Goal: Complete application form: Complete application form

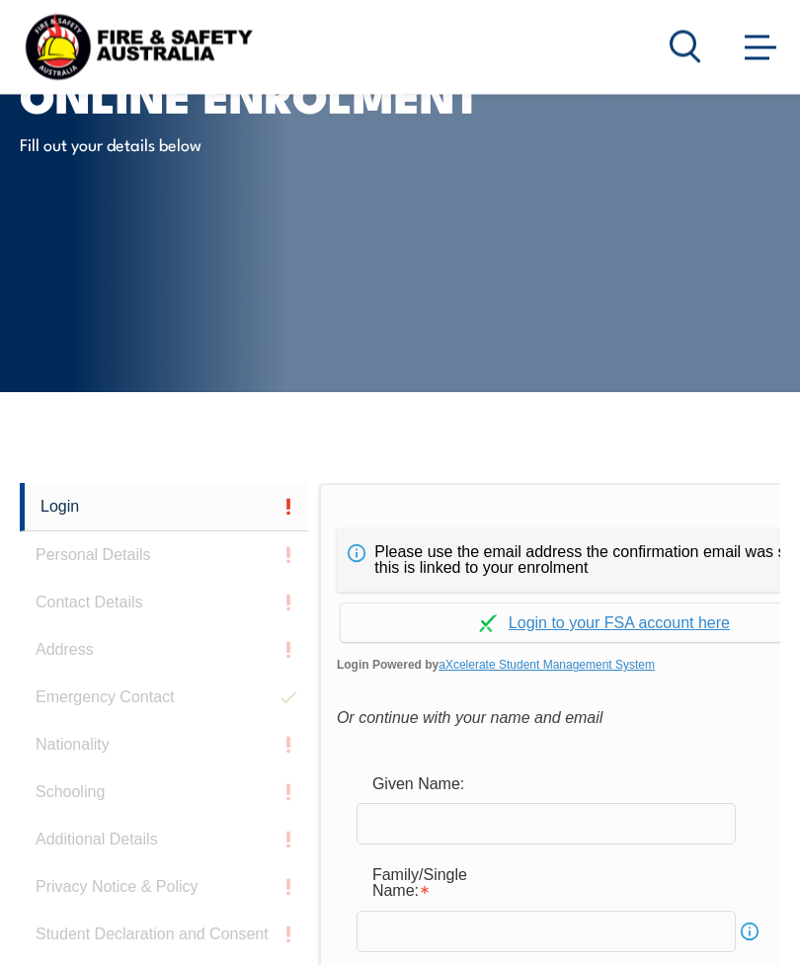
scroll to position [467, 0]
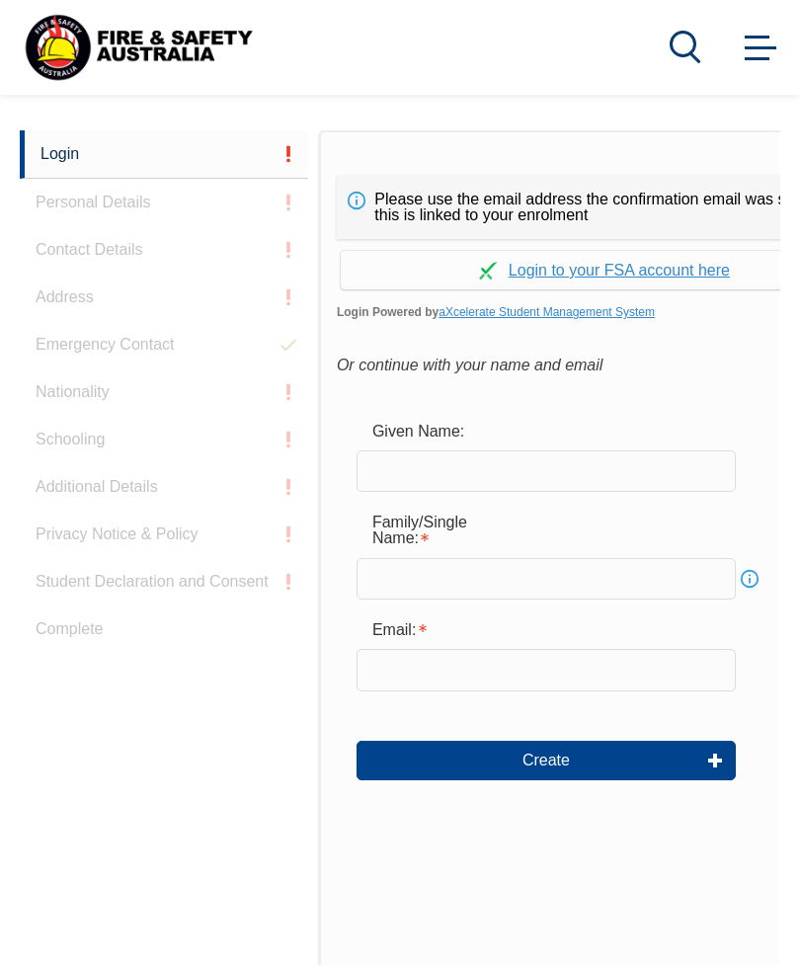
click at [481, 487] on input "text" at bounding box center [546, 471] width 379 height 41
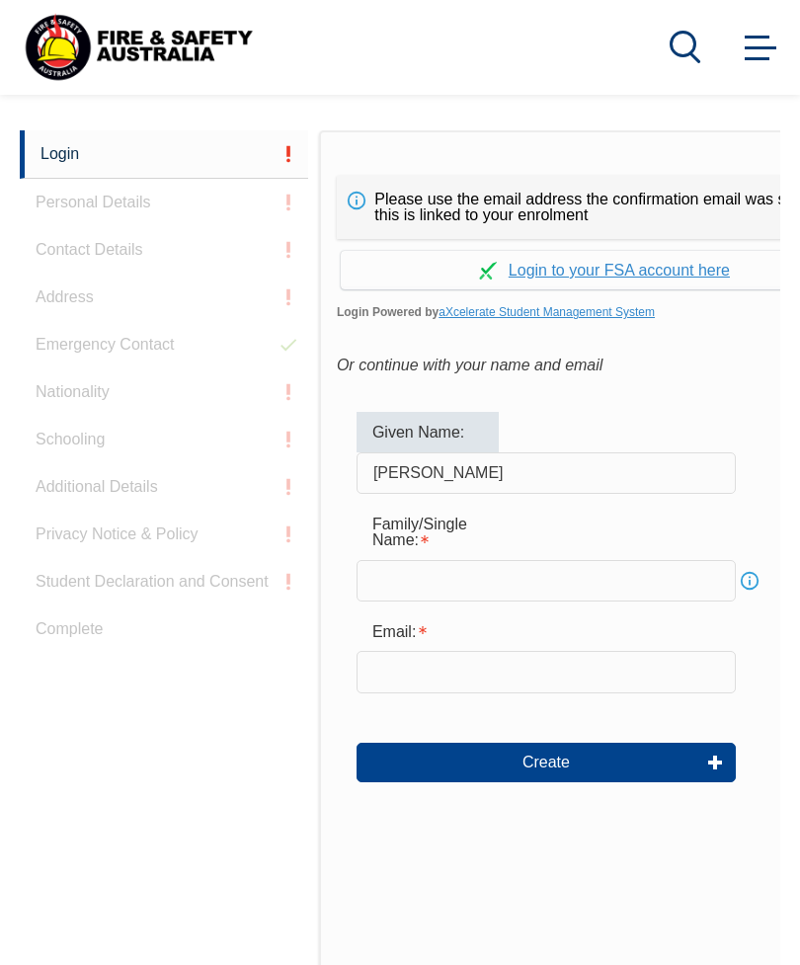
type input "[PERSON_NAME]"
click at [557, 587] on input "text" at bounding box center [546, 580] width 379 height 41
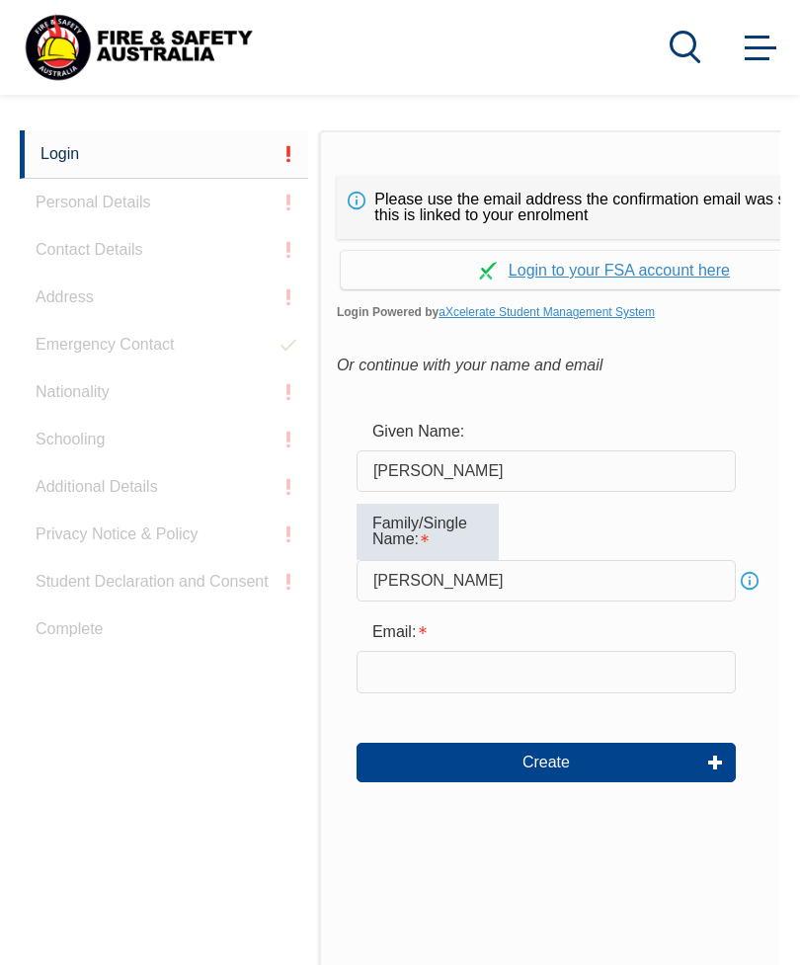
type input "[PERSON_NAME]"
click at [638, 492] on input "[PERSON_NAME]" at bounding box center [546, 471] width 379 height 41
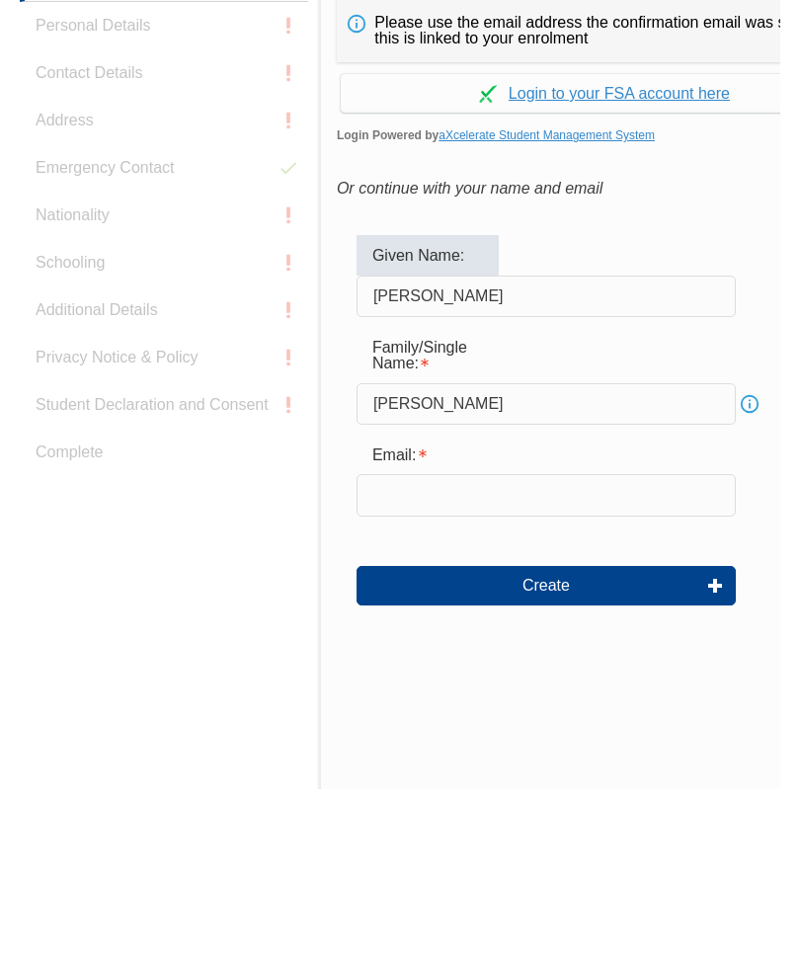
click at [512, 651] on input "email" at bounding box center [546, 671] width 379 height 41
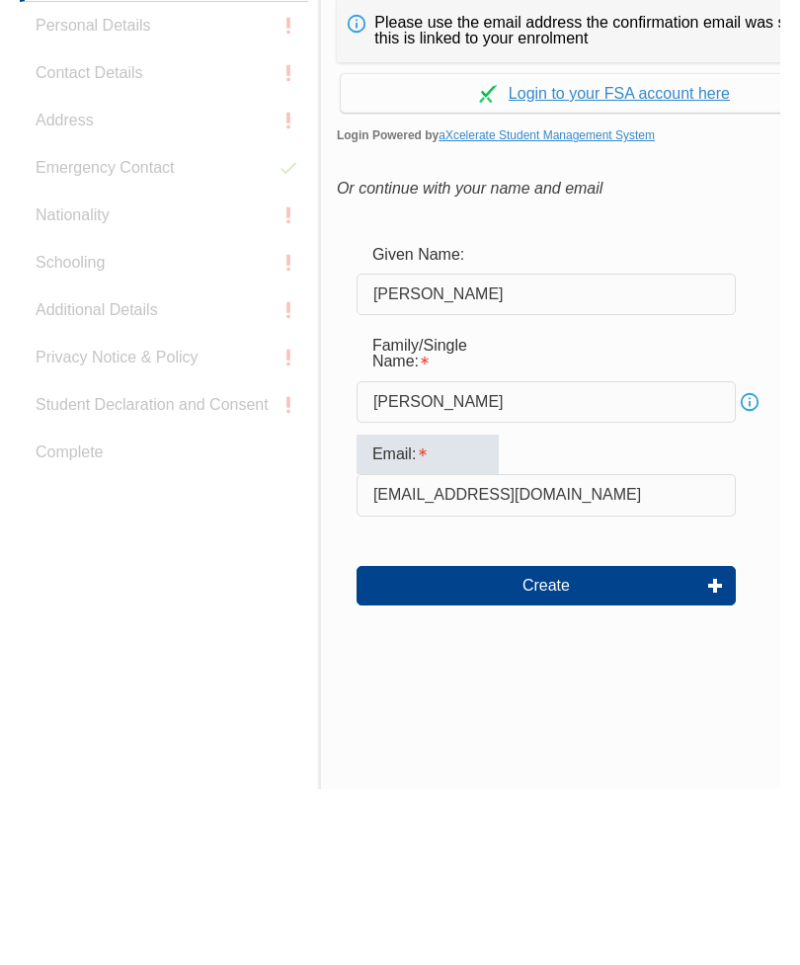
type input "[EMAIL_ADDRESS][DOMAIN_NAME]"
click at [641, 651] on form "Given Name: [PERSON_NAME] Family/Single Name: [PERSON_NAME] Info Email: [EMAIL_…" at bounding box center [604, 611] width 535 height 438
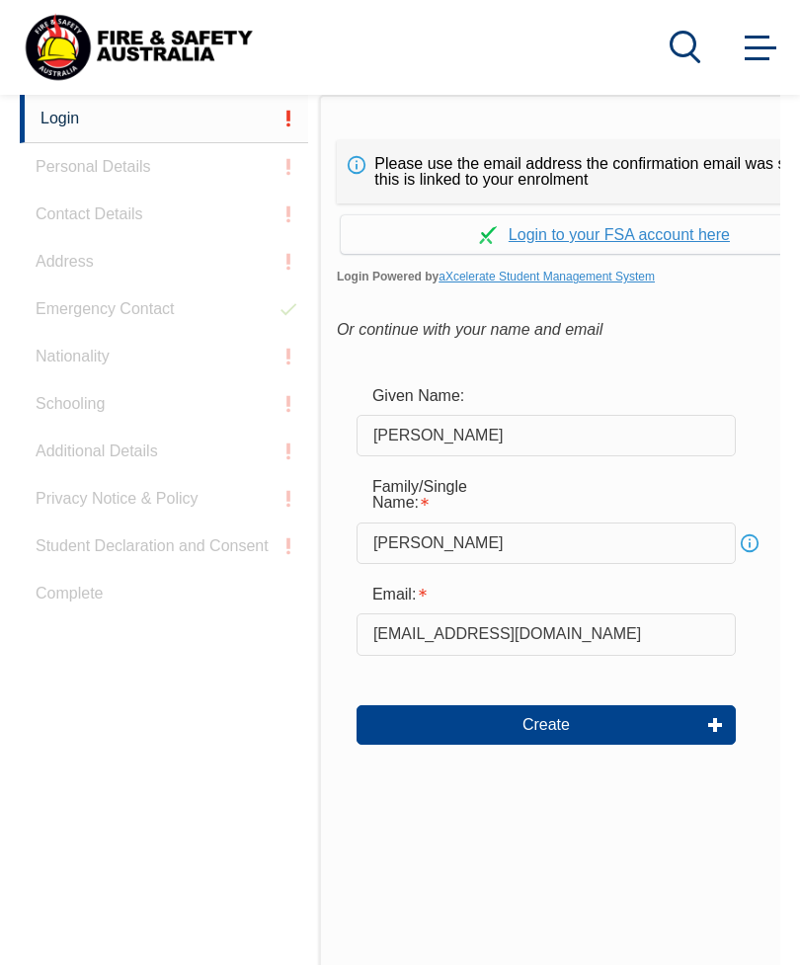
scroll to position [465, 0]
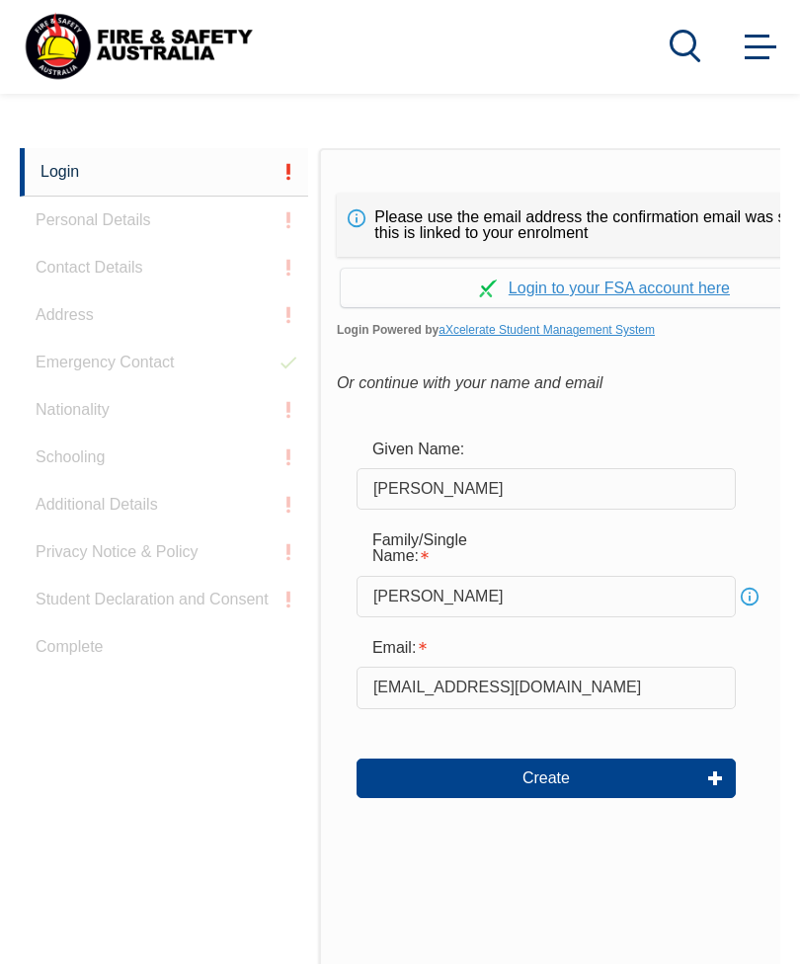
click at [583, 787] on button "Create" at bounding box center [546, 780] width 379 height 40
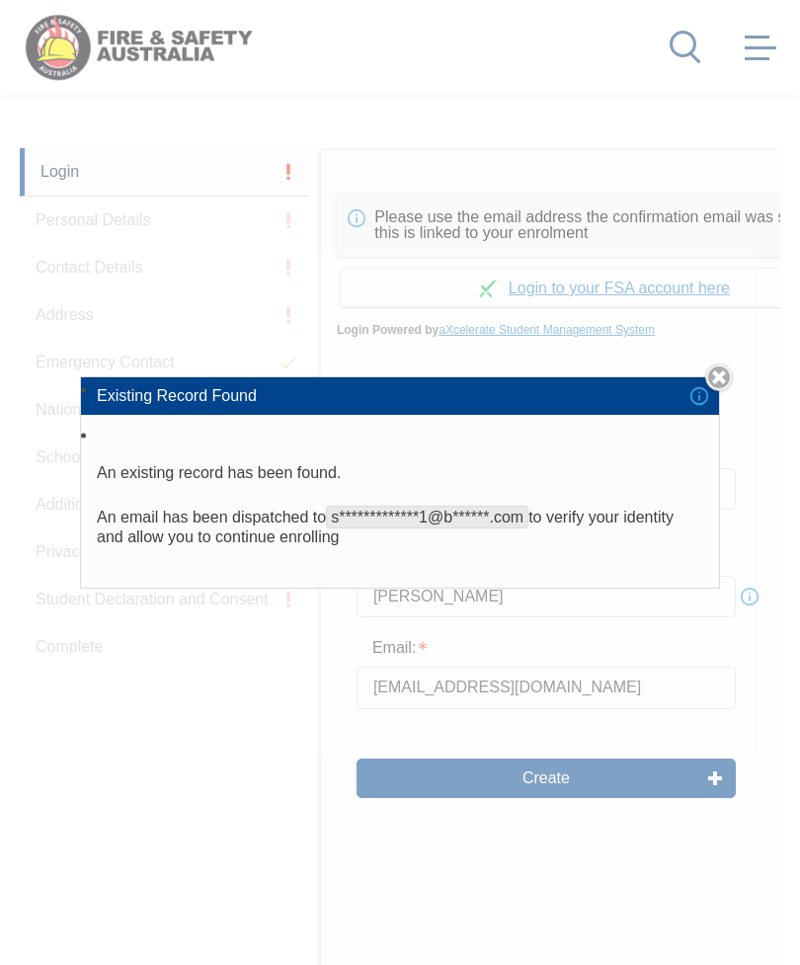
click at [150, 843] on div "**********" at bounding box center [400, 482] width 800 height 965
click at [705, 415] on li "Existing Record Found" at bounding box center [400, 396] width 638 height 38
click at [723, 391] on link "Close" at bounding box center [719, 378] width 28 height 28
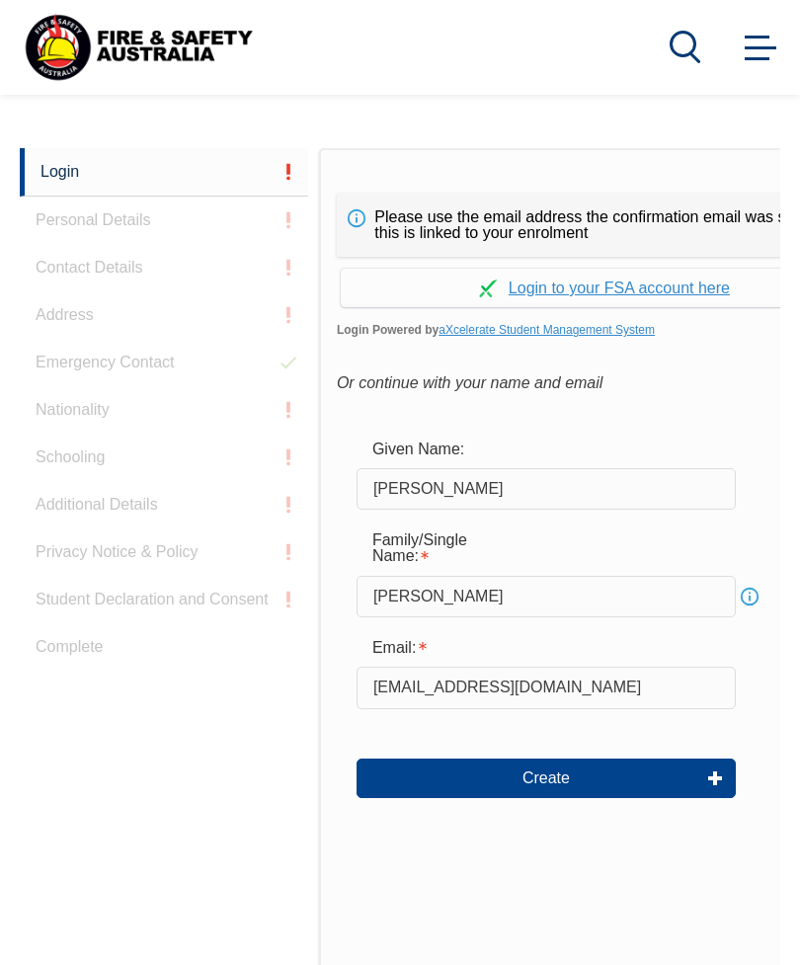
click at [673, 289] on link "Continue with aXcelerate" at bounding box center [605, 288] width 528 height 39
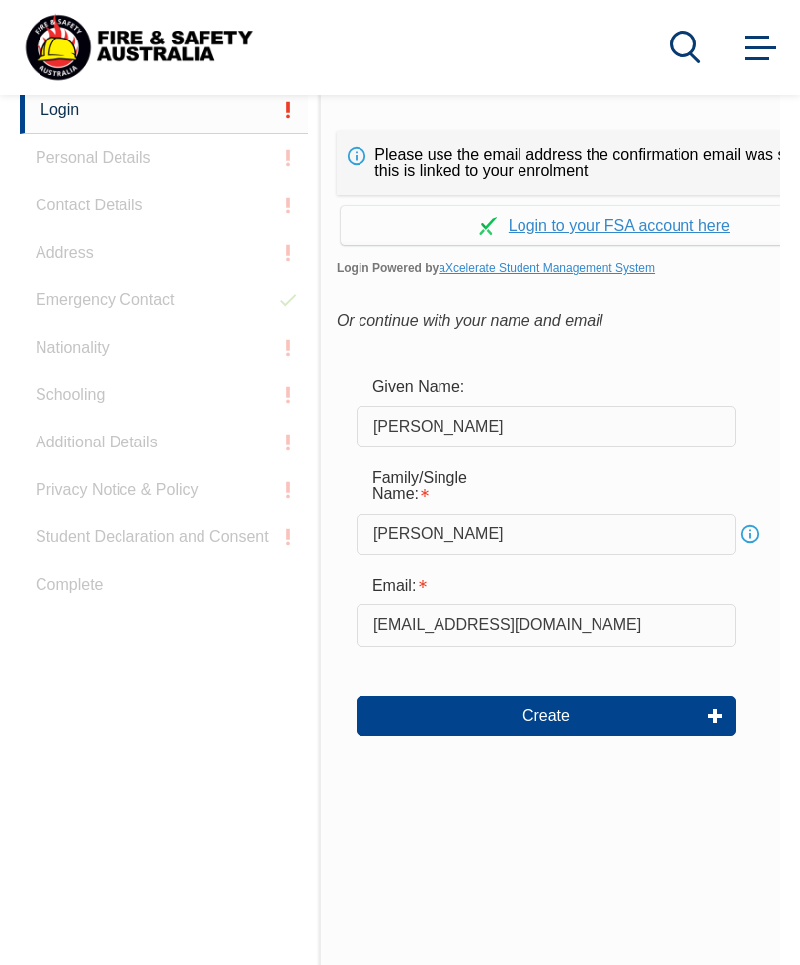
scroll to position [513, 0]
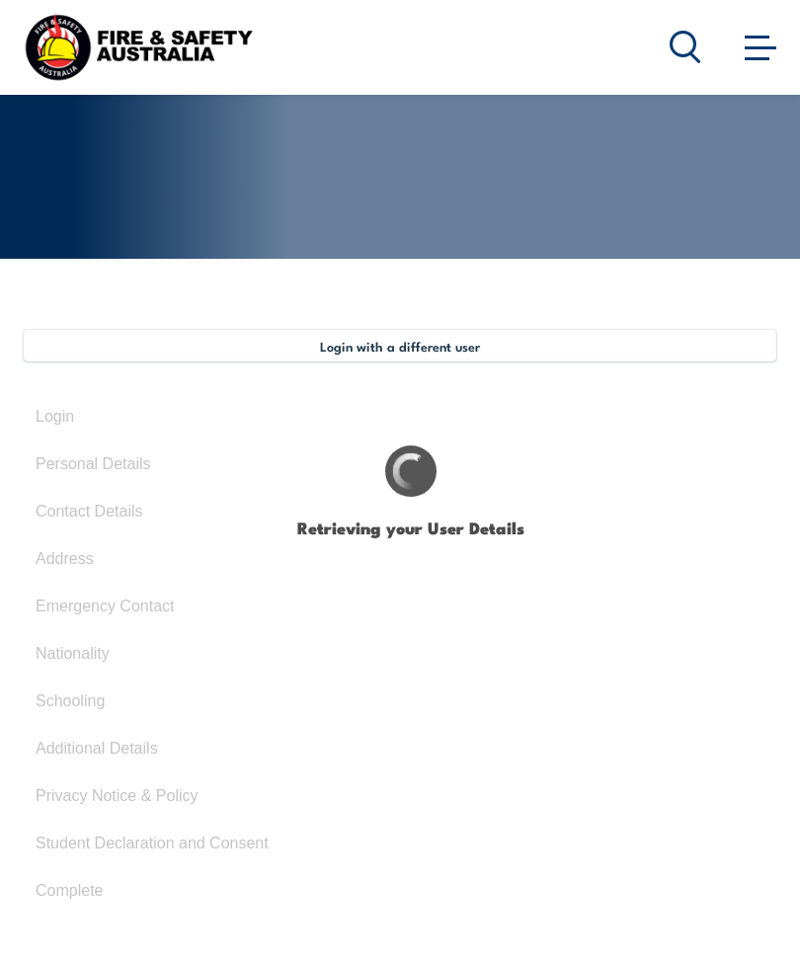
type input "[PERSON_NAME]"
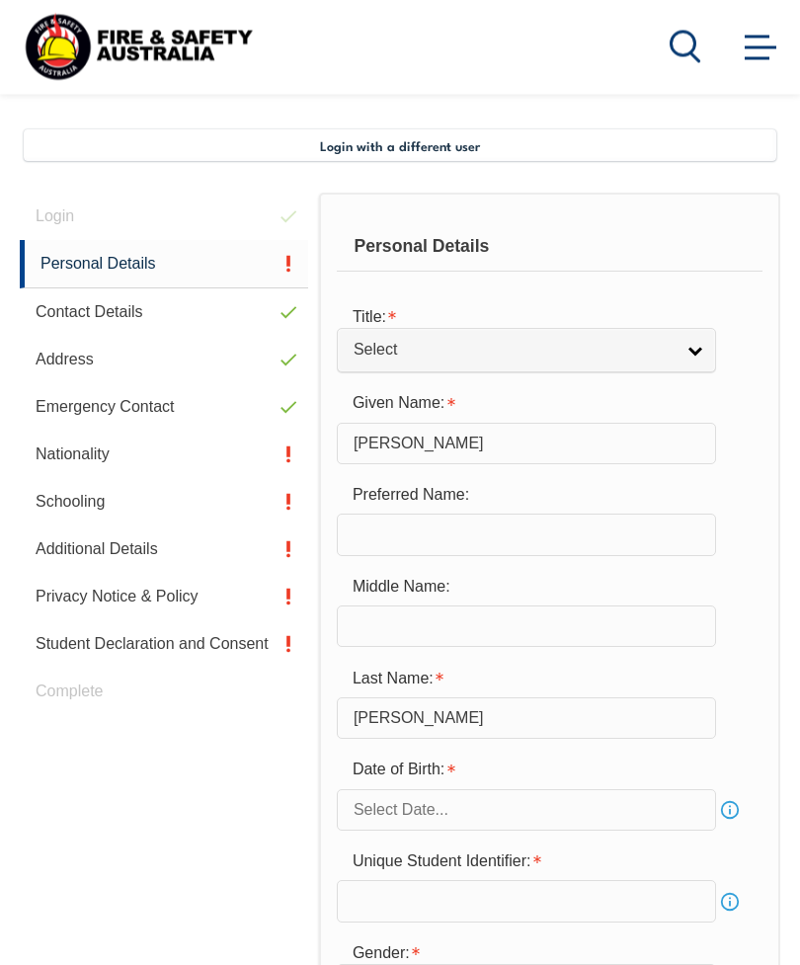
scroll to position [433, 0]
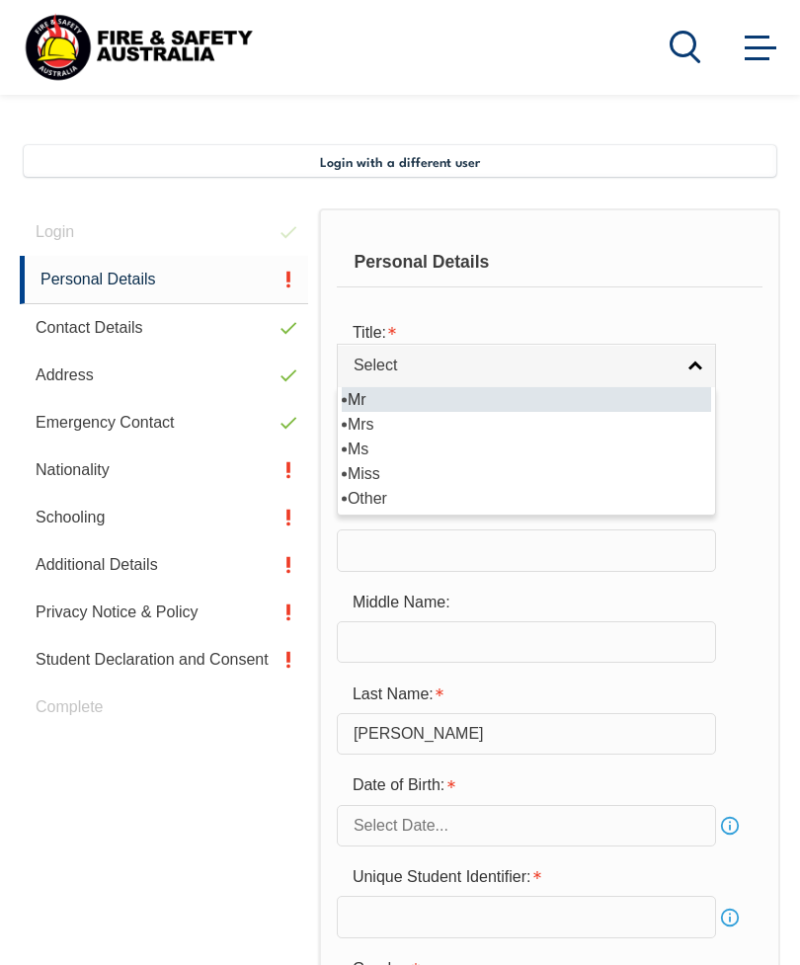
select select "Mr"
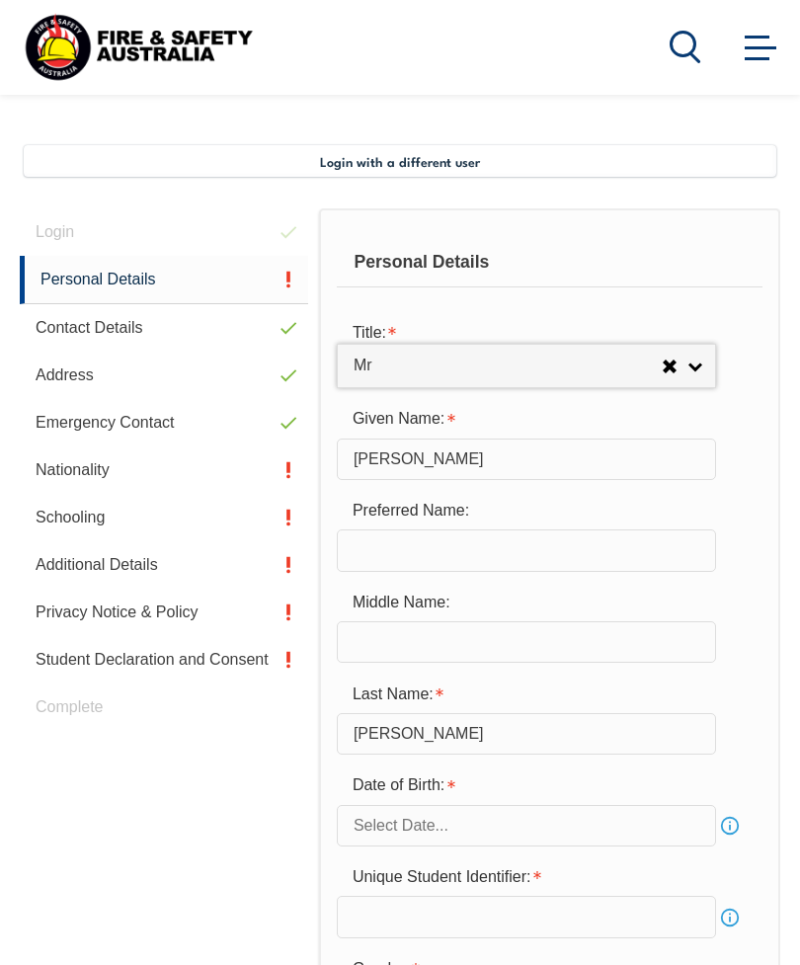
click at [548, 559] on input "text" at bounding box center [526, 550] width 379 height 41
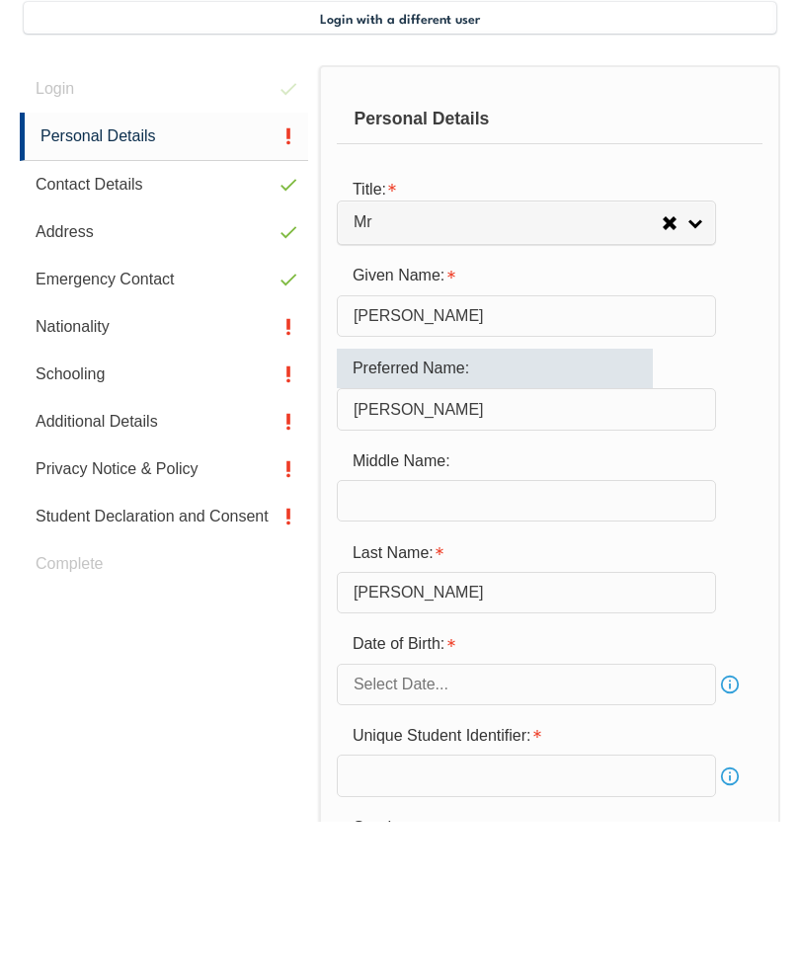
type input "[PERSON_NAME]"
click at [529, 623] on input "text" at bounding box center [526, 643] width 379 height 41
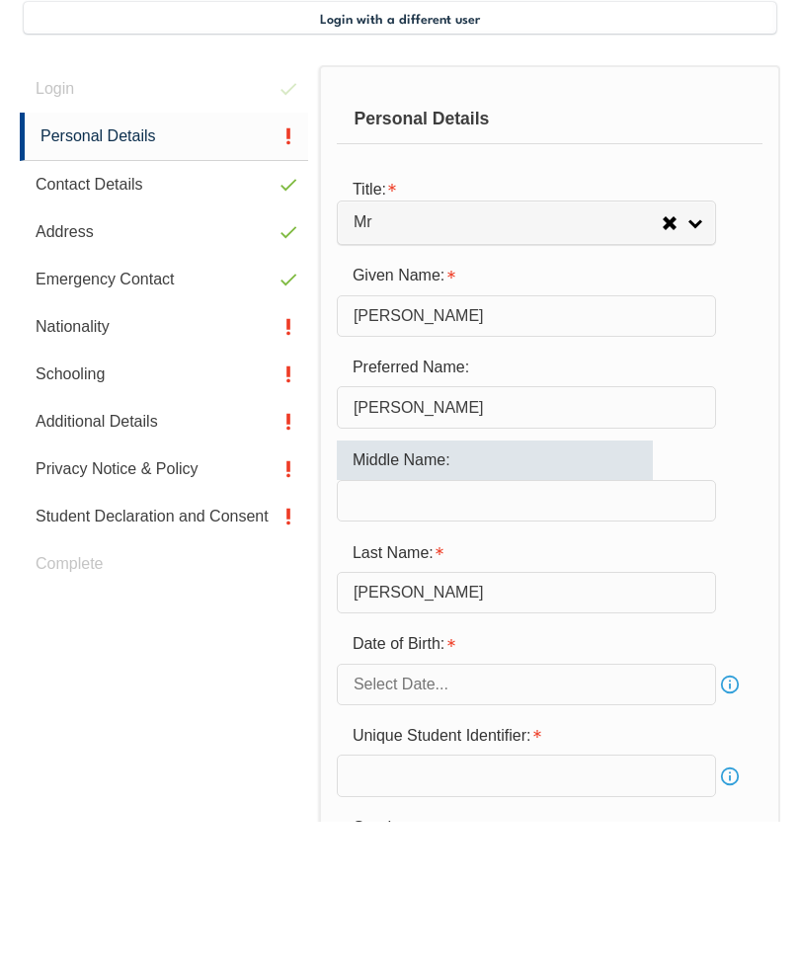
click at [584, 715] on input "[PERSON_NAME]" at bounding box center [526, 735] width 379 height 41
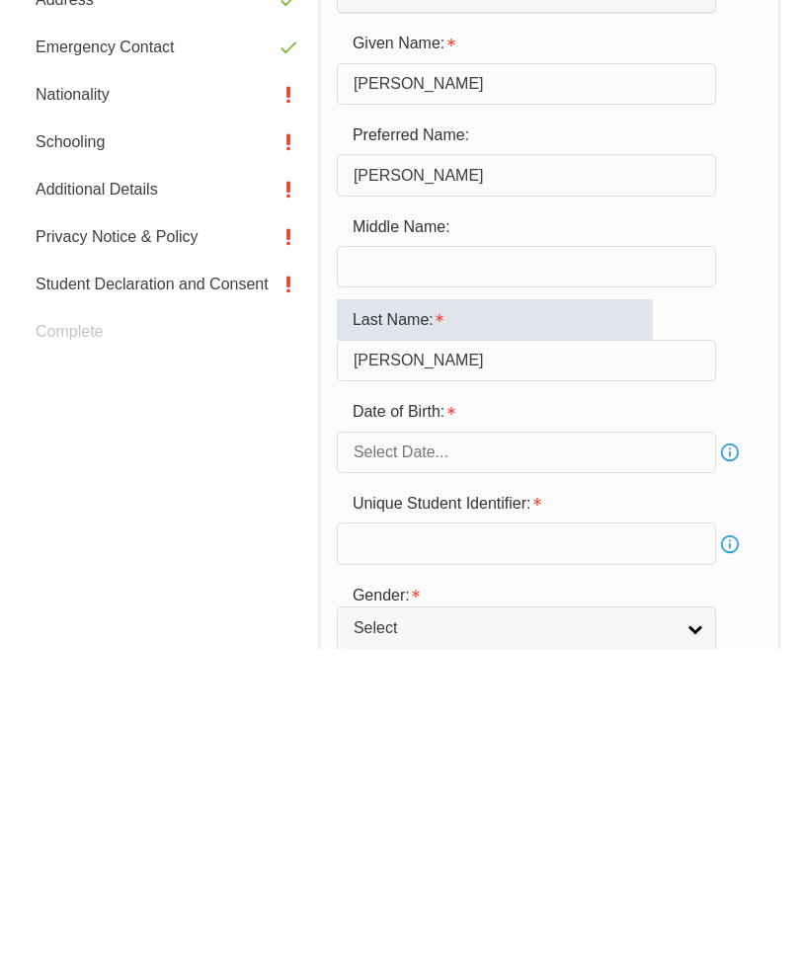
click at [688, 748] on input "text" at bounding box center [526, 768] width 379 height 41
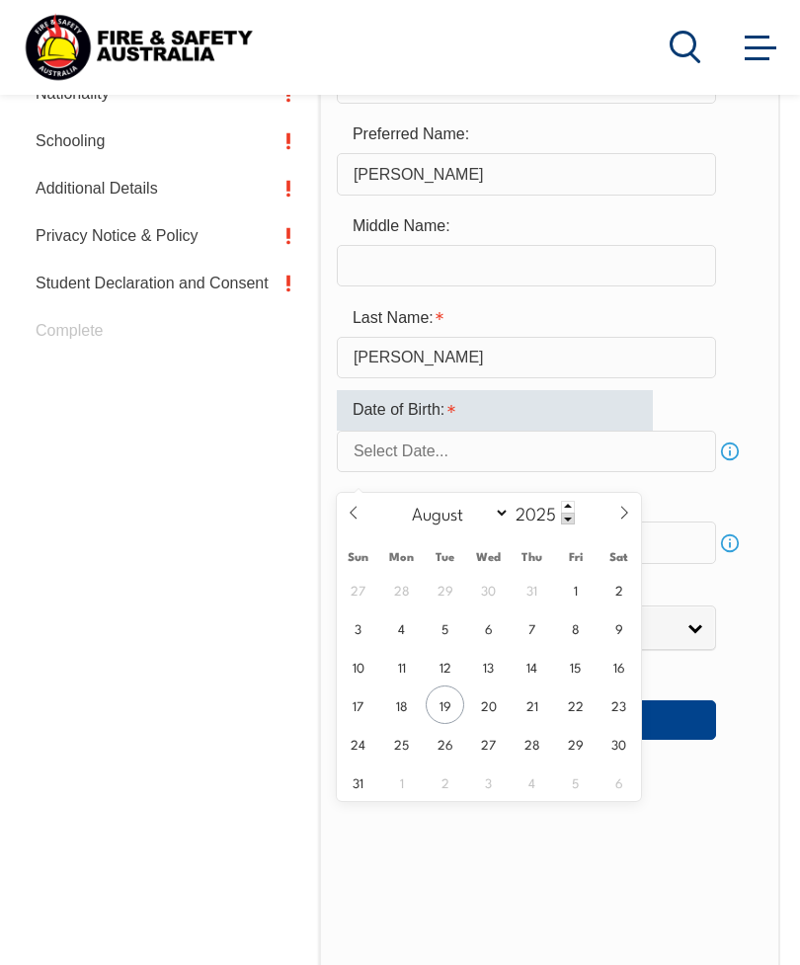
click at [549, 519] on input "2025" at bounding box center [542, 513] width 65 height 24
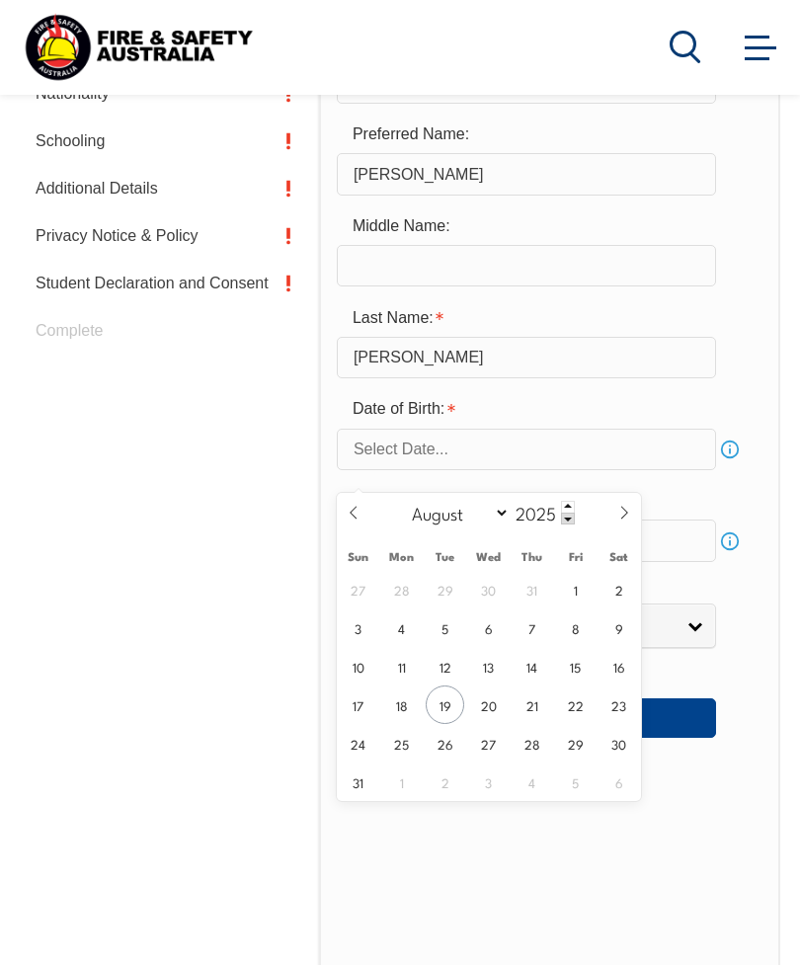
scroll to position [808, 0]
click at [586, 524] on div "January February March April May June July August September October November De…" at bounding box center [488, 514] width 228 height 41
click at [582, 525] on div "January February March April May June July August September October November De…" at bounding box center [488, 514] width 228 height 41
click at [575, 526] on span at bounding box center [568, 520] width 14 height 12
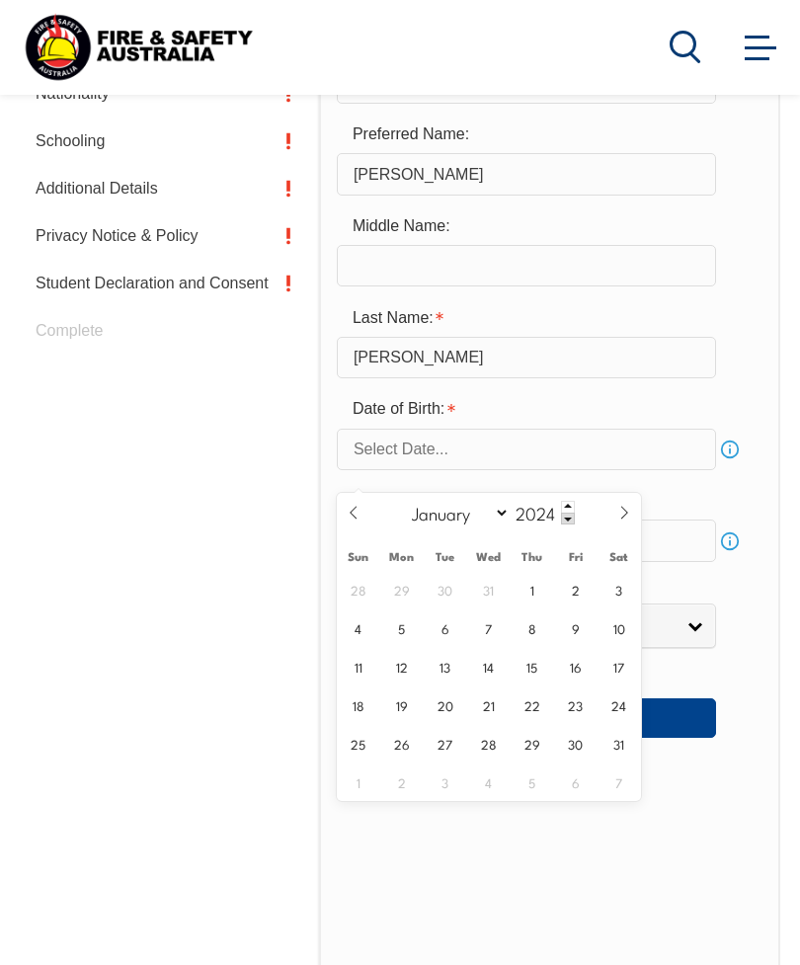
click at [575, 521] on span at bounding box center [568, 519] width 14 height 12
click at [575, 523] on span at bounding box center [568, 519] width 14 height 12
click at [575, 524] on span at bounding box center [568, 519] width 14 height 12
click at [575, 522] on span at bounding box center [568, 519] width 14 height 12
click at [575, 520] on span at bounding box center [568, 519] width 14 height 12
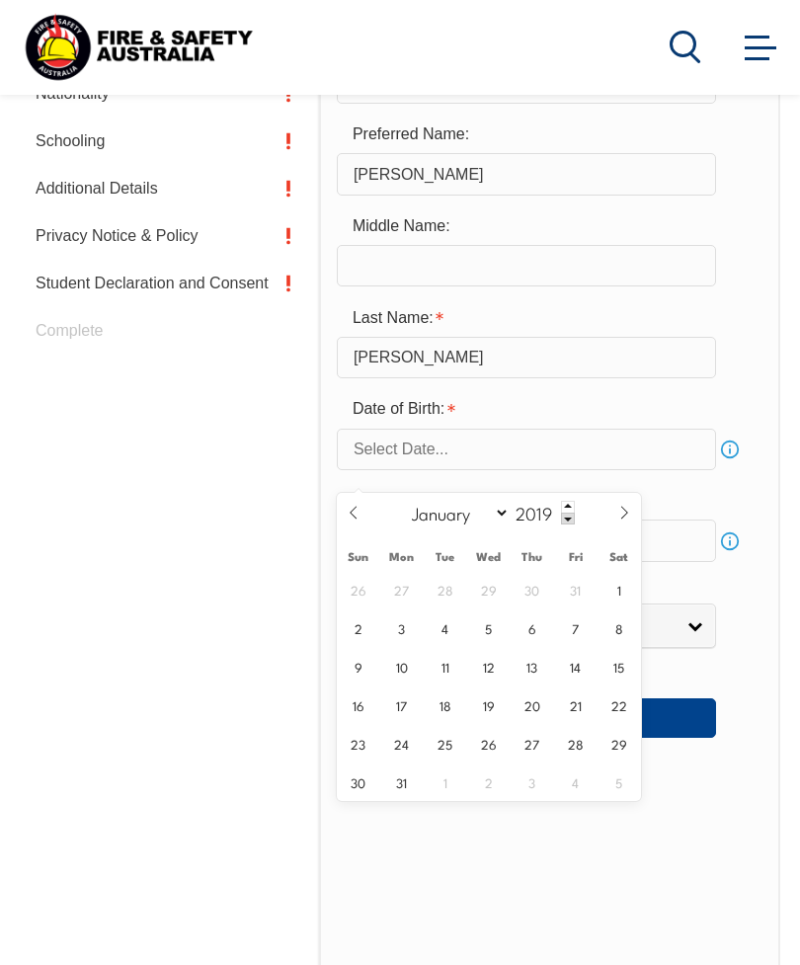
click at [564, 514] on input "2019" at bounding box center [542, 513] width 65 height 24
click at [573, 524] on span at bounding box center [568, 519] width 14 height 12
click at [564, 512] on input "2018" at bounding box center [542, 514] width 65 height 24
click at [571, 518] on span at bounding box center [568, 520] width 14 height 12
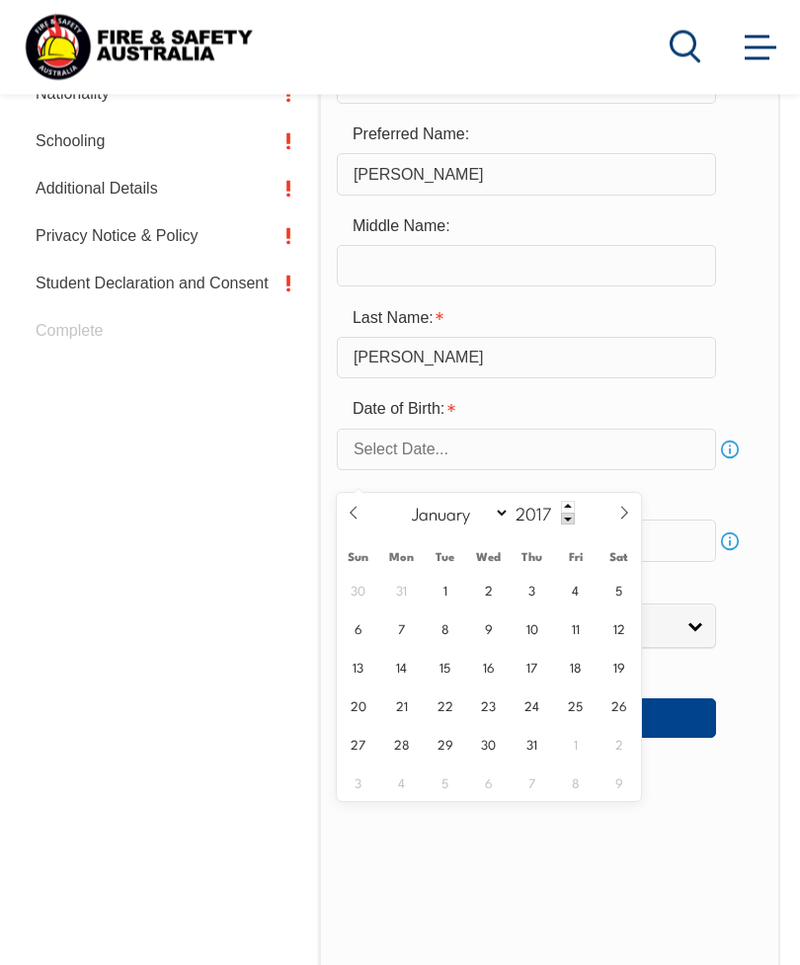
click at [564, 512] on input "2017" at bounding box center [542, 514] width 65 height 24
click at [574, 521] on span at bounding box center [568, 520] width 14 height 12
click at [564, 509] on input "2016" at bounding box center [542, 514] width 65 height 24
type input "1976"
click at [605, 451] on input "text" at bounding box center [526, 450] width 379 height 41
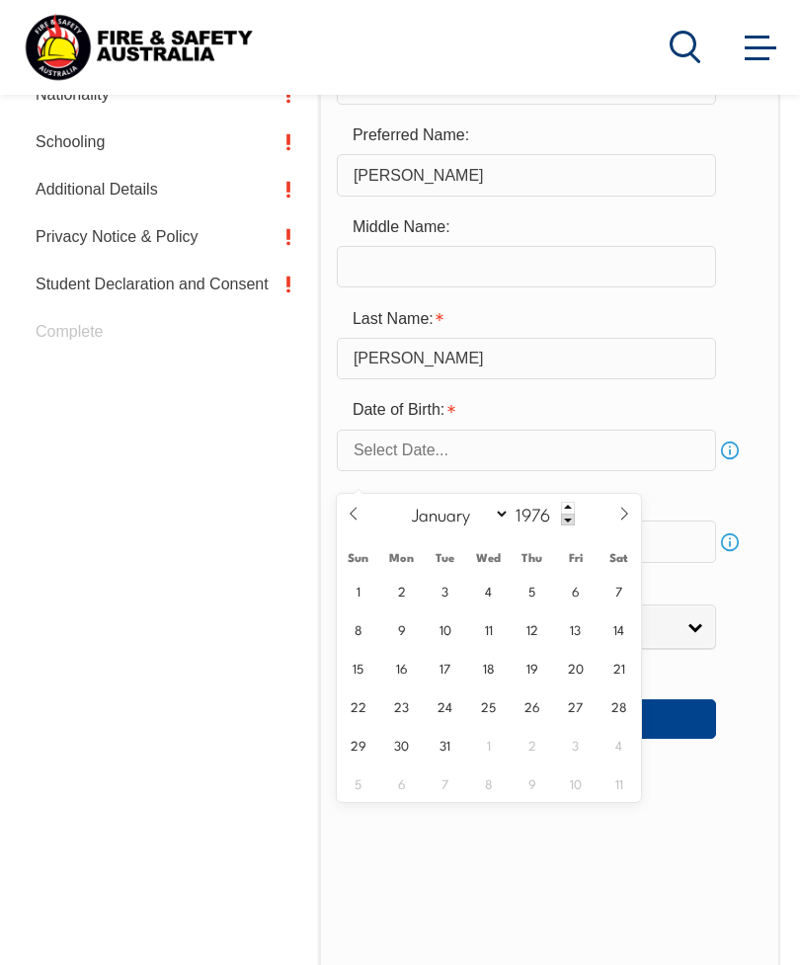
scroll to position [809, 0]
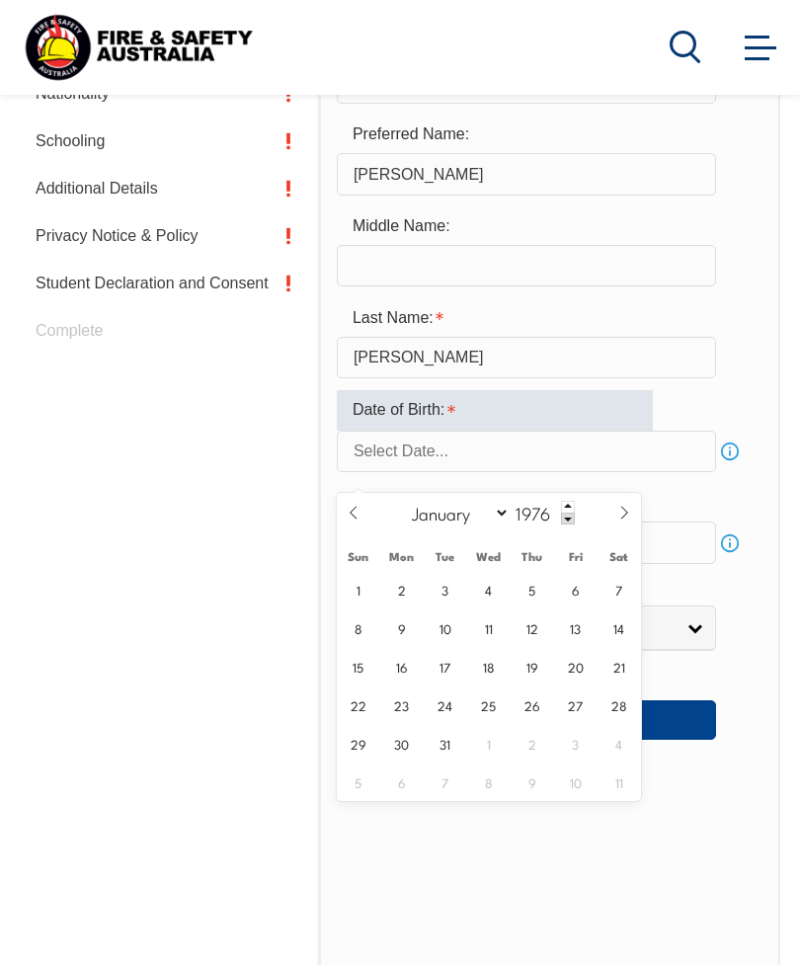
click at [486, 522] on select "January February March April May June July August September October November De…" at bounding box center [457, 513] width 108 height 26
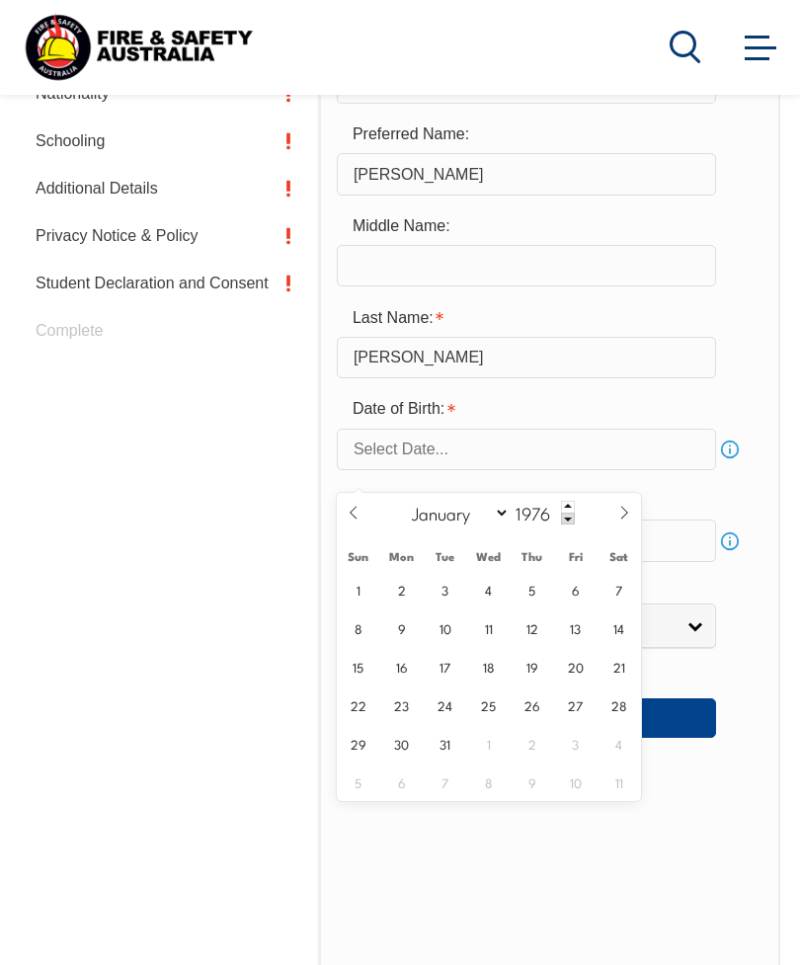
select select "9"
click at [410, 713] on span "18" at bounding box center [401, 705] width 39 height 39
type input "October 18, 1976"
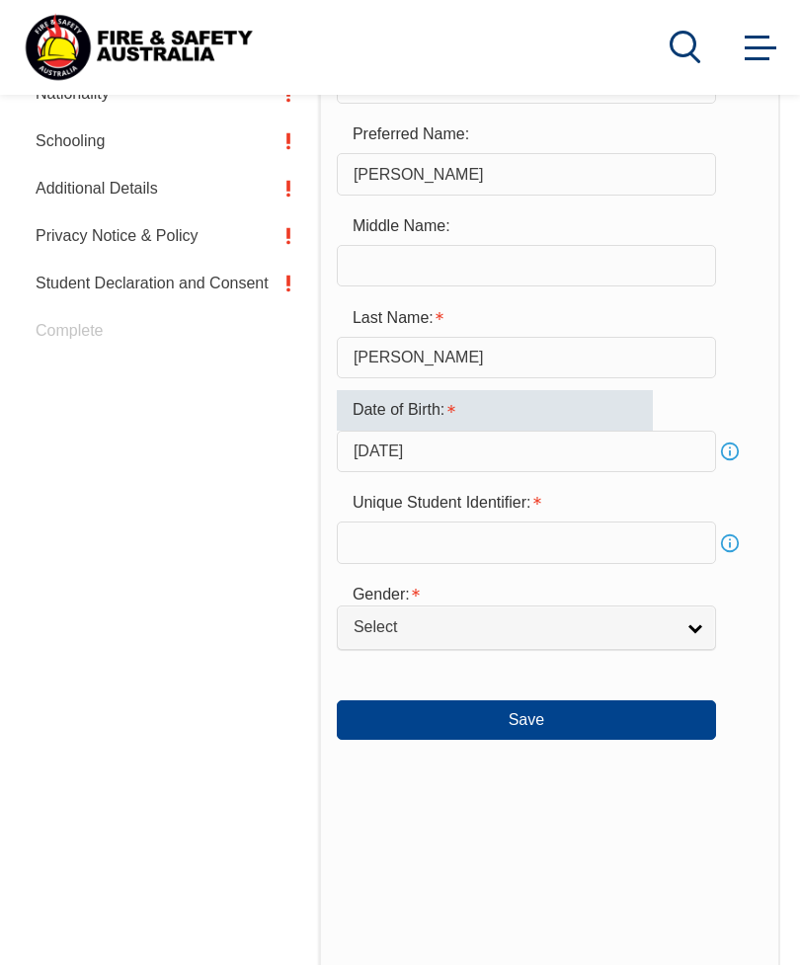
click at [573, 563] on input "text" at bounding box center [526, 542] width 379 height 41
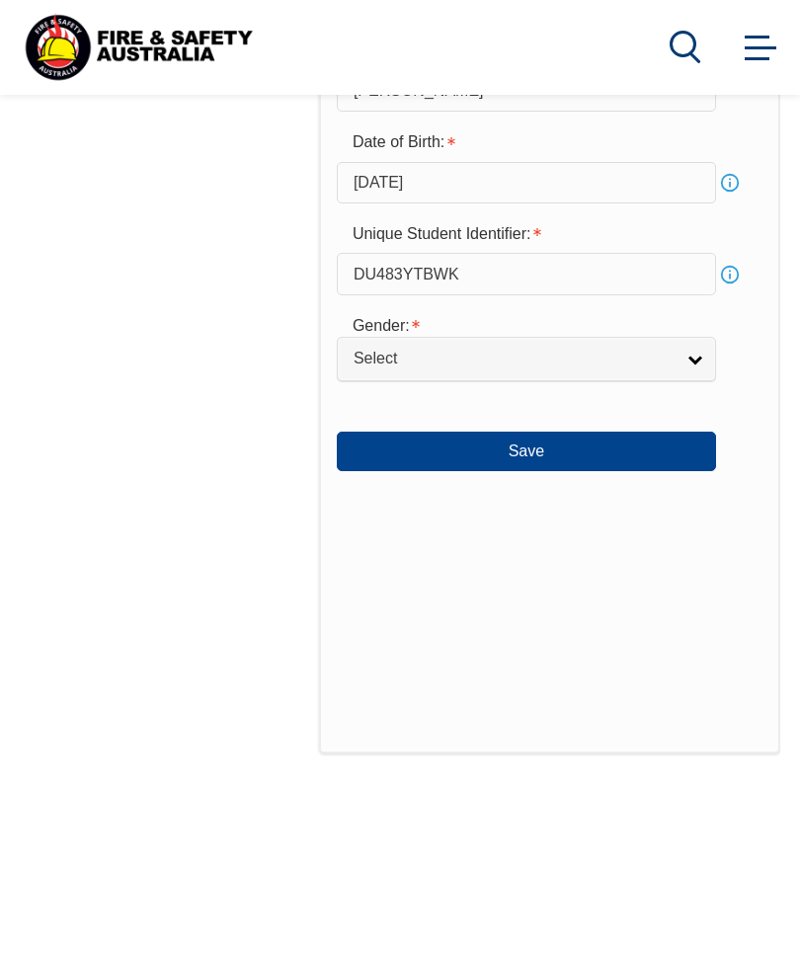
scroll to position [1020, 0]
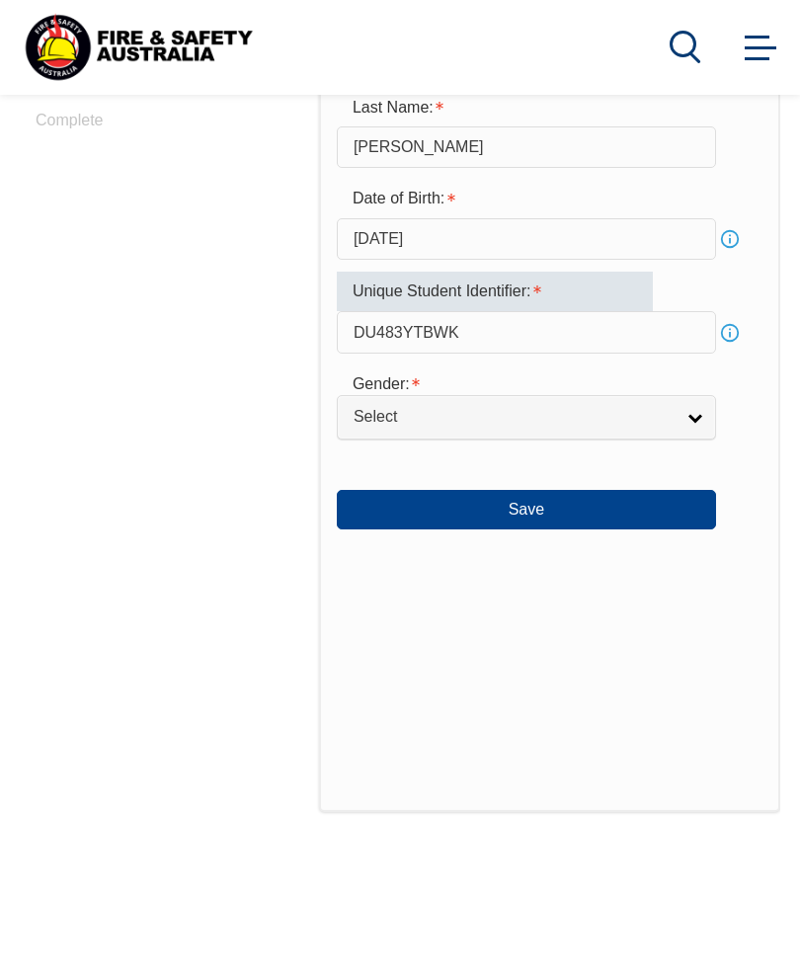
type input "DU483YTBWK"
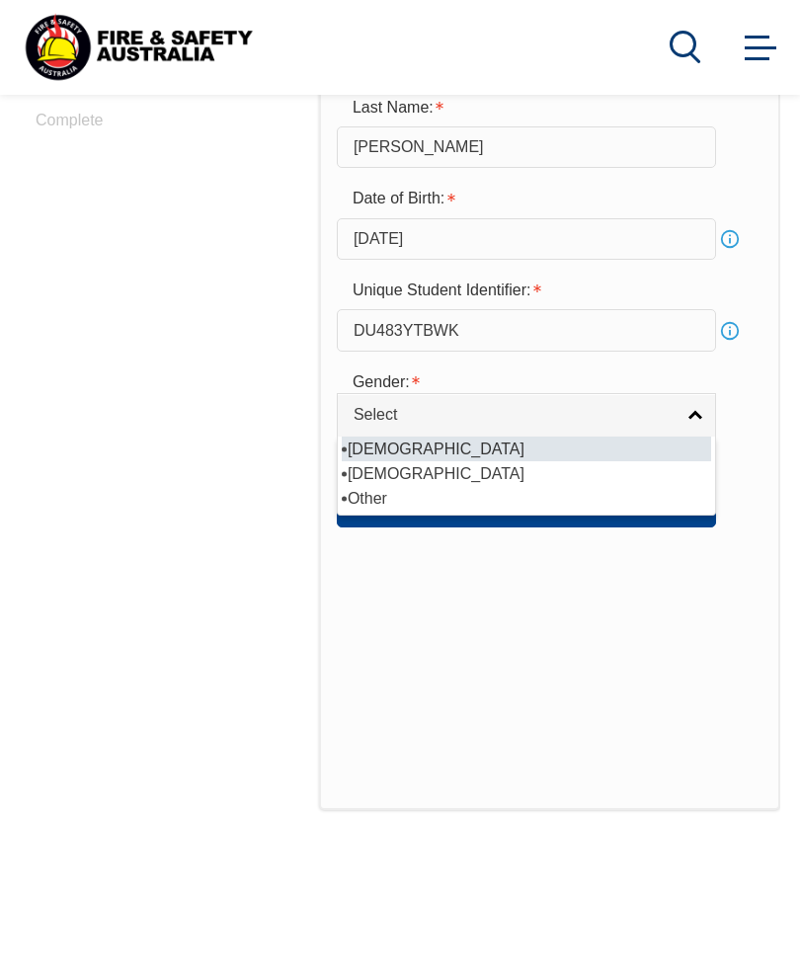
click at [418, 461] on li "Male" at bounding box center [527, 449] width 370 height 25
select select "M"
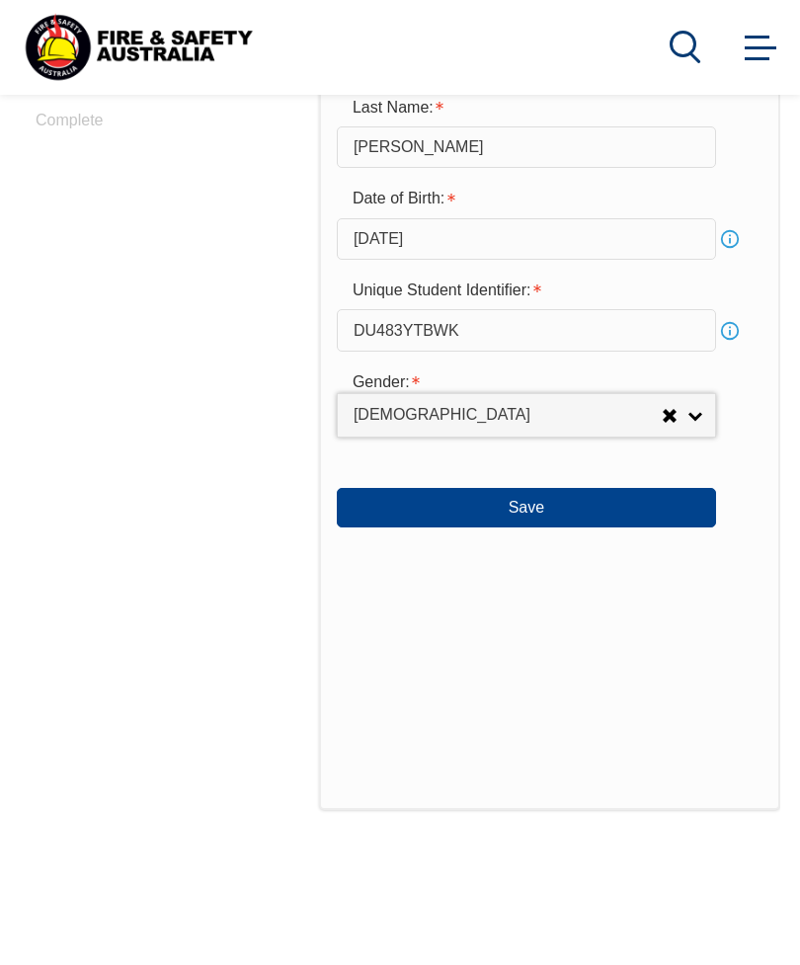
click at [524, 528] on button "Save" at bounding box center [526, 508] width 379 height 40
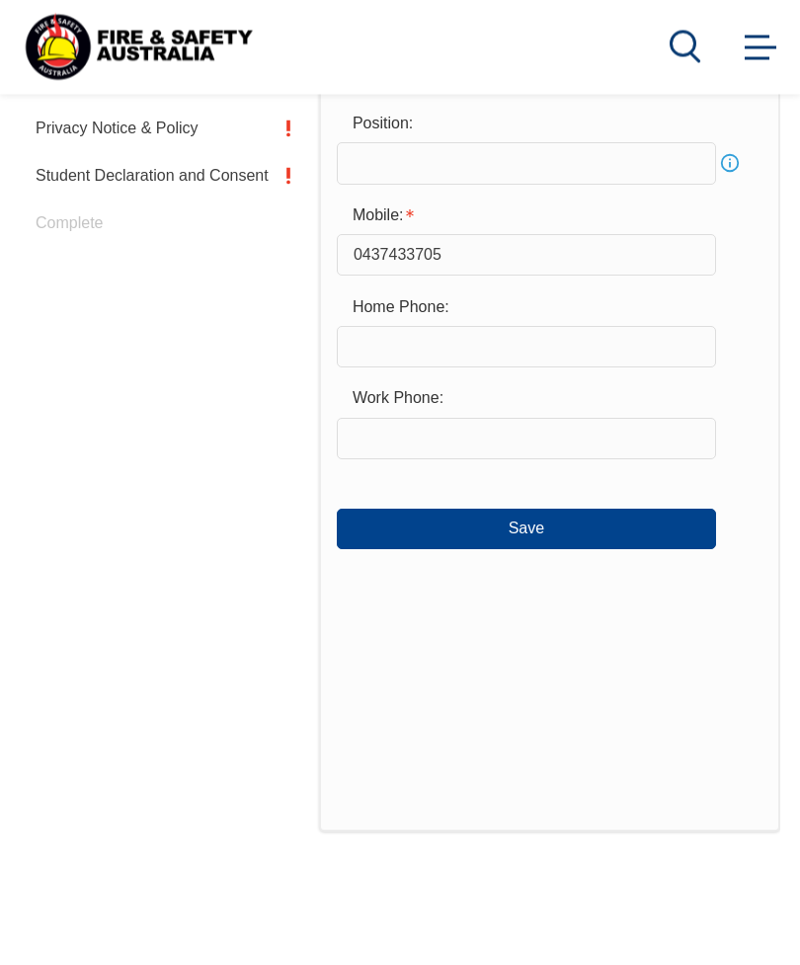
scroll to position [479, 0]
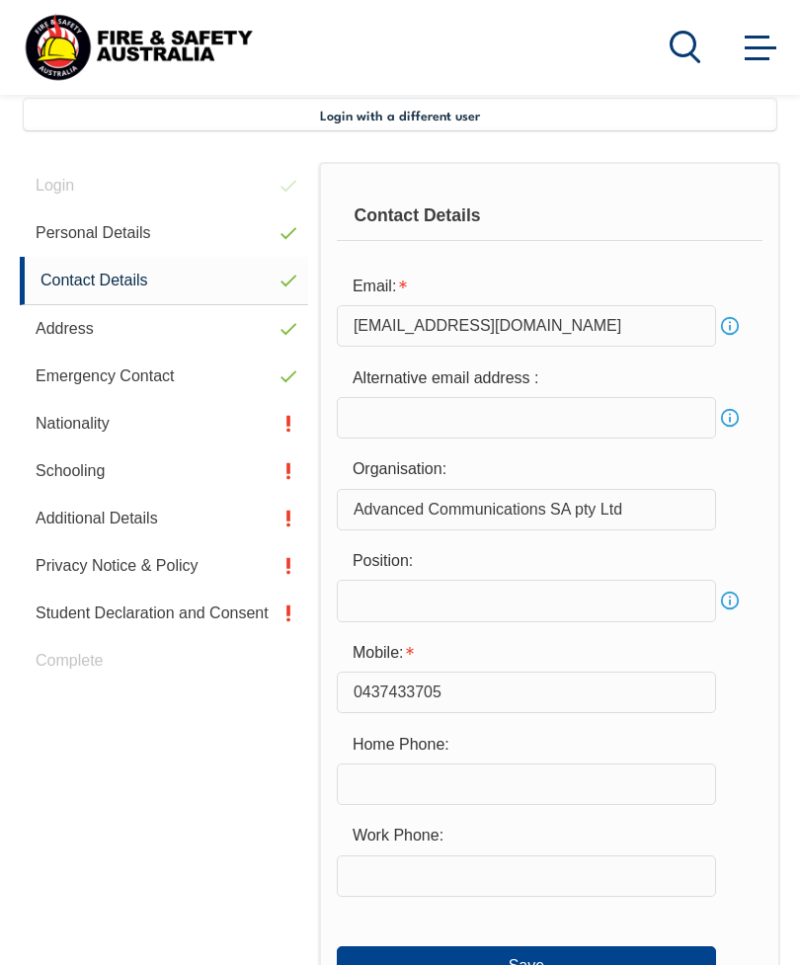
click at [607, 602] on input "text" at bounding box center [526, 600] width 379 height 41
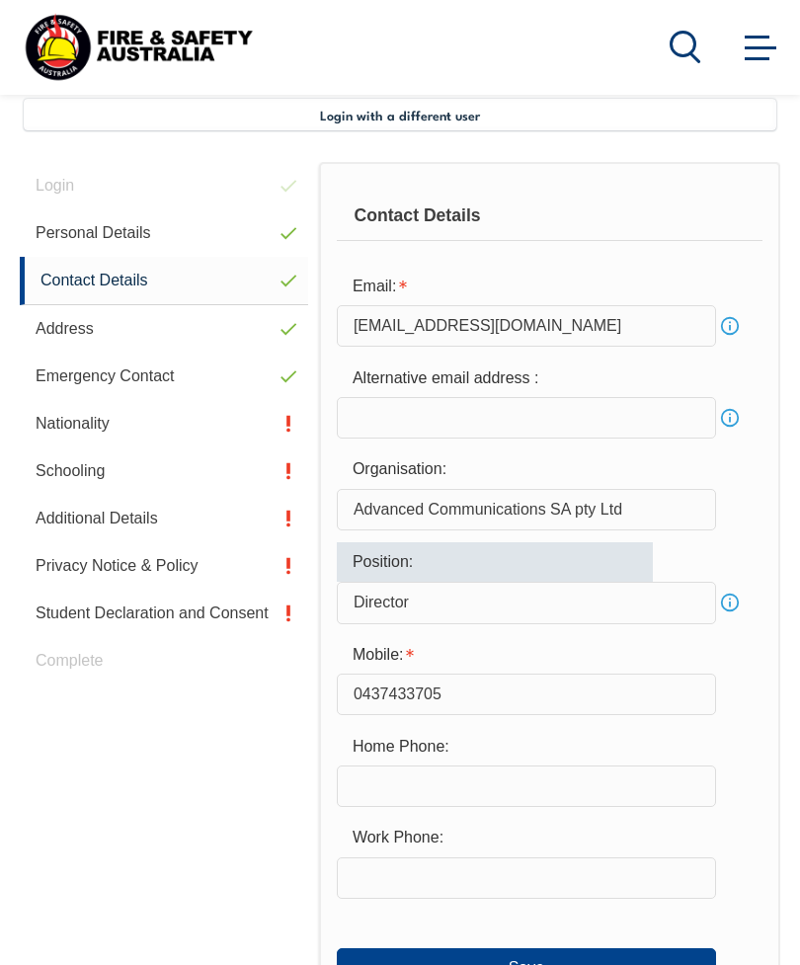
type input "Director"
click at [730, 509] on div "Organisation: Advanced Communications SA pty Ltd" at bounding box center [550, 491] width 426 height 80
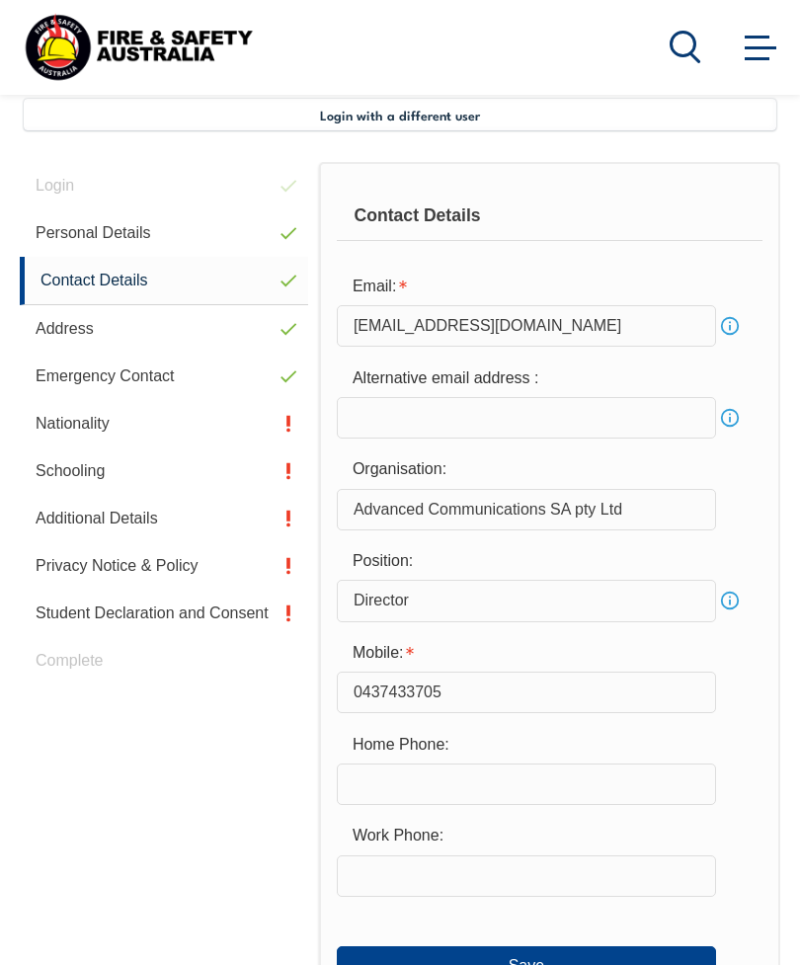
click at [542, 964] on button "Save" at bounding box center [526, 966] width 379 height 40
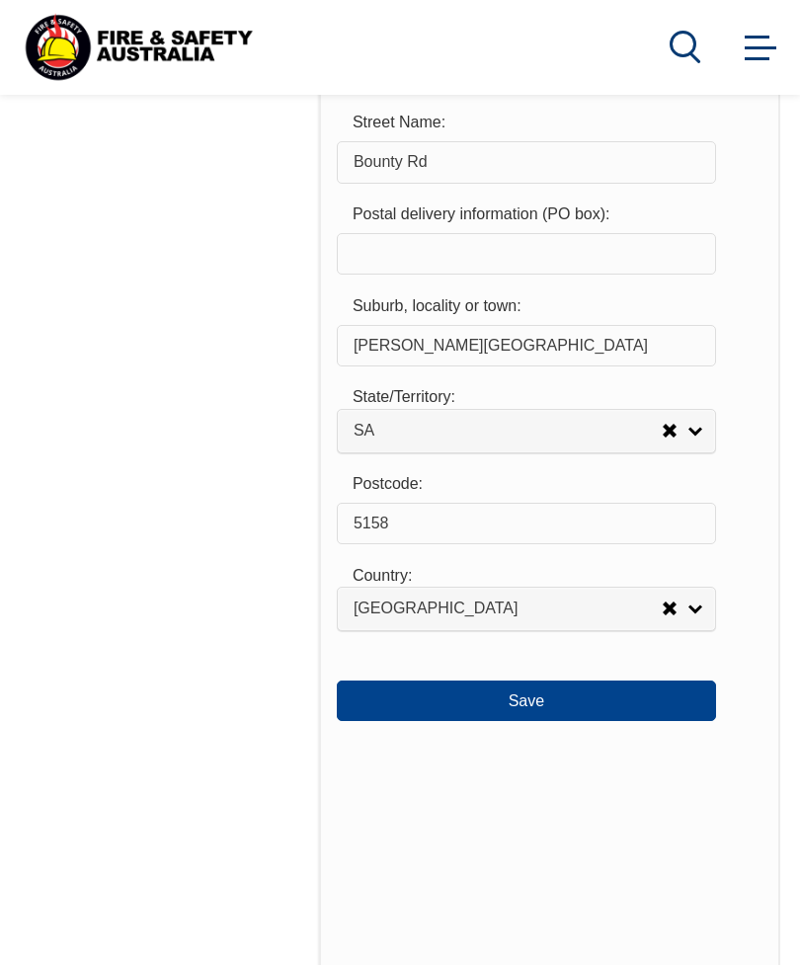
scroll to position [1977, 0]
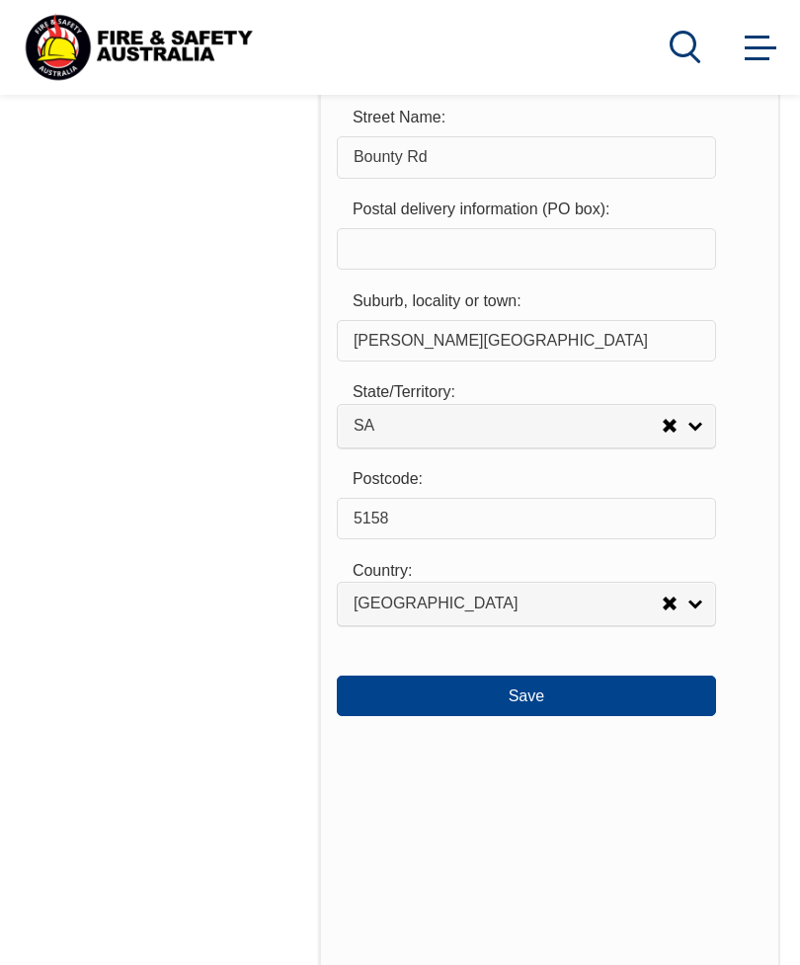
click at [553, 715] on button "Save" at bounding box center [526, 696] width 379 height 40
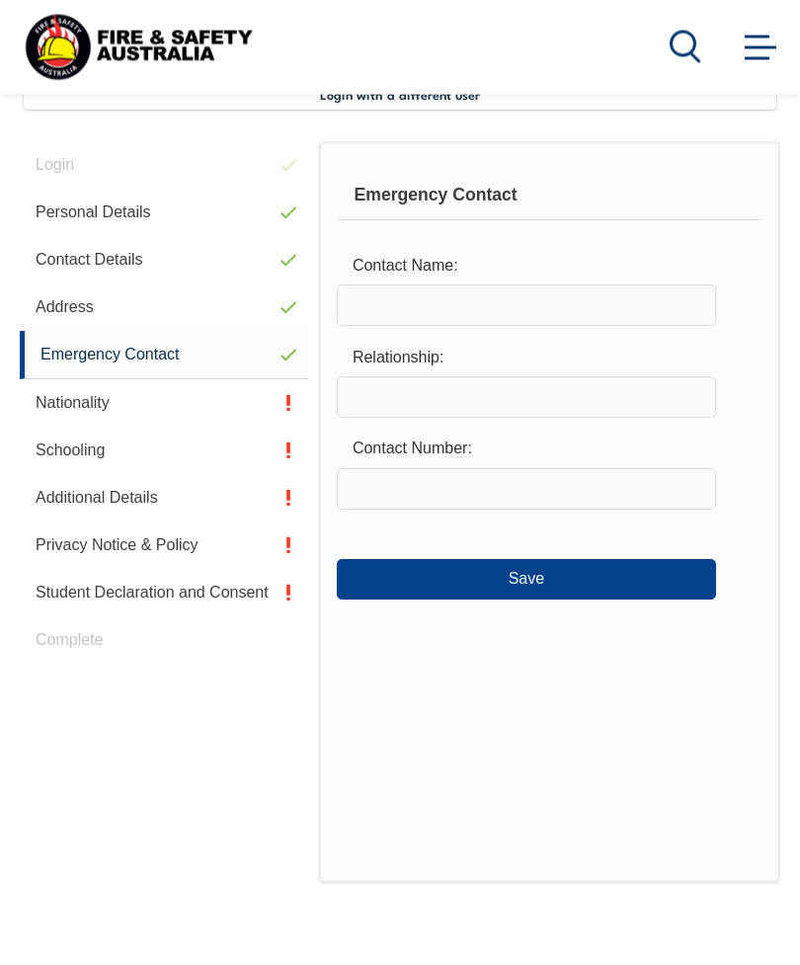
scroll to position [479, 0]
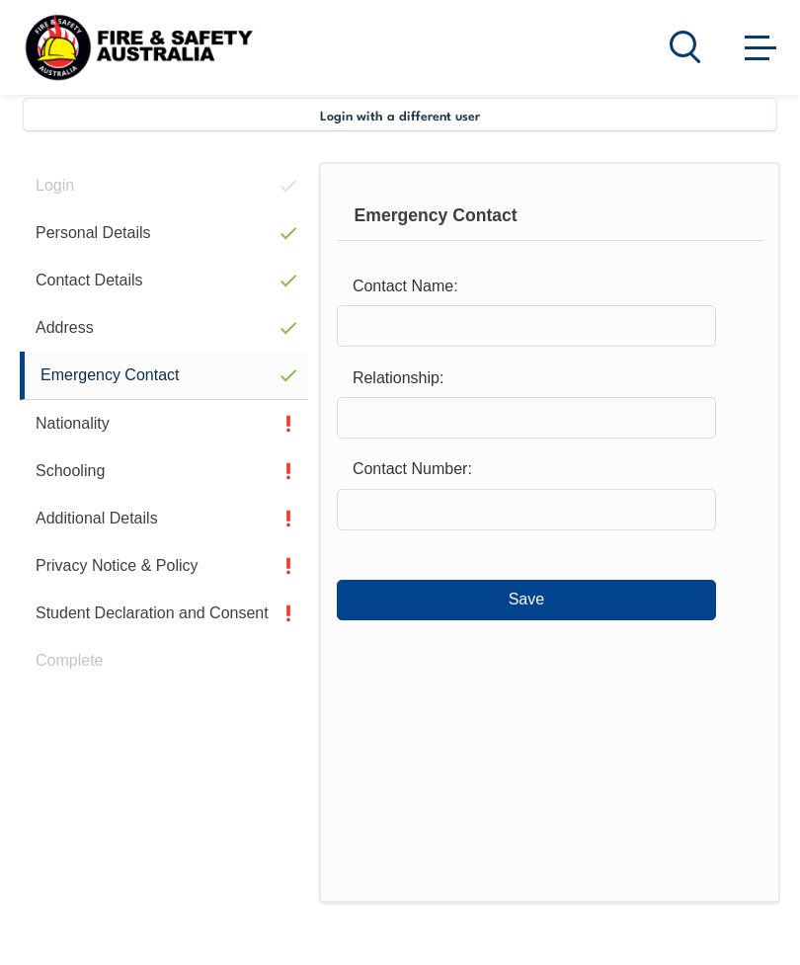
click at [500, 333] on input "text" at bounding box center [526, 325] width 379 height 41
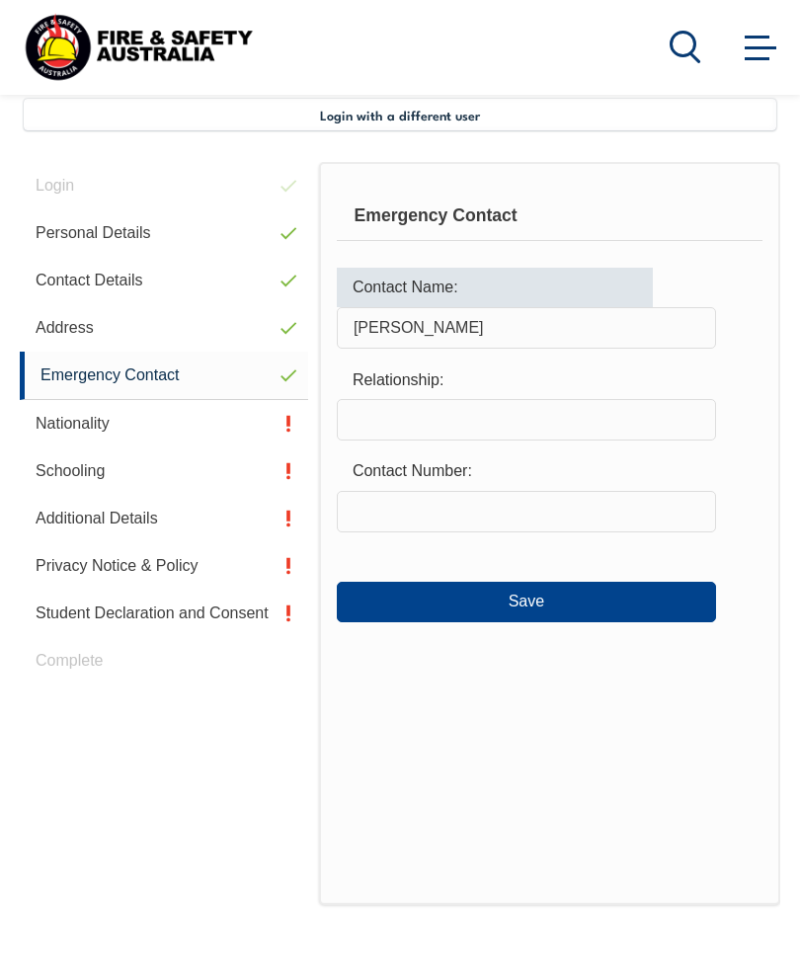
type input "John Lawrence"
click at [463, 423] on input "text" at bounding box center [526, 419] width 379 height 41
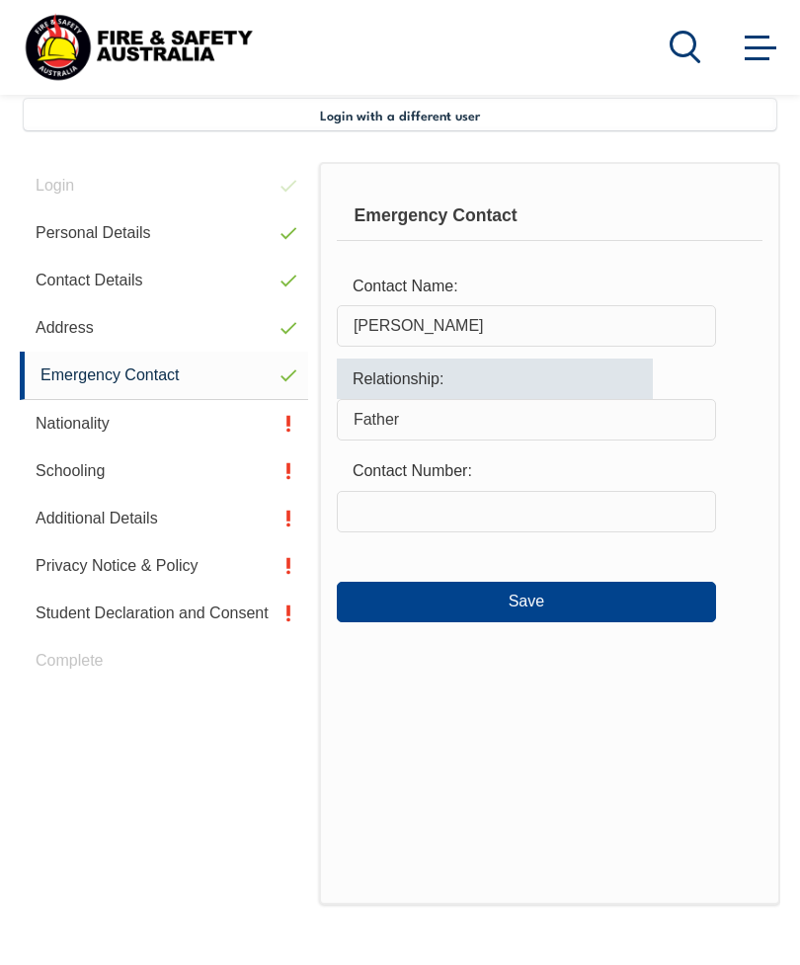
type input "Father"
click at [514, 514] on input "text" at bounding box center [526, 511] width 379 height 41
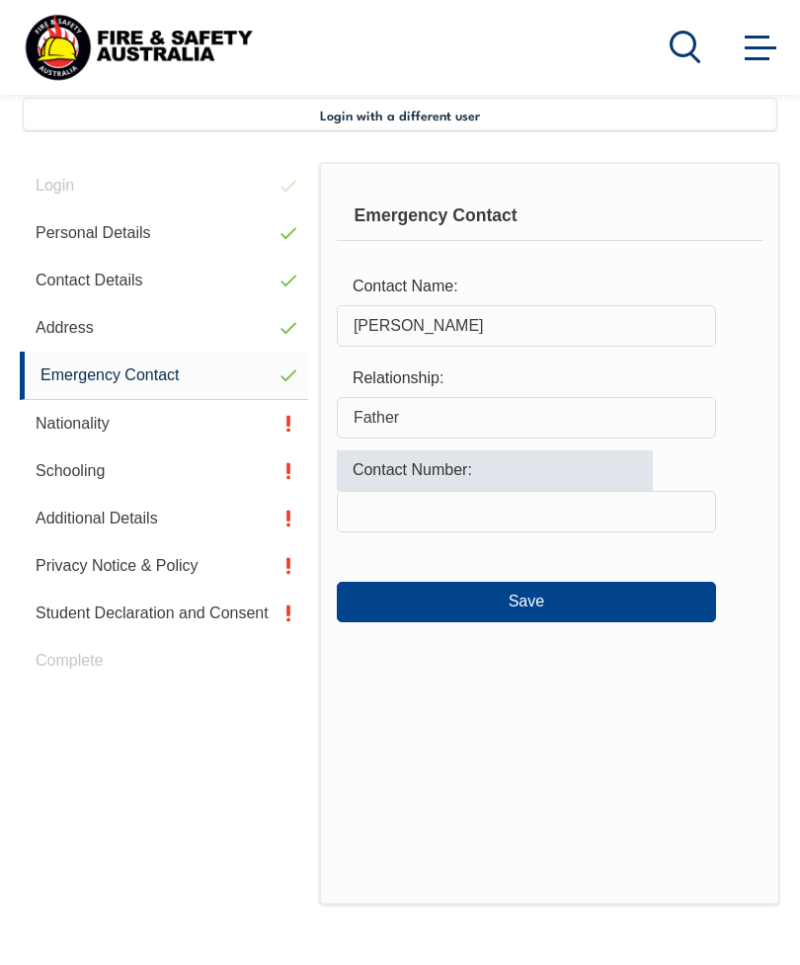
click at [444, 515] on input "text" at bounding box center [526, 511] width 379 height 41
type input "0417812121"
click at [533, 627] on div "Emergency Contact Contact Name: John Lawrence Relationship: Father Contact Numb…" at bounding box center [549, 533] width 461 height 743
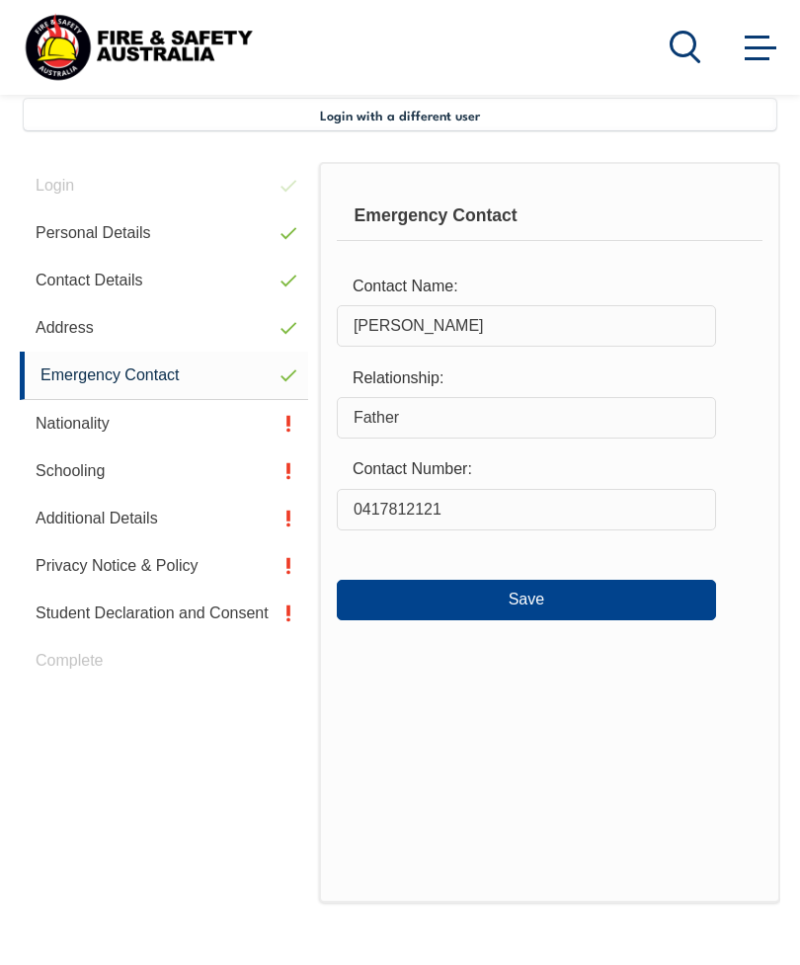
click at [538, 600] on button "Save" at bounding box center [526, 600] width 379 height 40
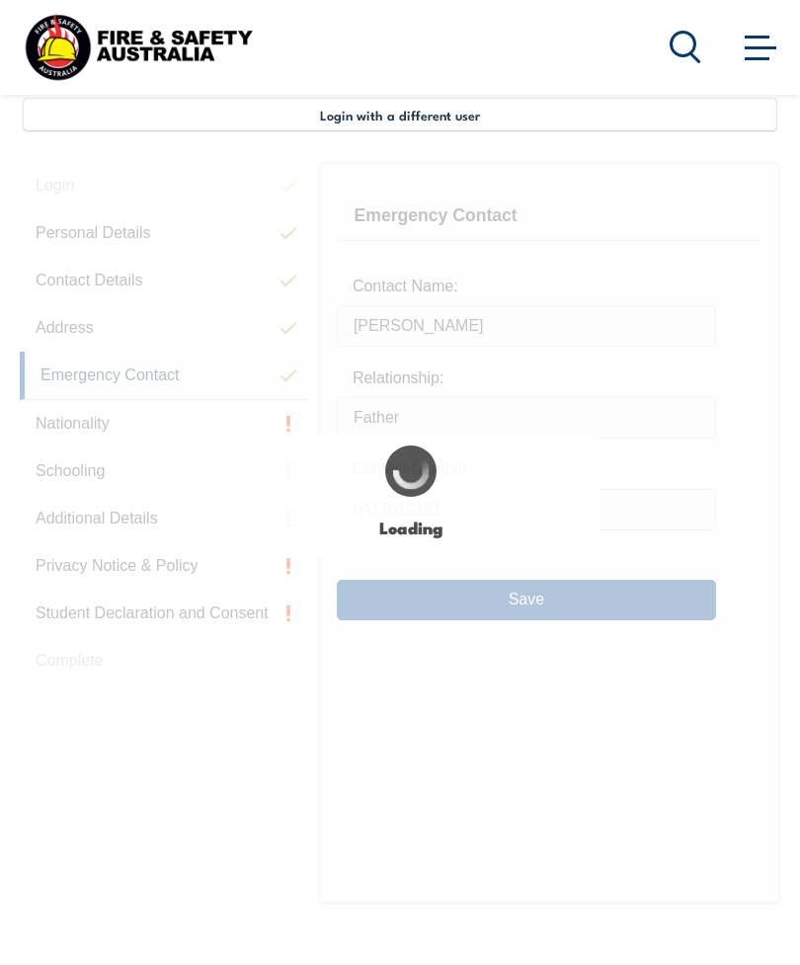
type input "John Lawrence"
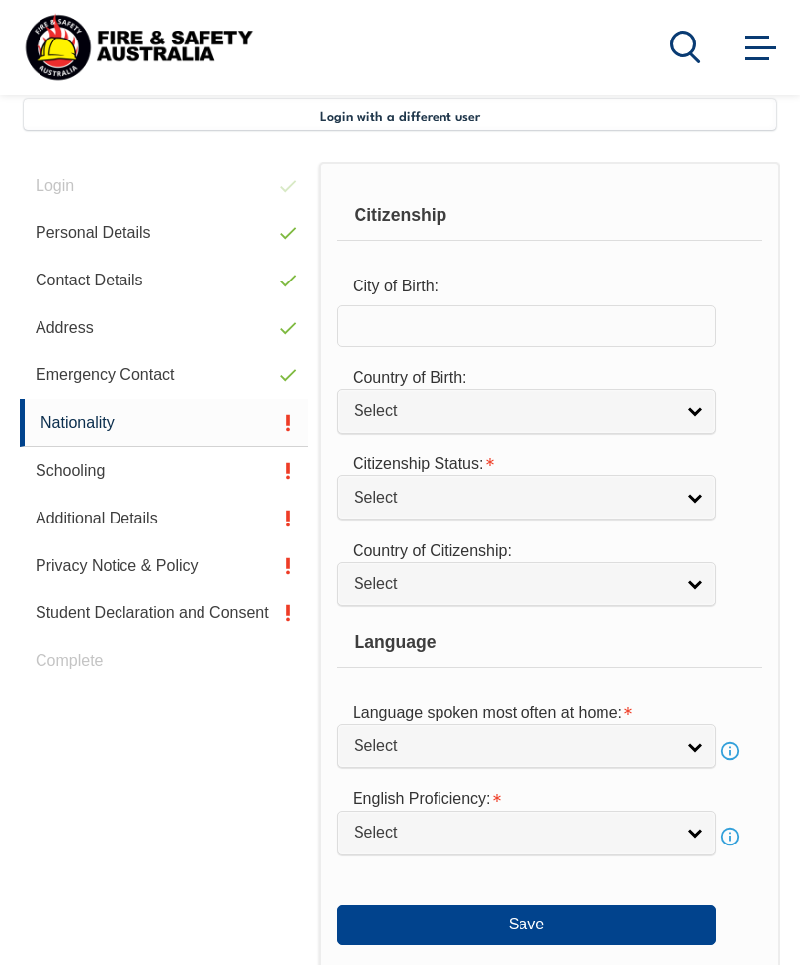
click at [568, 321] on input "text" at bounding box center [526, 325] width 379 height 41
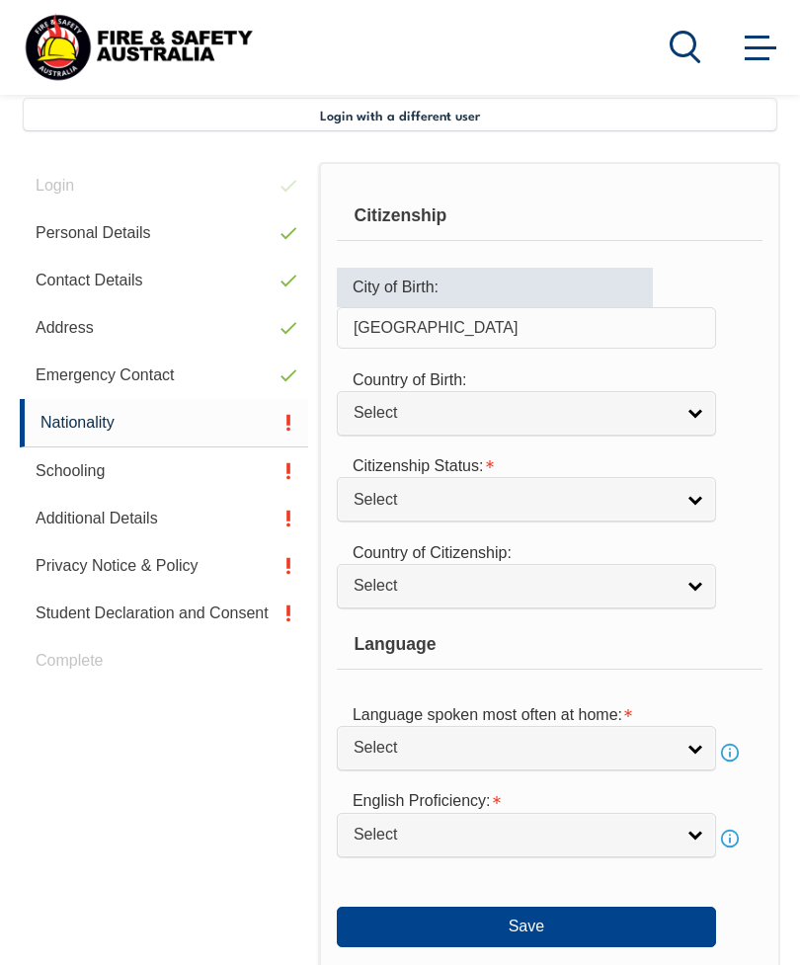
type input "Adelaide"
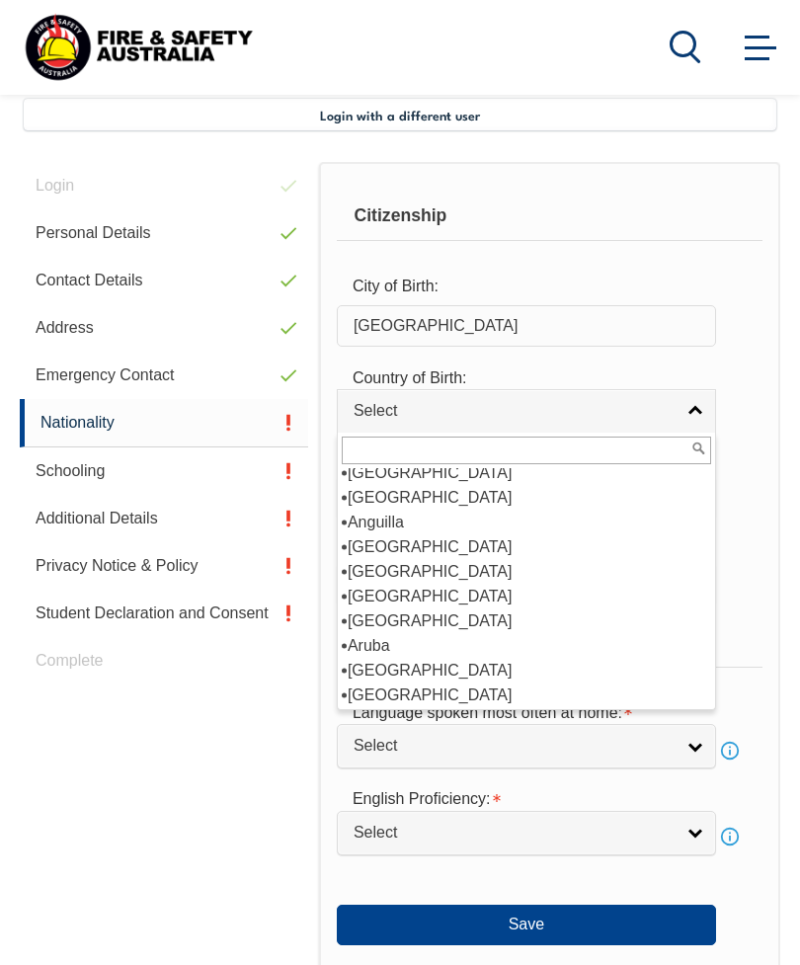
scroll to position [134, 0]
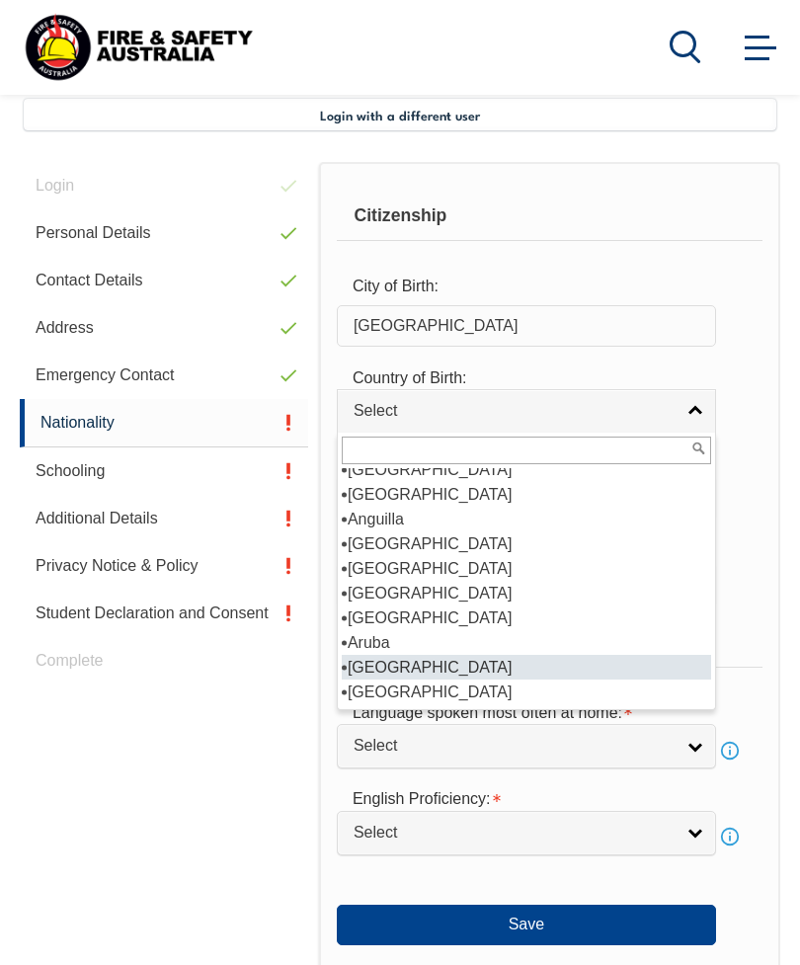
select select "1101"
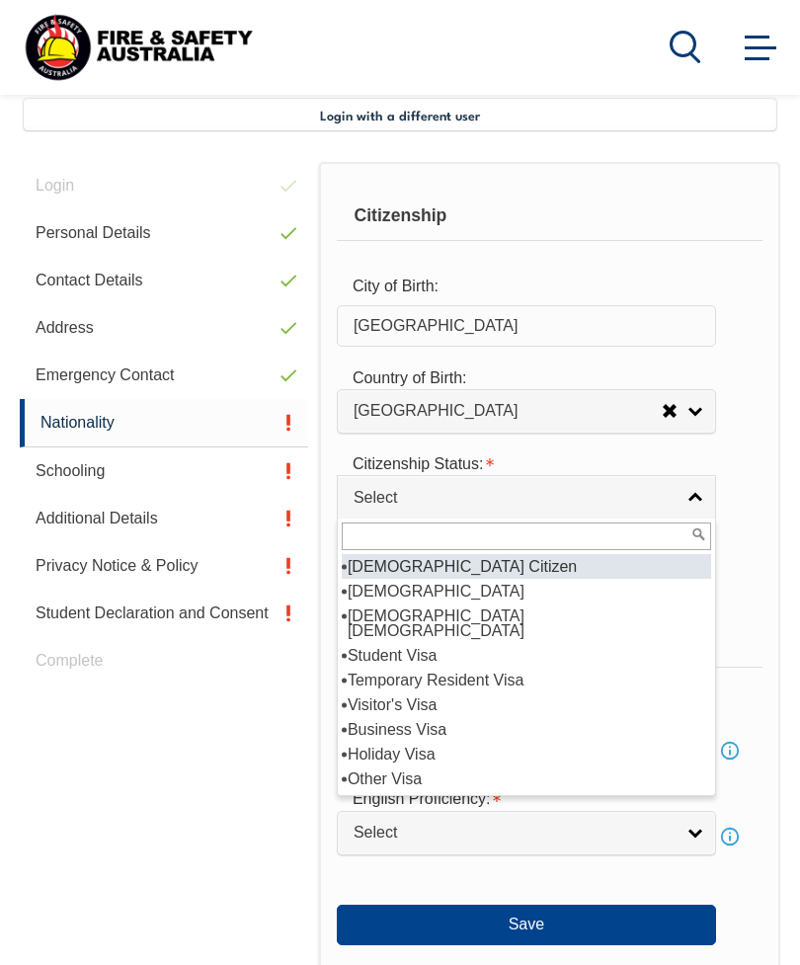
select select "1"
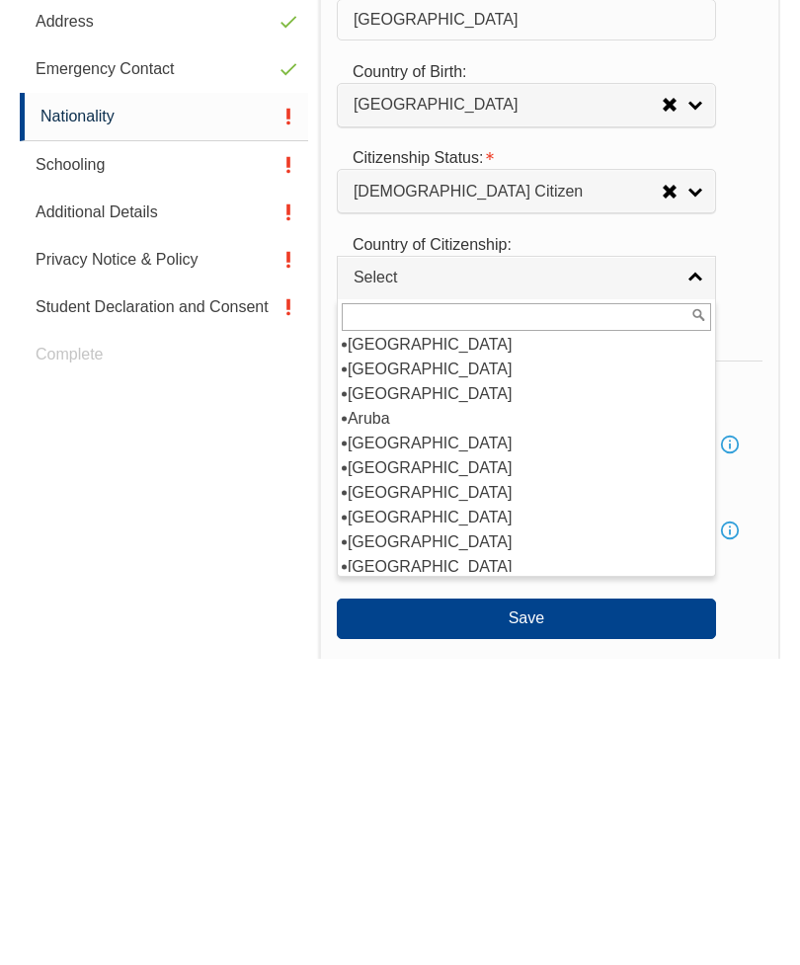
scroll to position [229, 0]
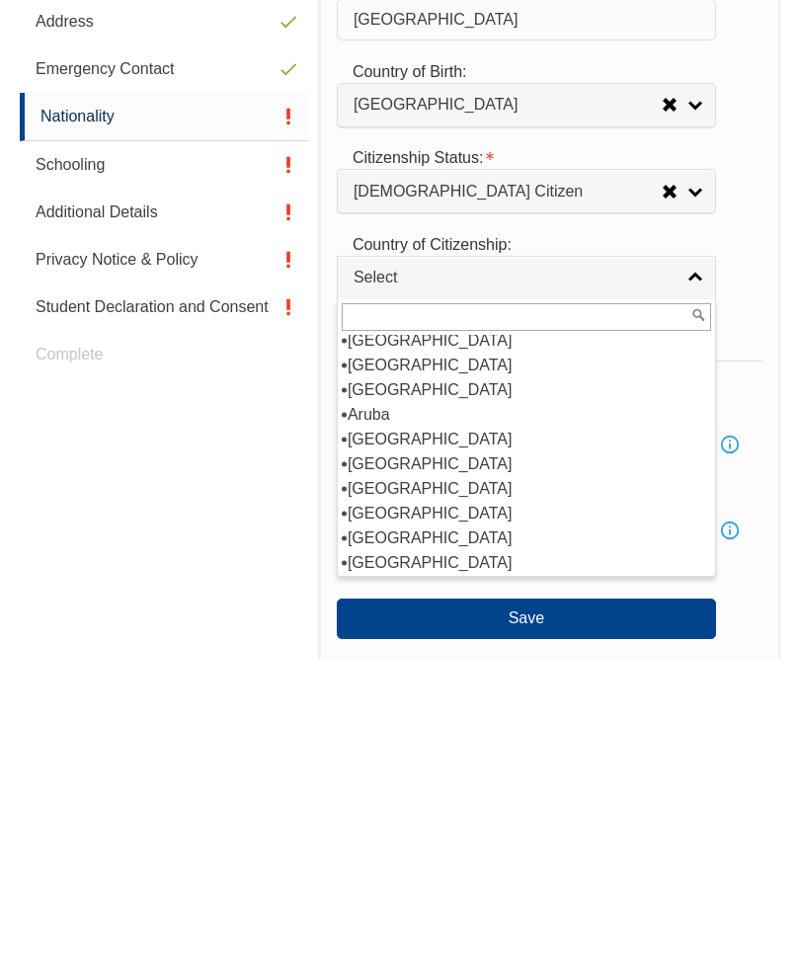
click at [743, 618] on div "Language" at bounding box center [550, 642] width 426 height 49
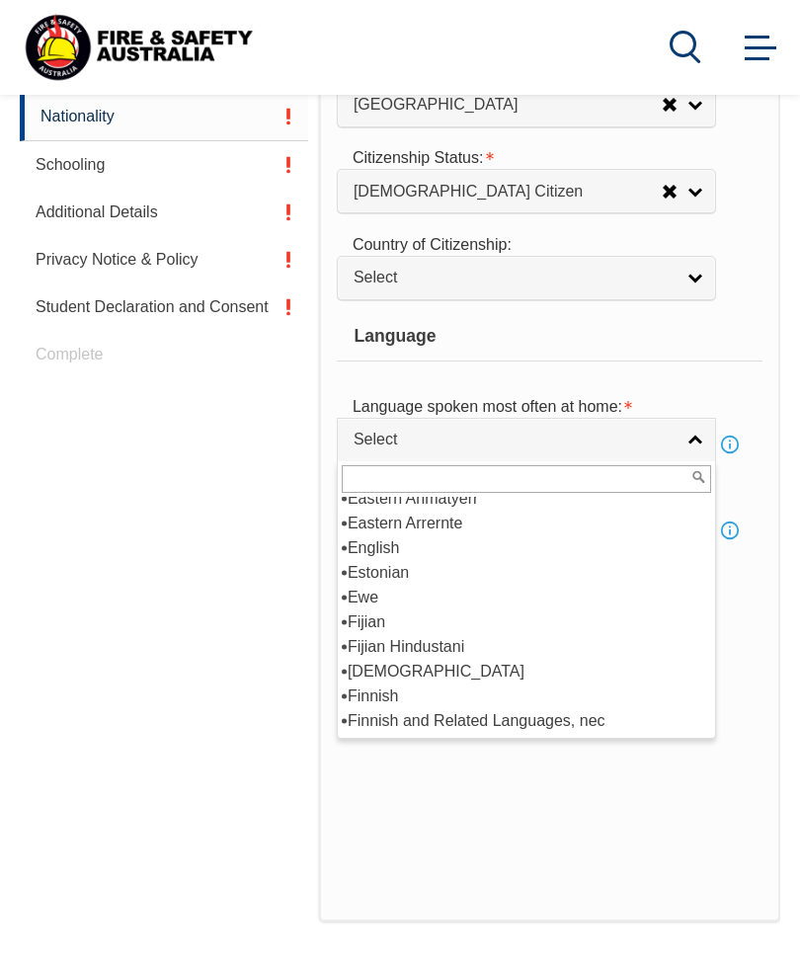
scroll to position [2442, 0]
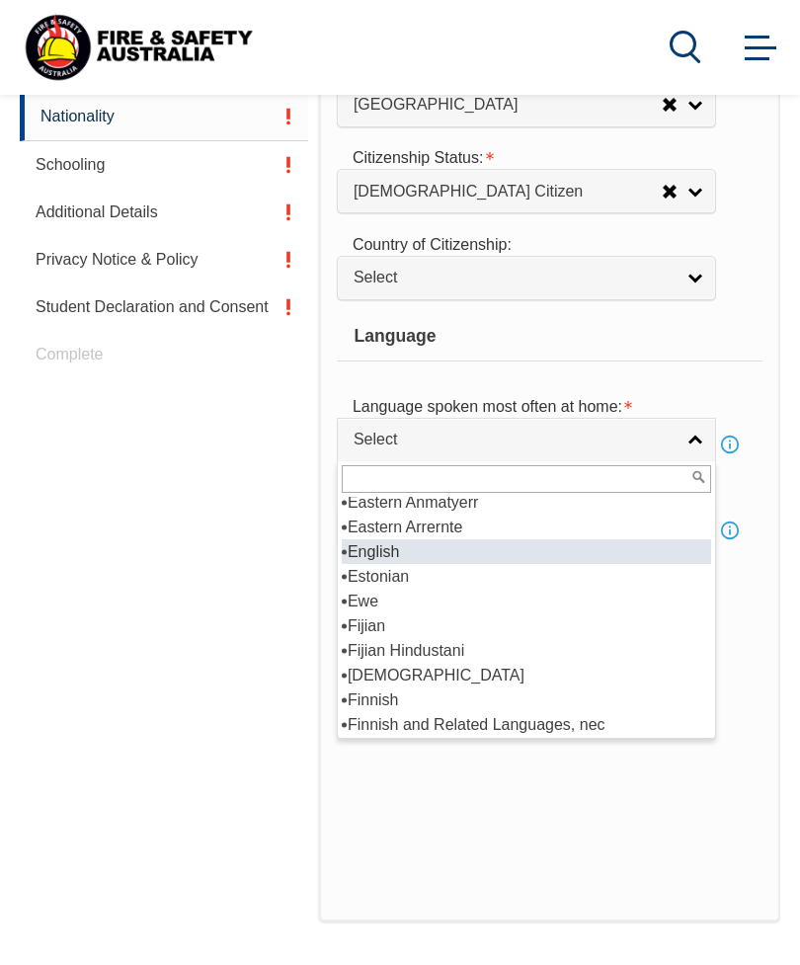
select select "1201"
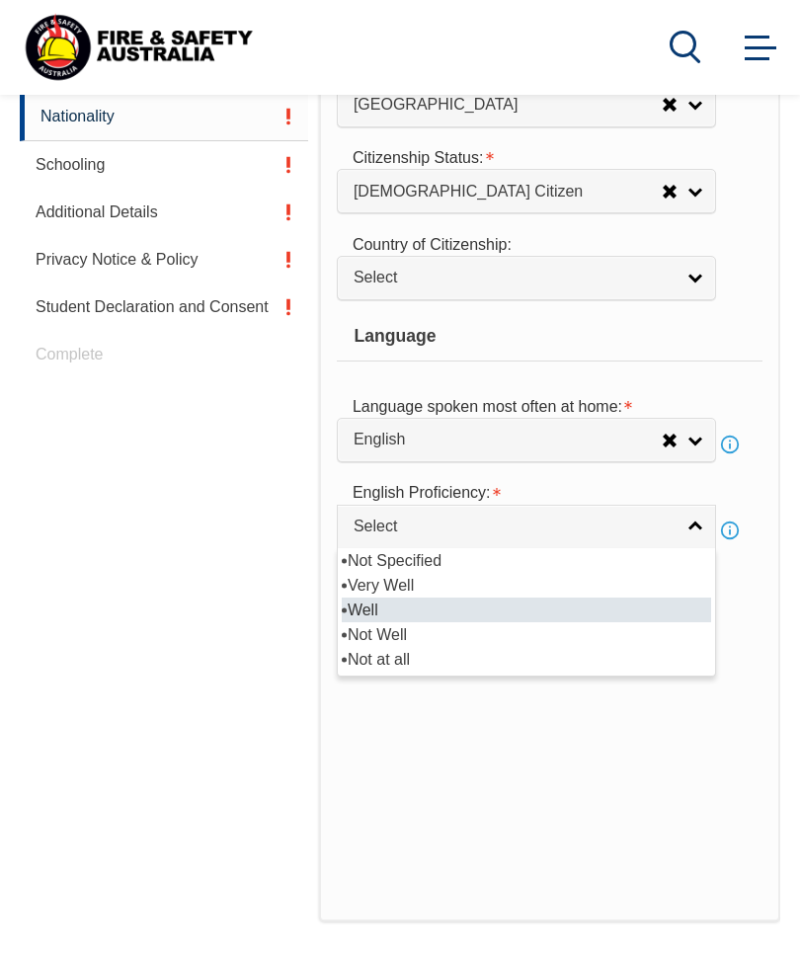
select select "2"
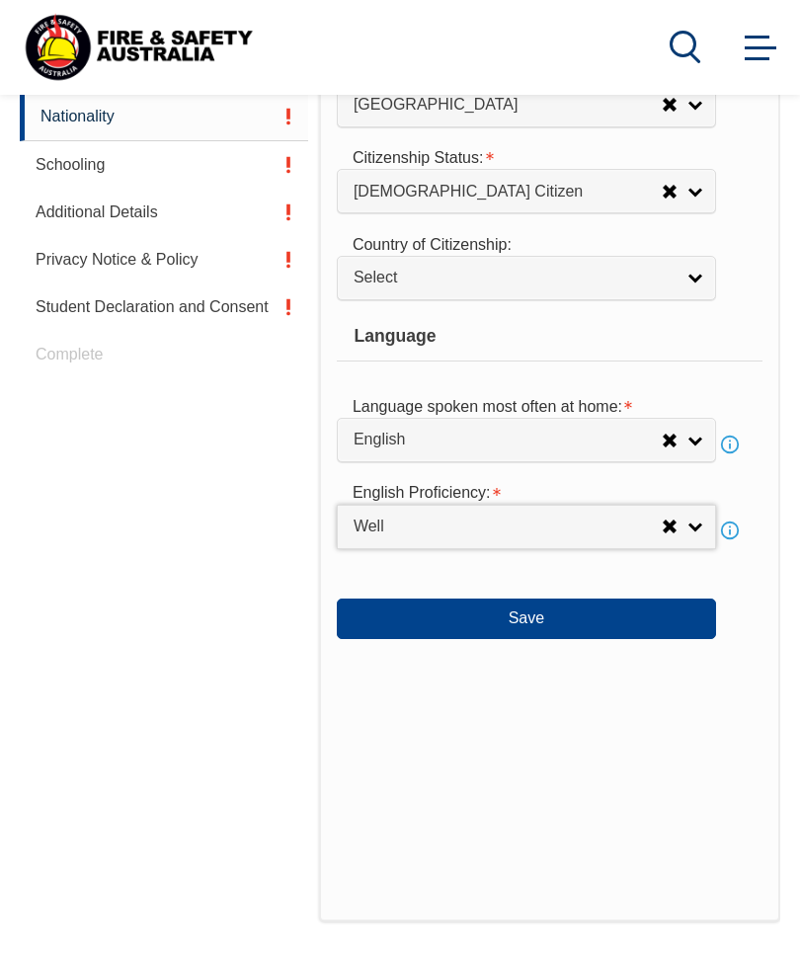
click at [533, 638] on button "Save" at bounding box center [526, 619] width 379 height 40
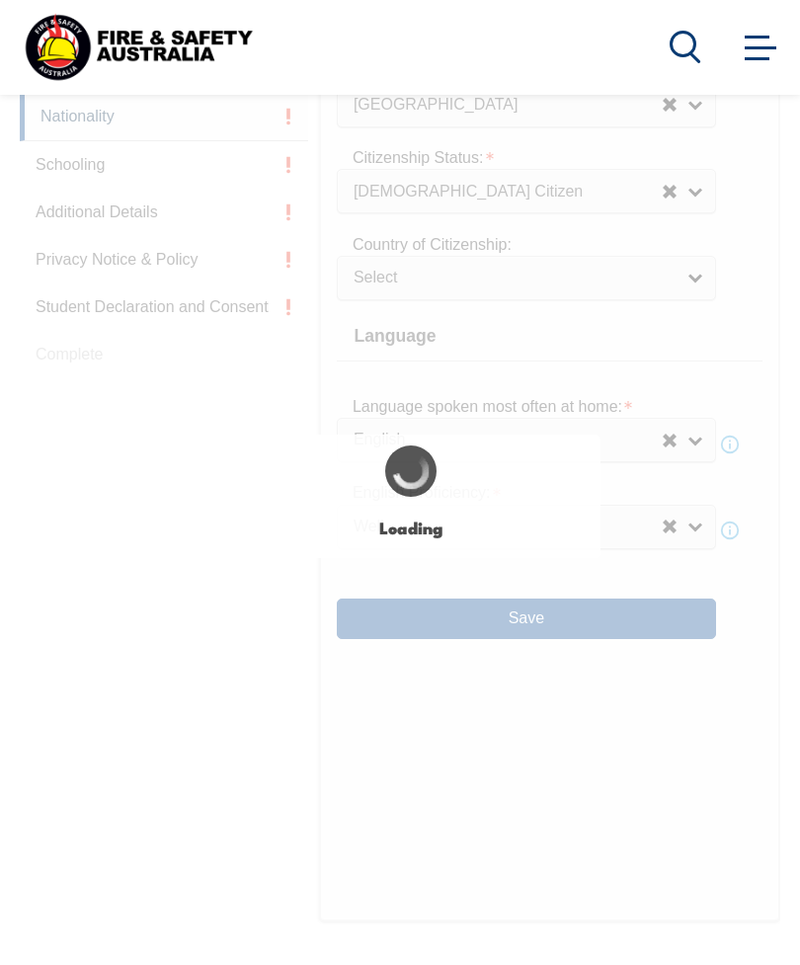
type input "Adelaide"
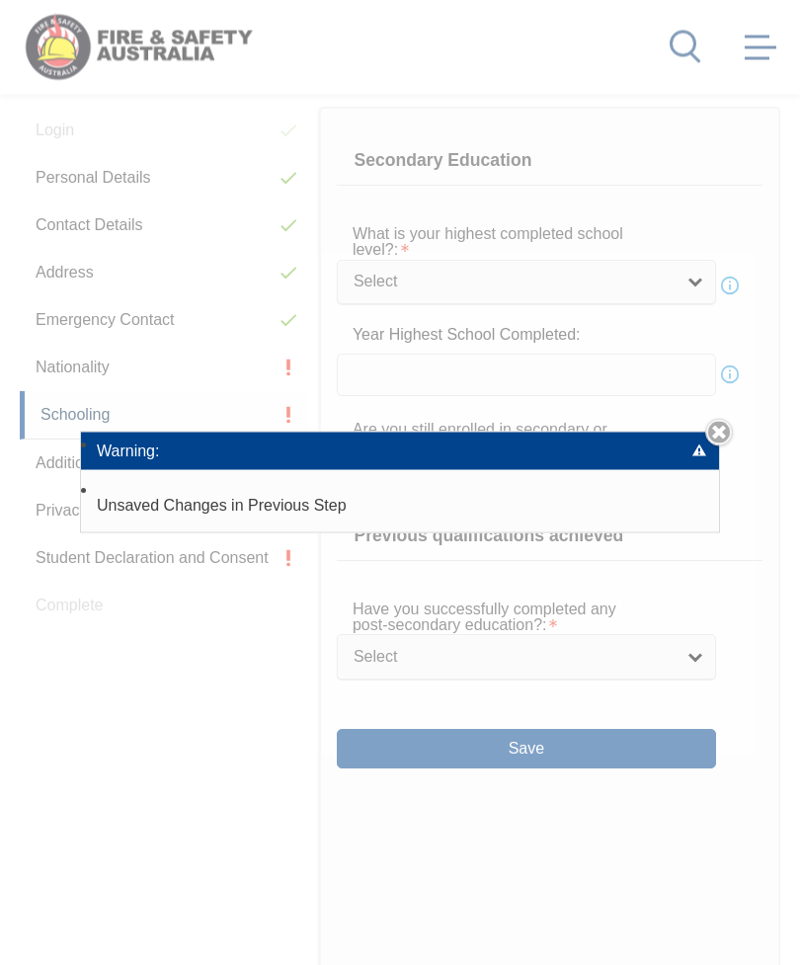
scroll to position [479, 0]
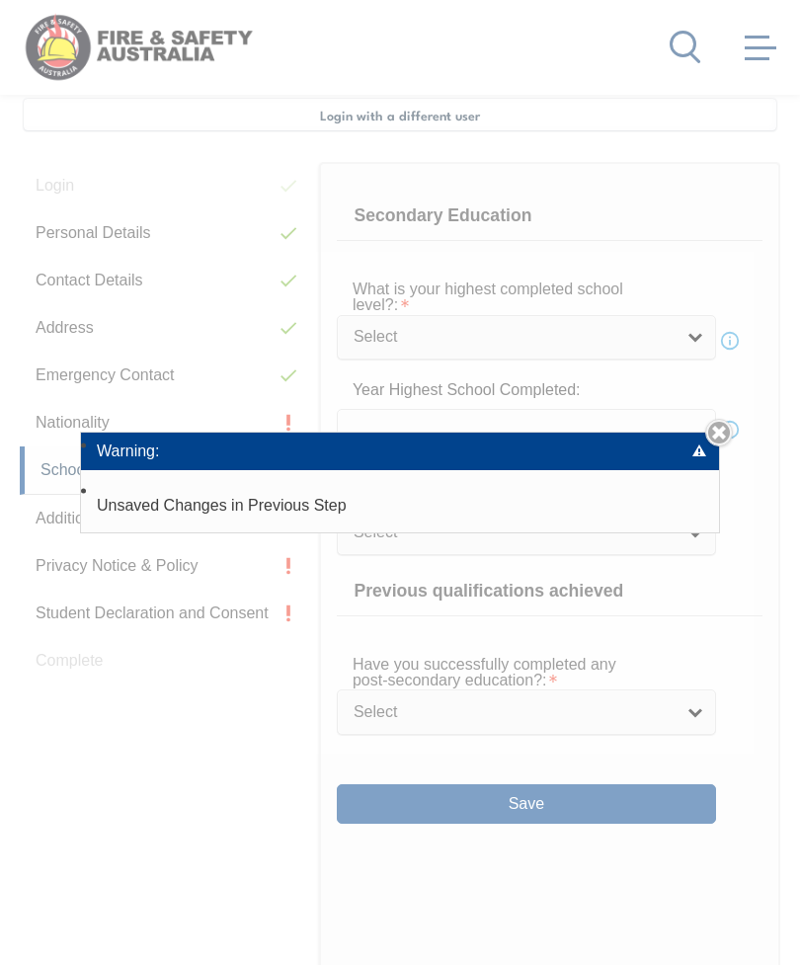
click at [719, 447] on link "Close" at bounding box center [719, 433] width 28 height 28
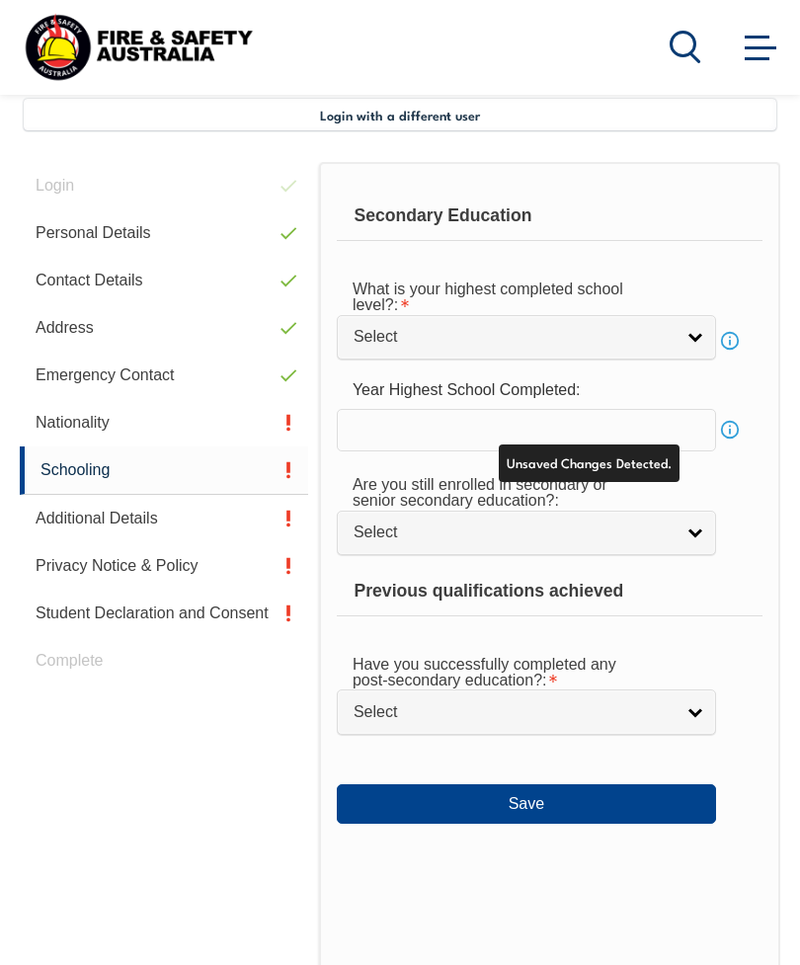
click at [78, 424] on link "Nationality" at bounding box center [164, 422] width 288 height 47
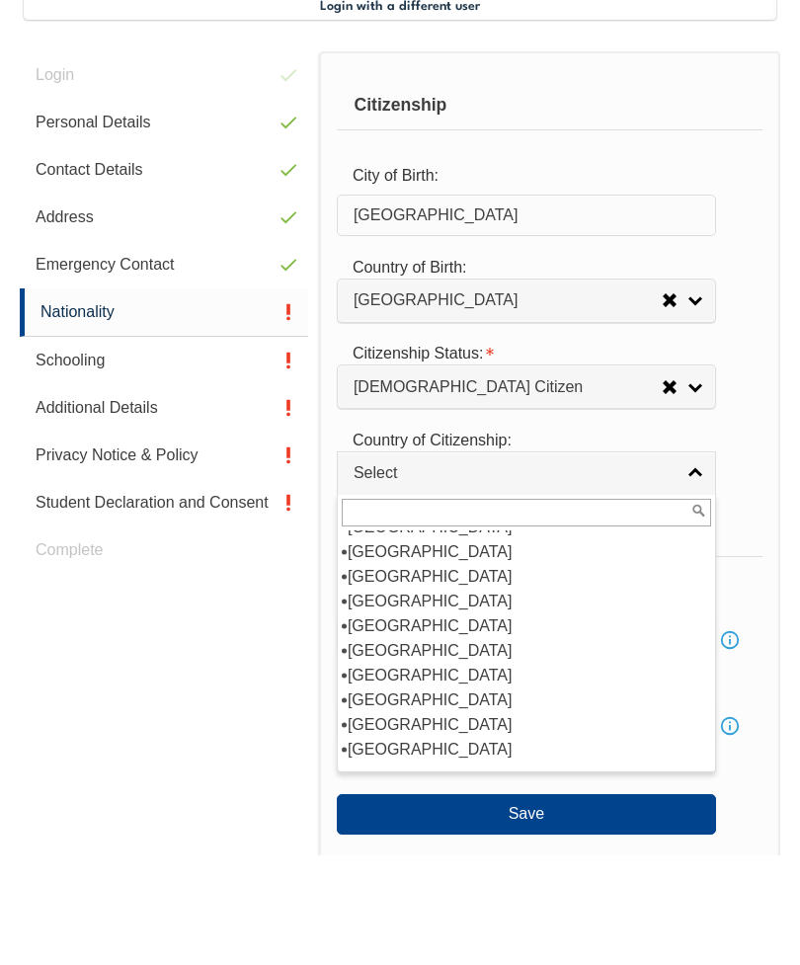
scroll to position [335, 0]
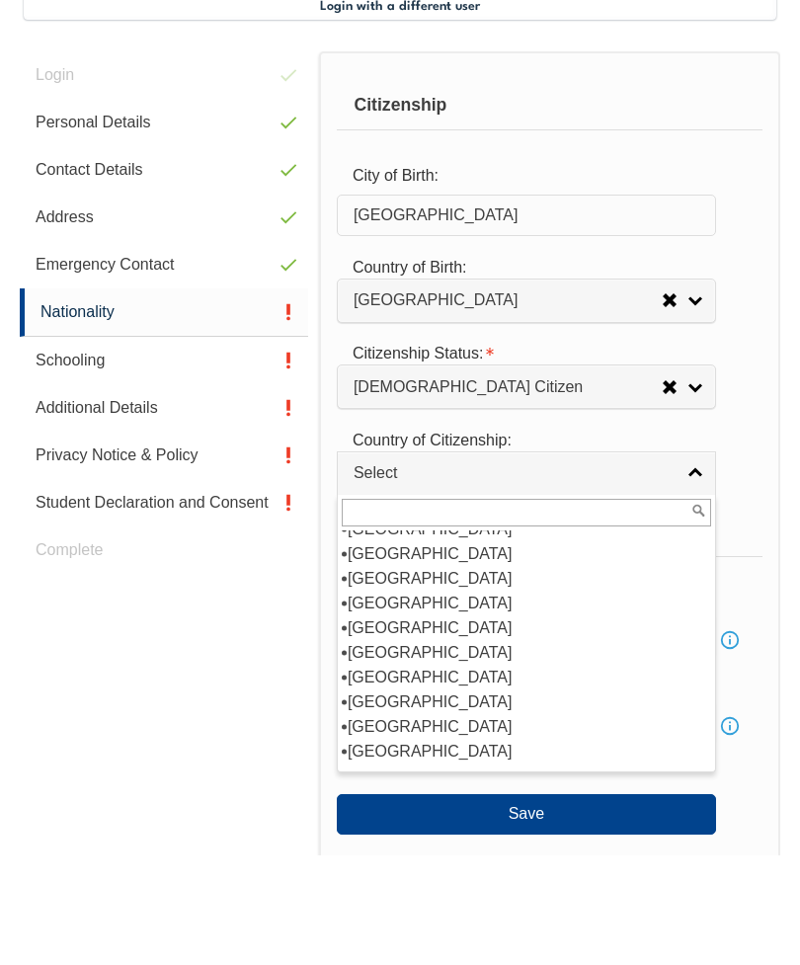
click at [763, 551] on div "Citizenship City of Birth: Adelaide Country of Birth: Adelie Land (France) Afgh…" at bounding box center [549, 695] width 461 height 1066
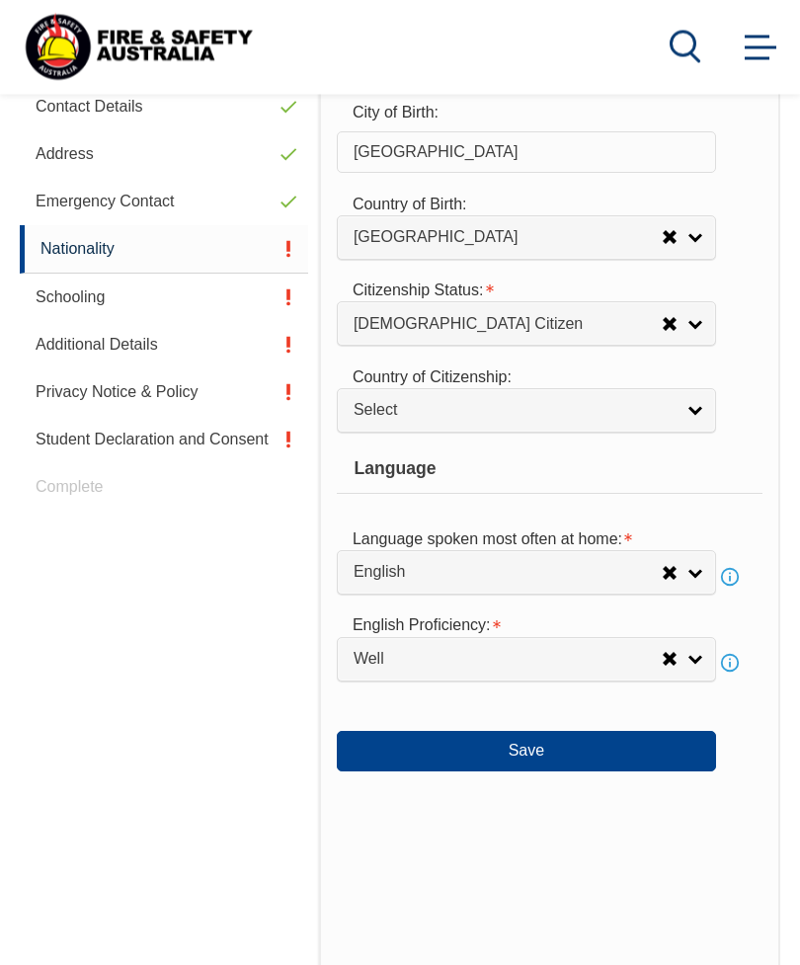
scroll to position [653, 0]
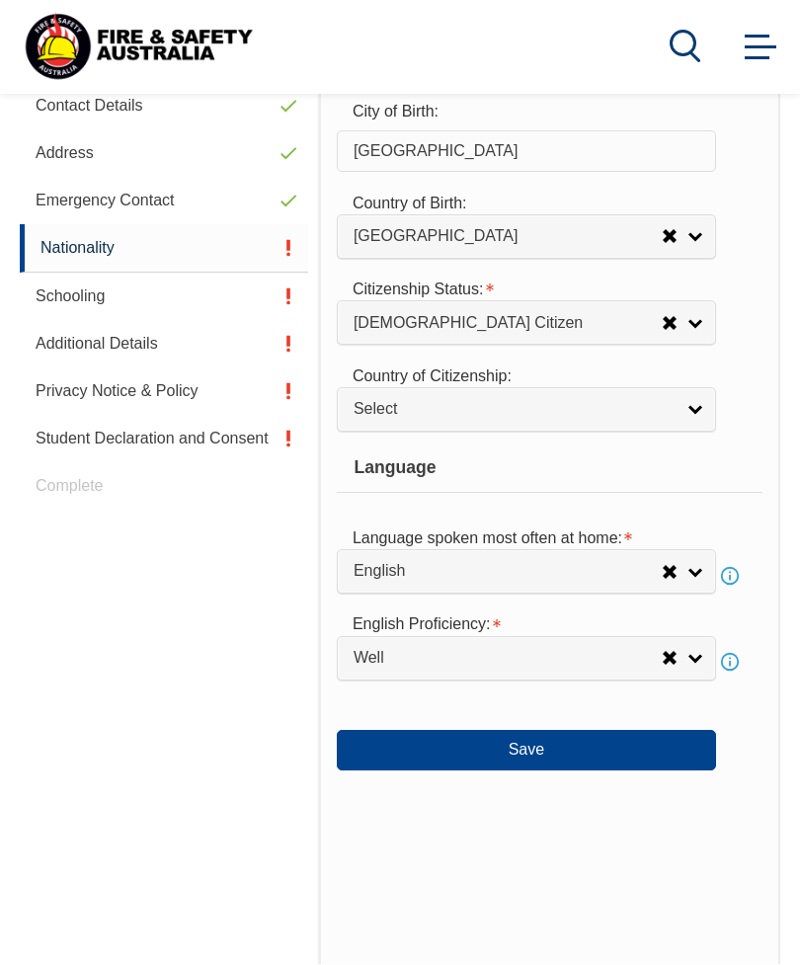
click at [547, 771] on button "Save" at bounding box center [526, 751] width 379 height 40
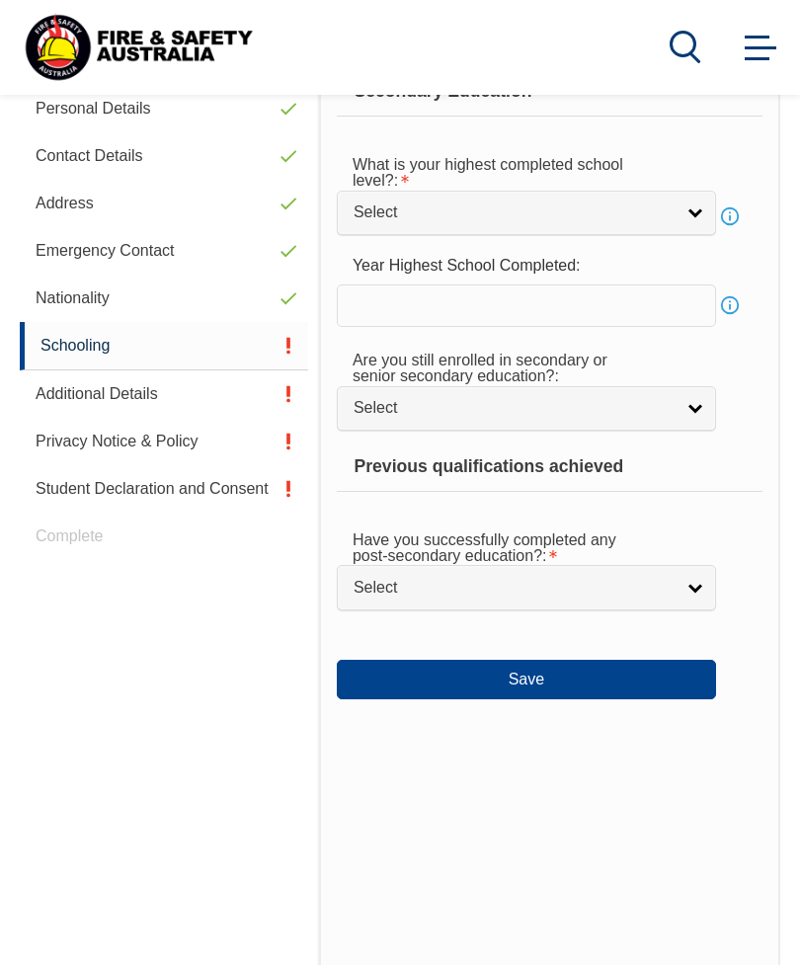
scroll to position [479, 0]
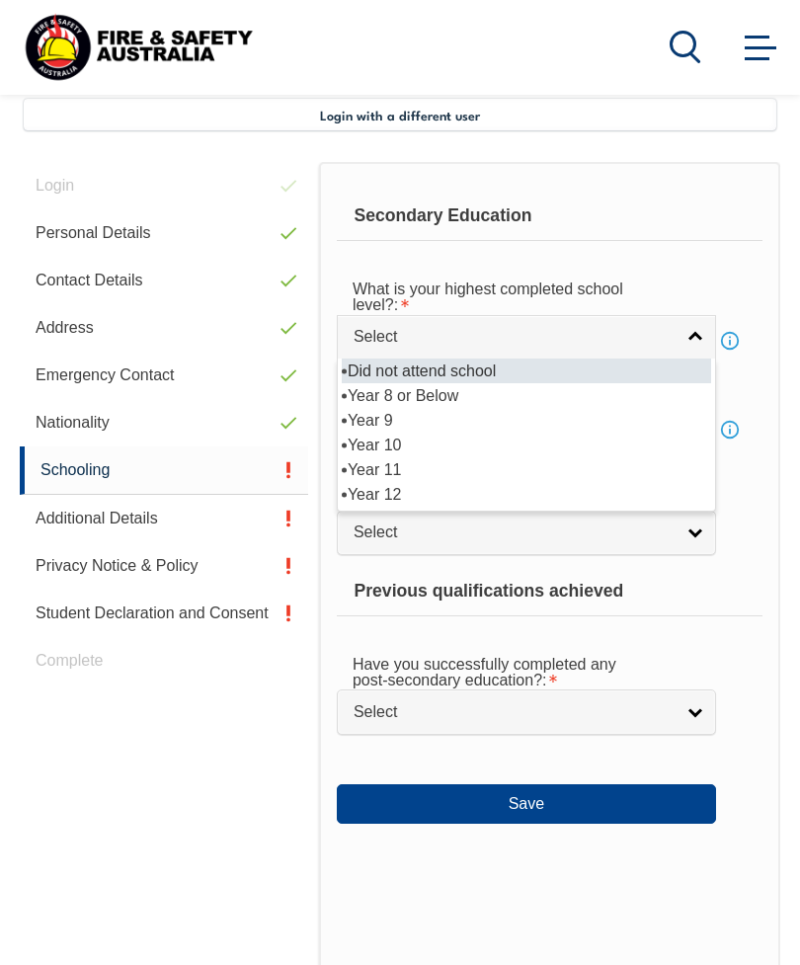
select select "12"
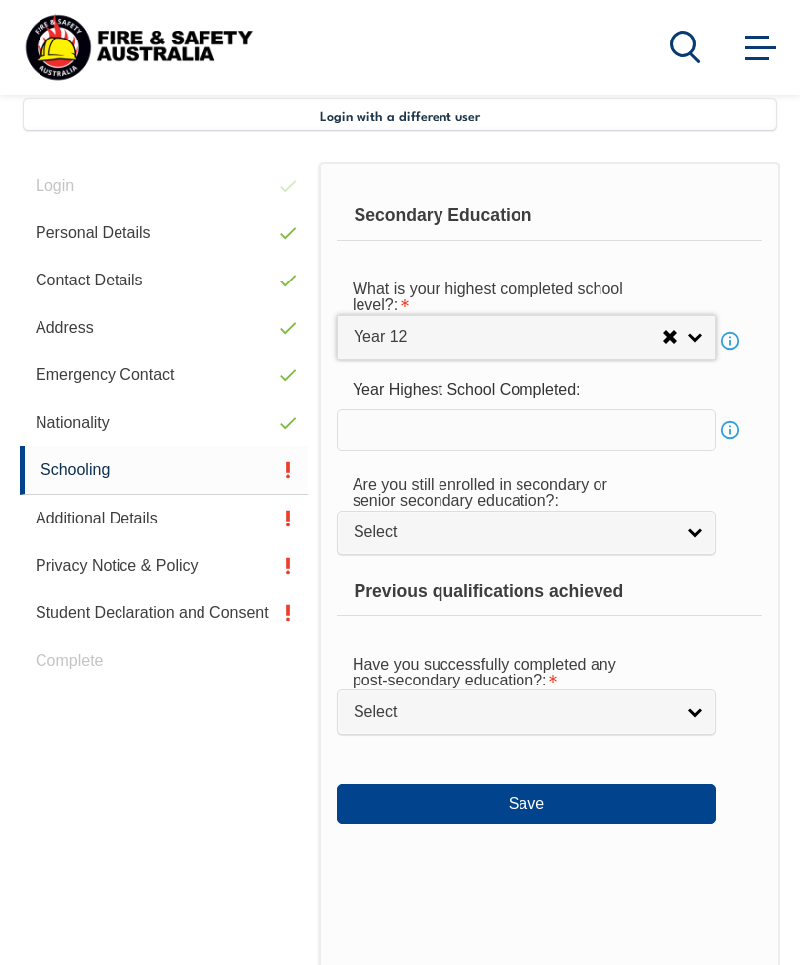
click at [661, 448] on input "text" at bounding box center [526, 429] width 379 height 41
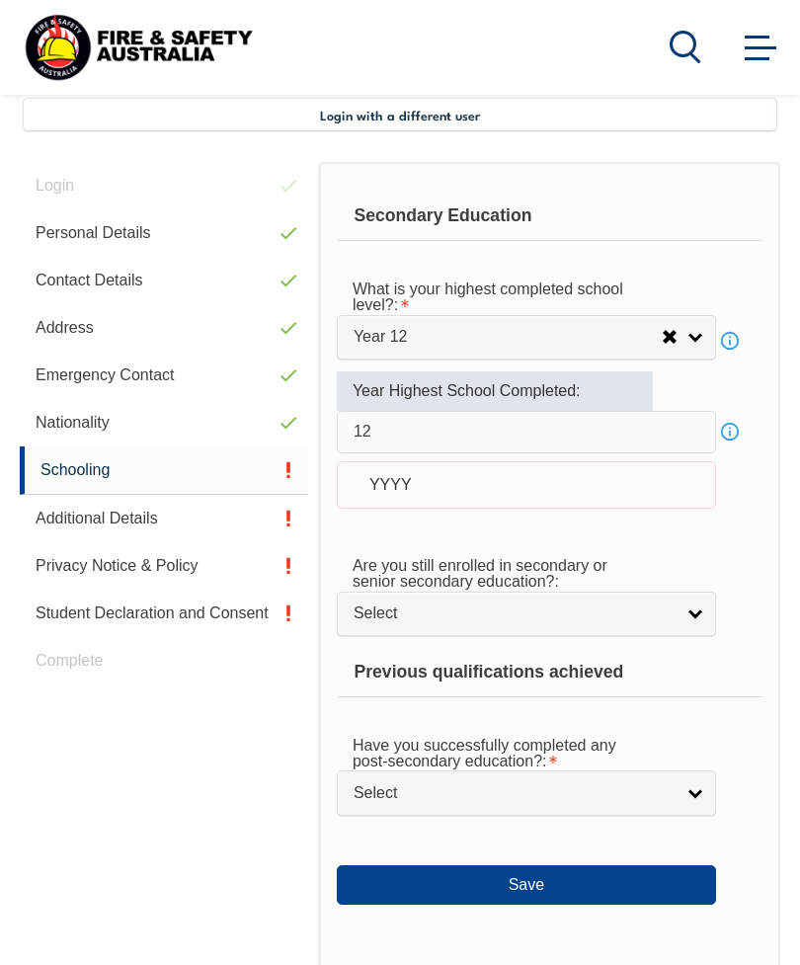
type input "1"
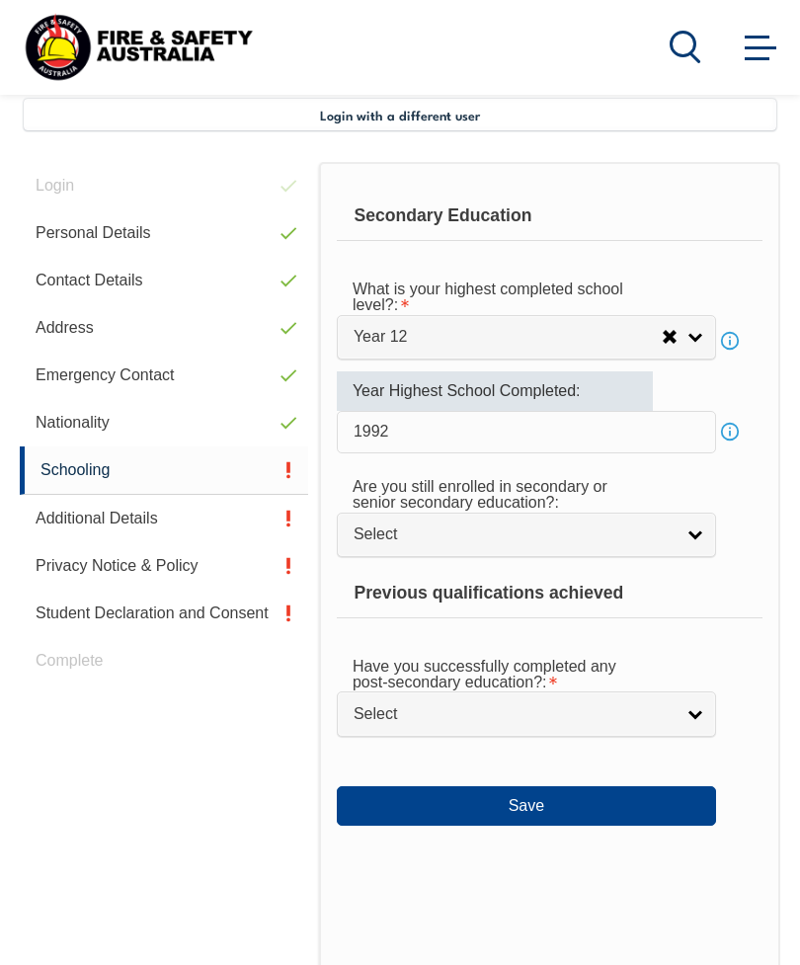
type input "1992"
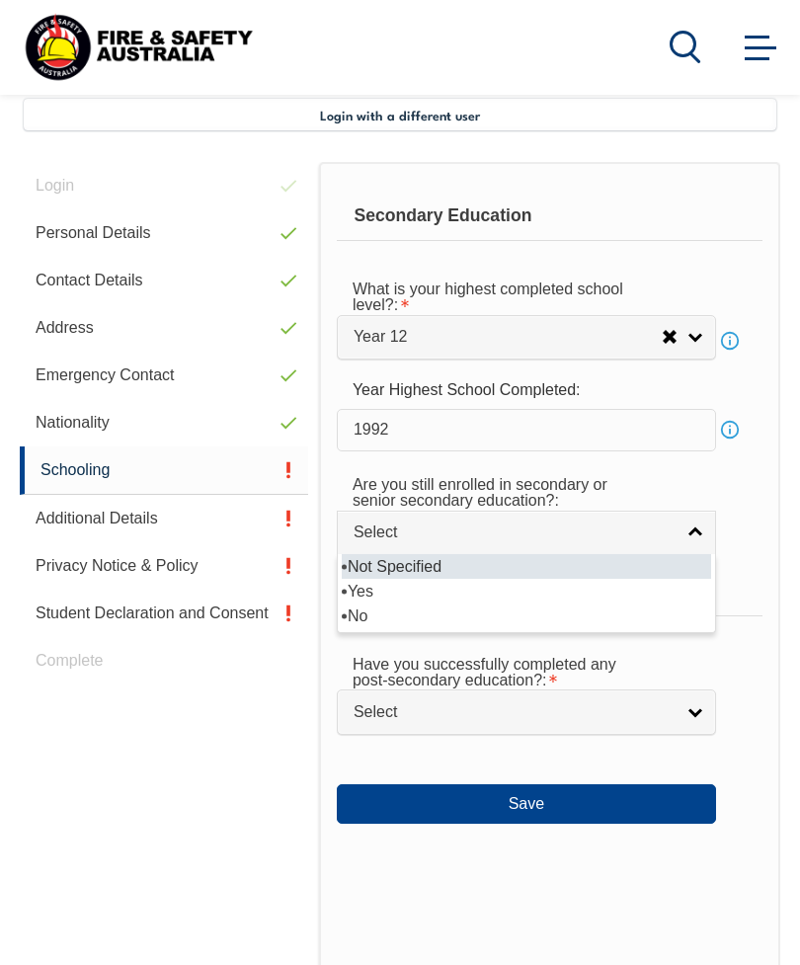
select select "false"
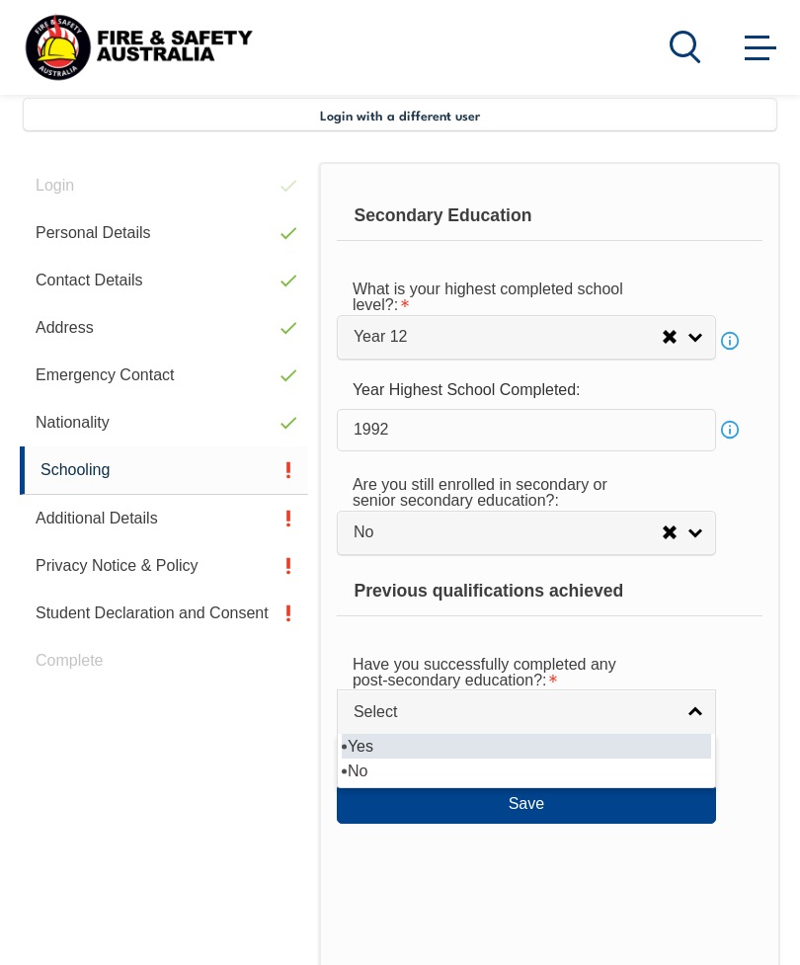
select select "false"
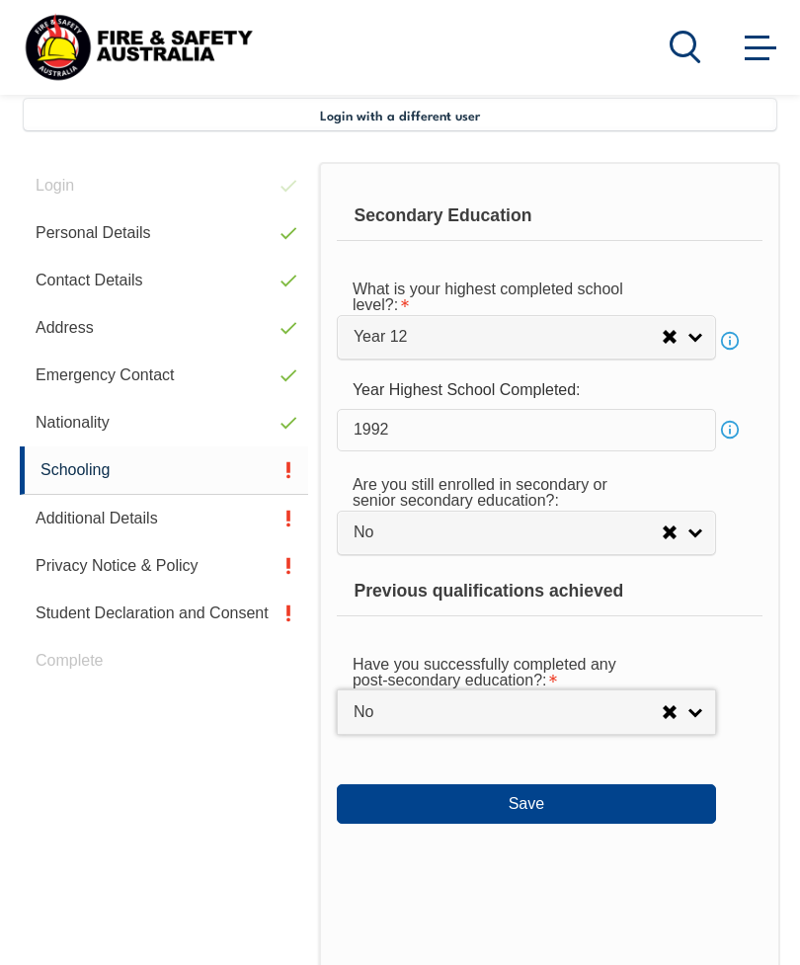
click at [528, 824] on button "Save" at bounding box center [526, 804] width 379 height 40
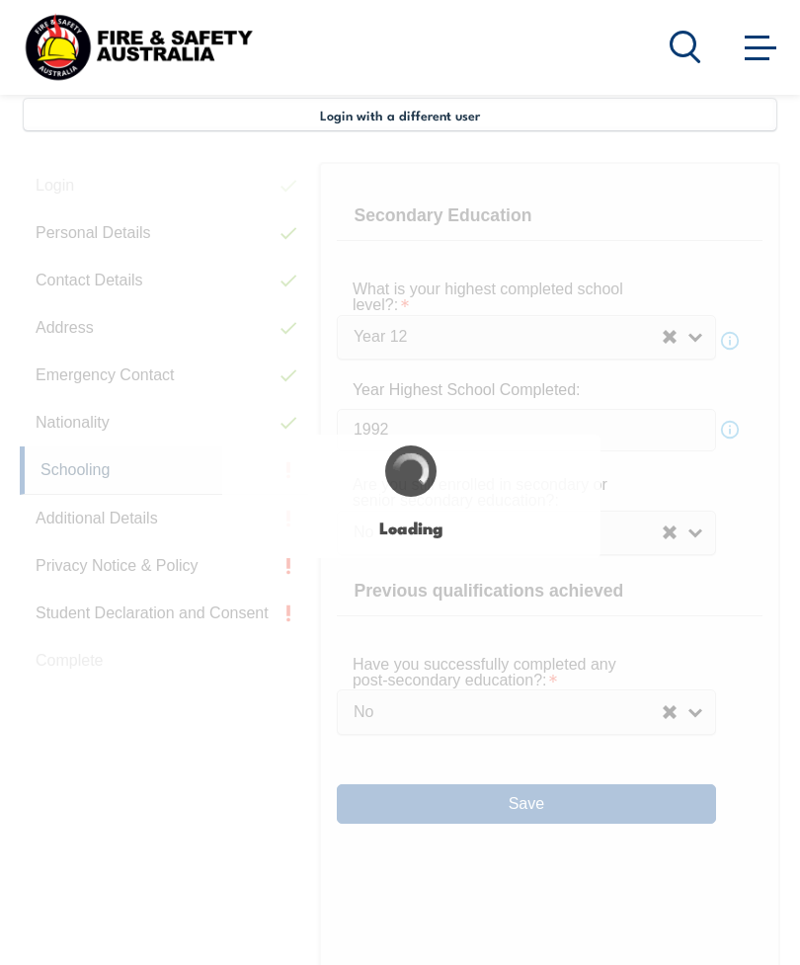
select select
select select "false"
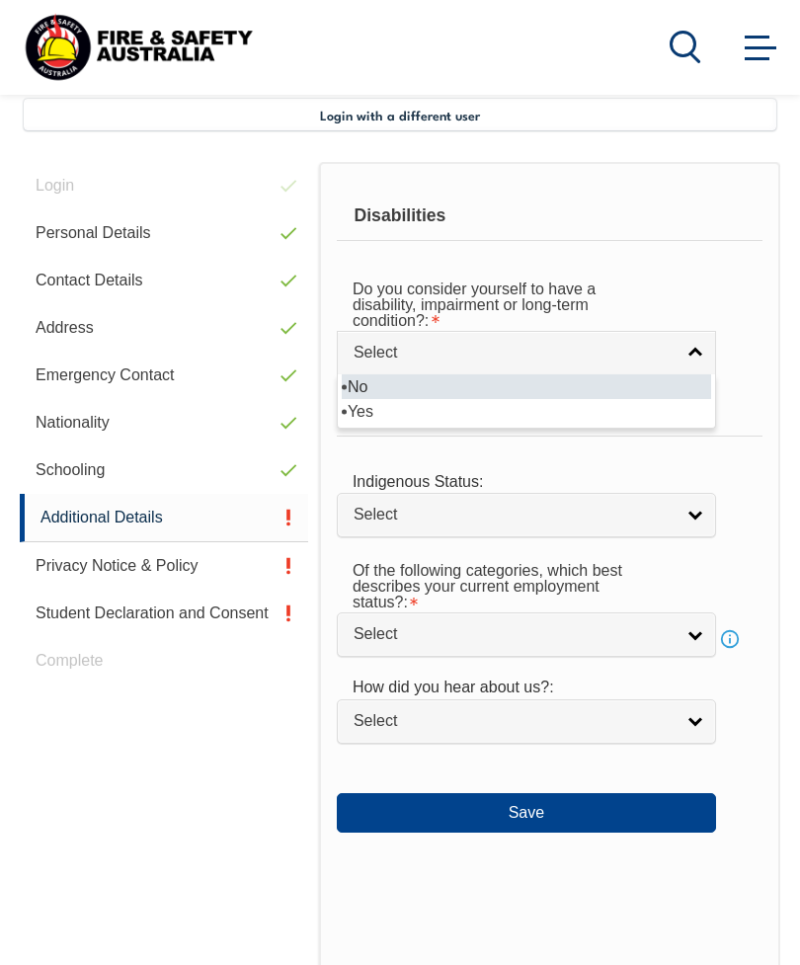
select select "false"
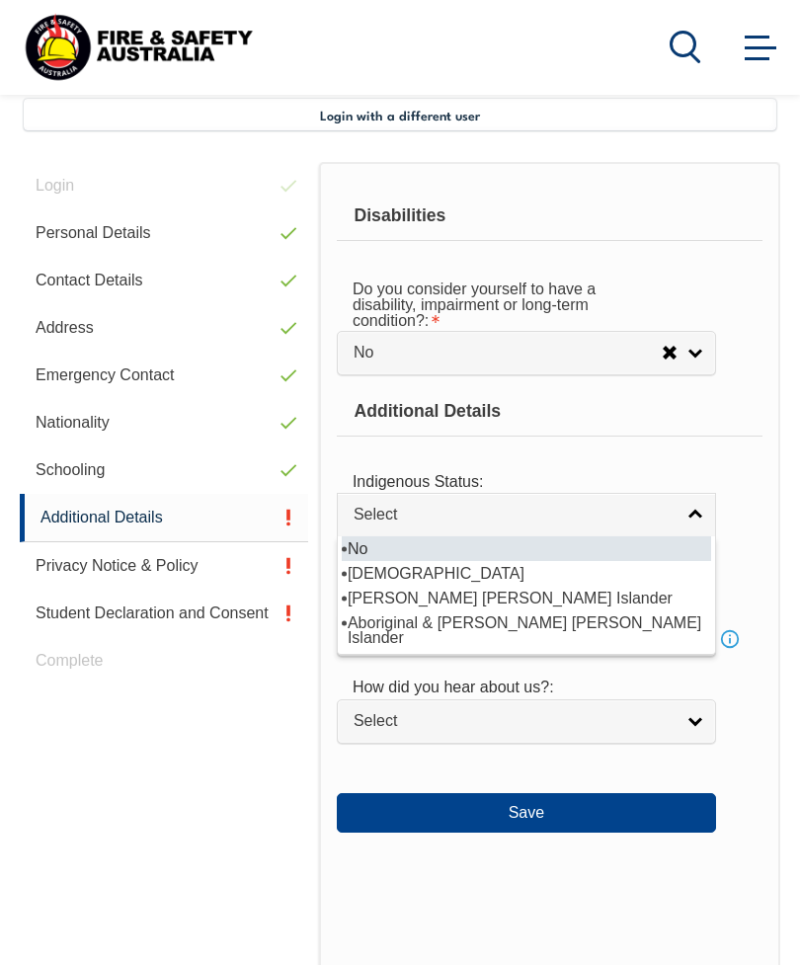
select select "4"
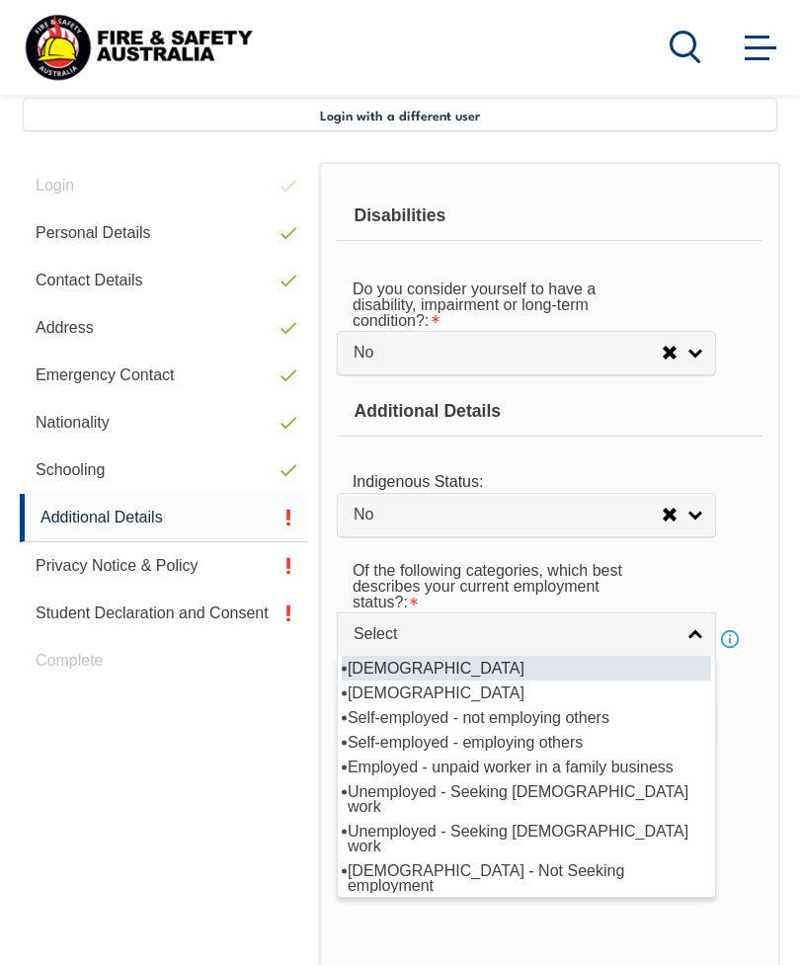
select select "1"
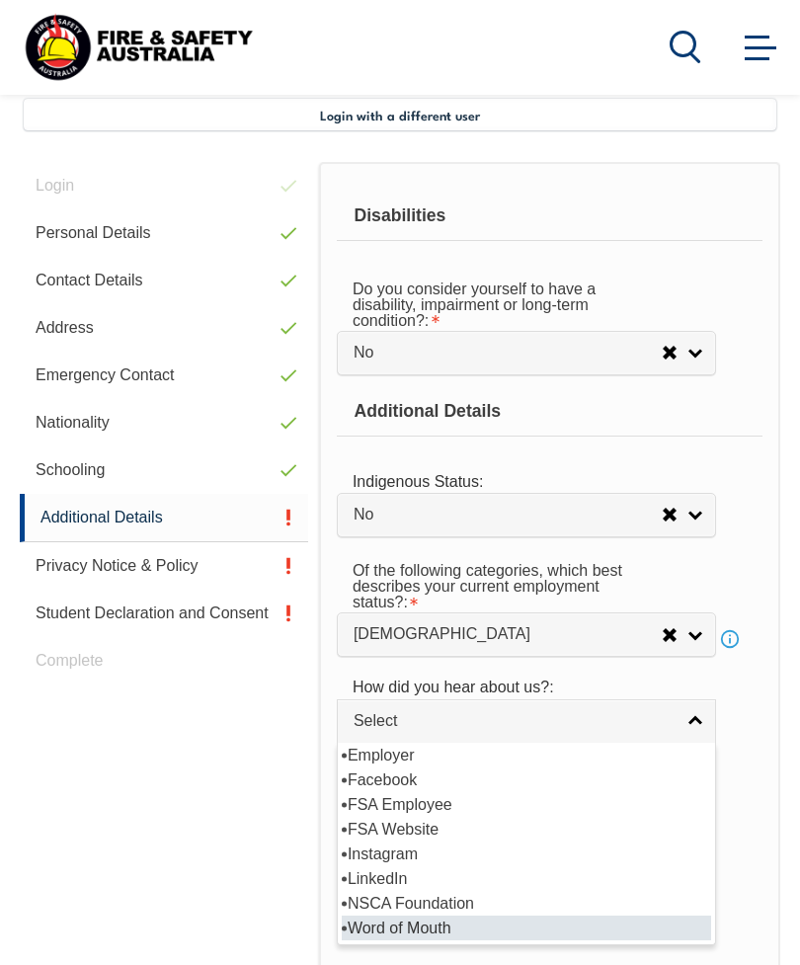
select select "8018"
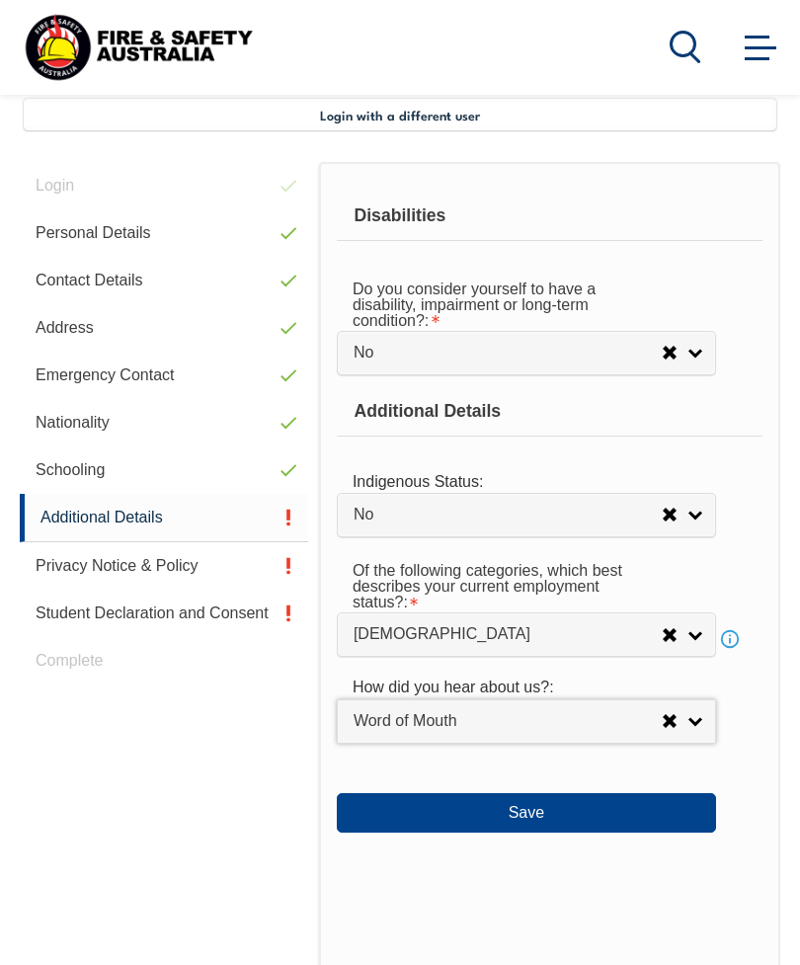
click at [538, 833] on button "Save" at bounding box center [526, 813] width 379 height 40
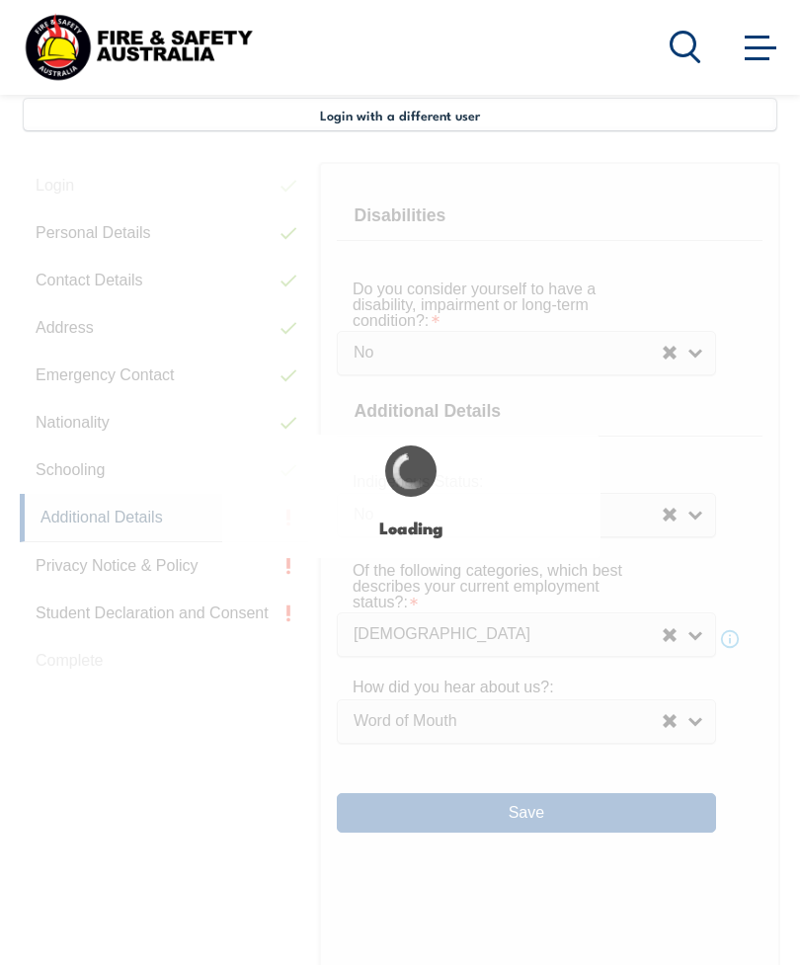
select select "false"
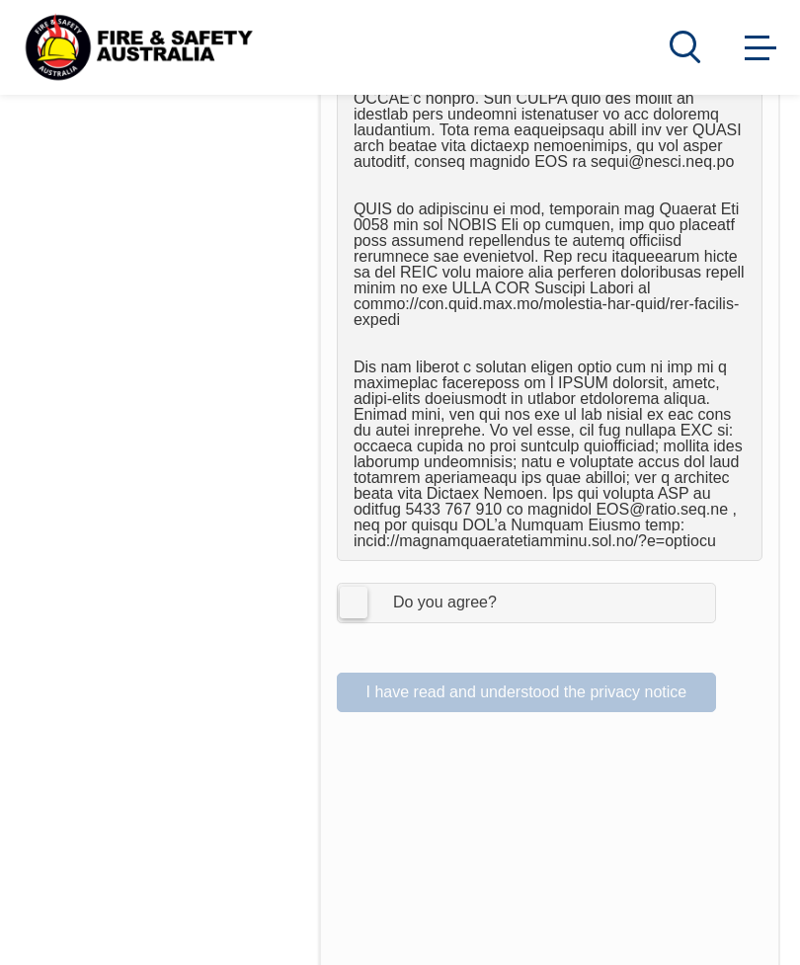
scroll to position [1573, 0]
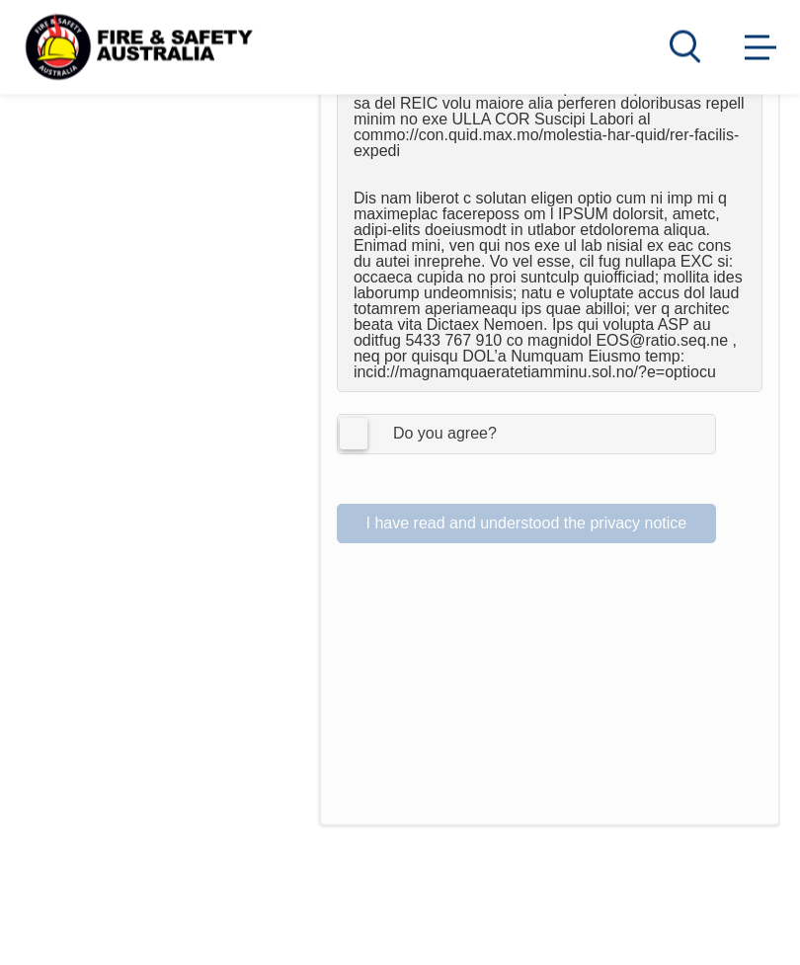
click at [370, 442] on div "Do you agree?" at bounding box center [425, 435] width 143 height 16
click at [513, 442] on input "I Agree Do you agree?" at bounding box center [530, 435] width 34 height 38
checkbox input "true"
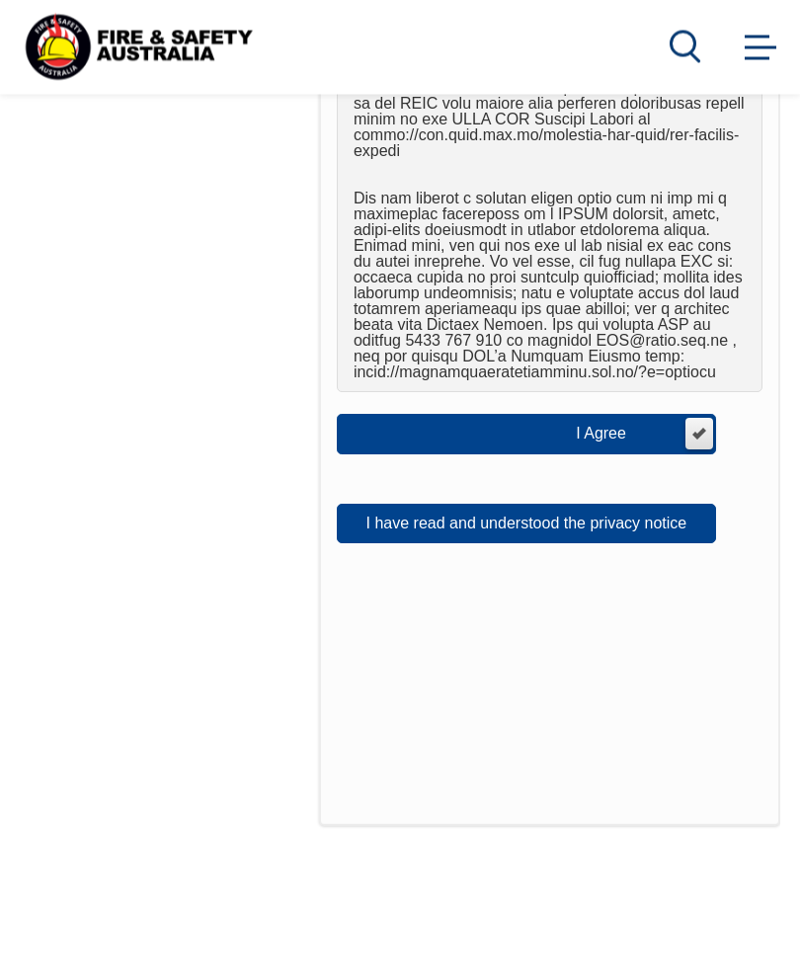
scroll to position [1574, 0]
click at [623, 524] on button "I have read and understood the privacy notice" at bounding box center [526, 524] width 379 height 40
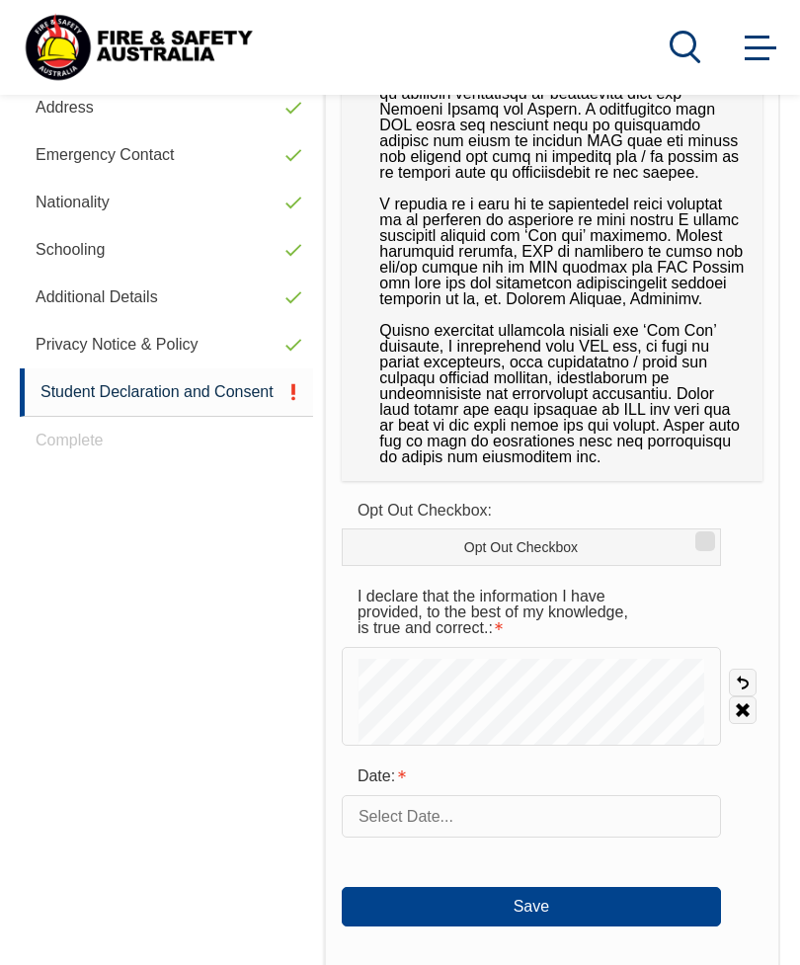
scroll to position [704, 0]
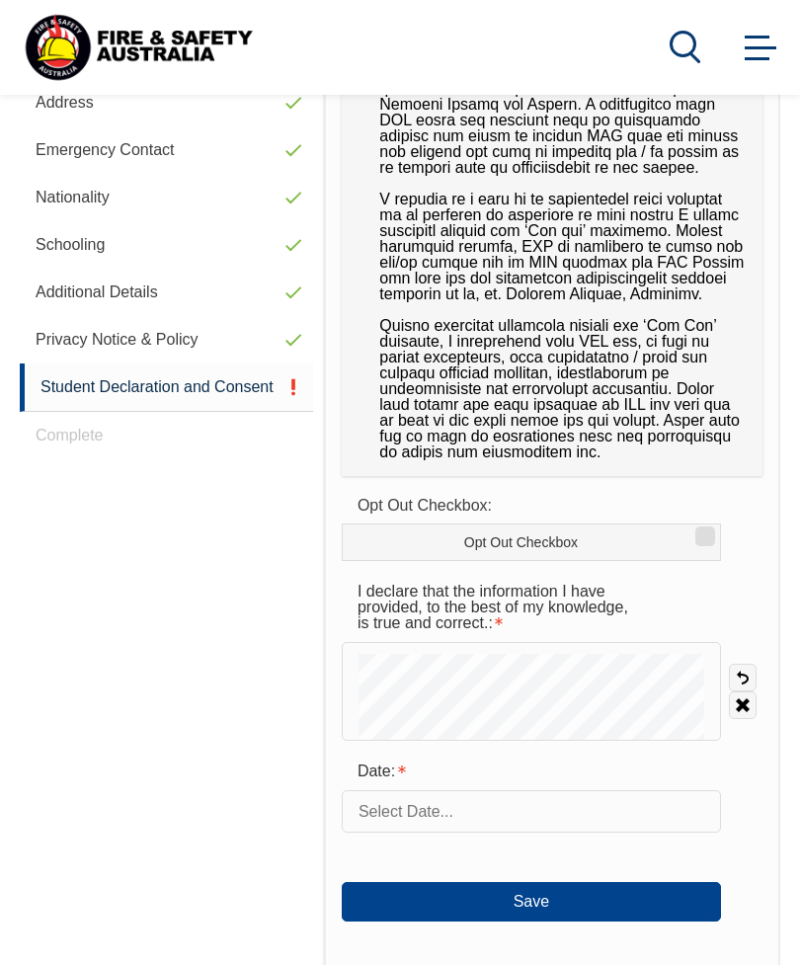
click at [445, 816] on input "text" at bounding box center [531, 810] width 379 height 41
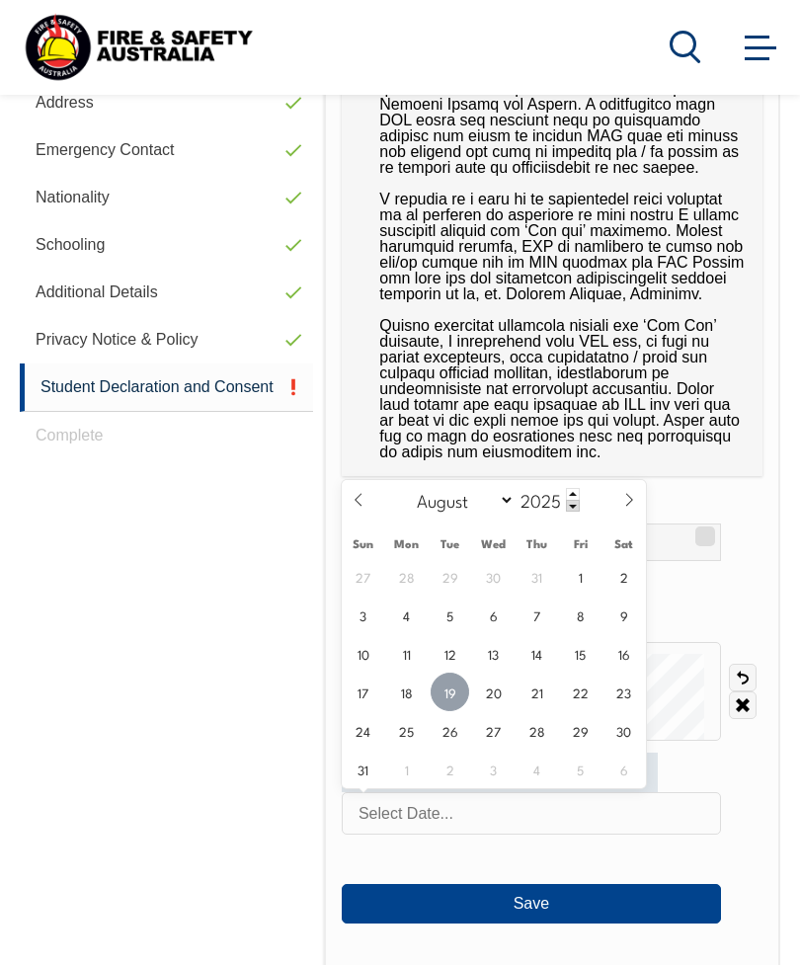
click at [452, 703] on span "19" at bounding box center [450, 692] width 39 height 39
type input "August 19, 2025"
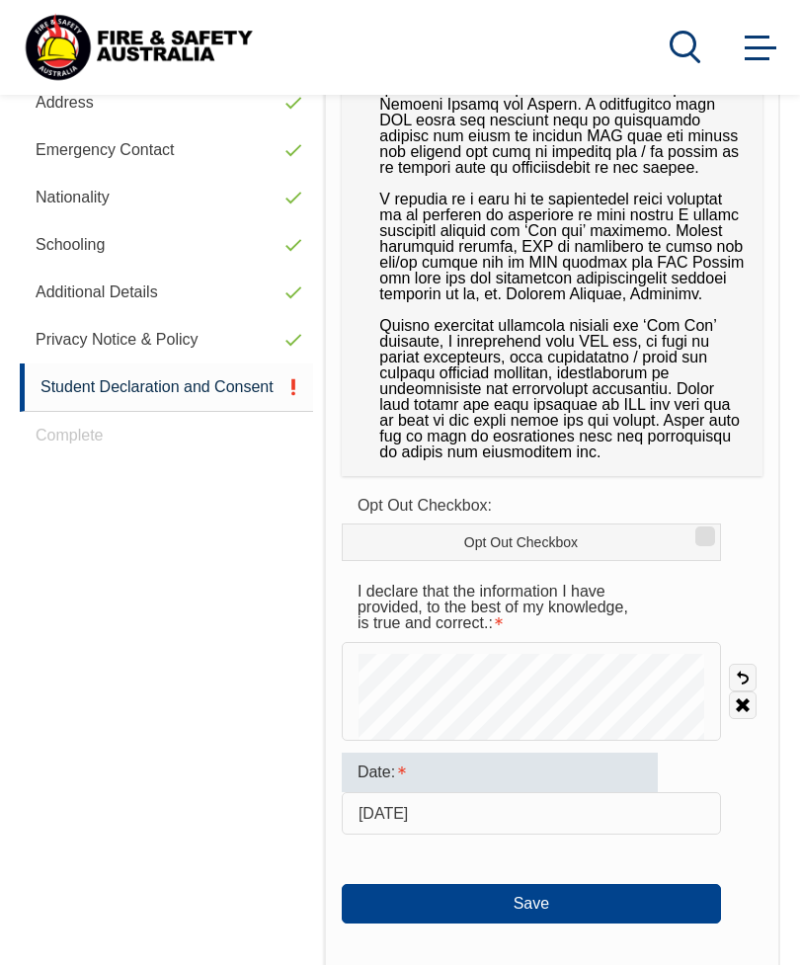
click at [527, 907] on button "Save" at bounding box center [531, 904] width 379 height 40
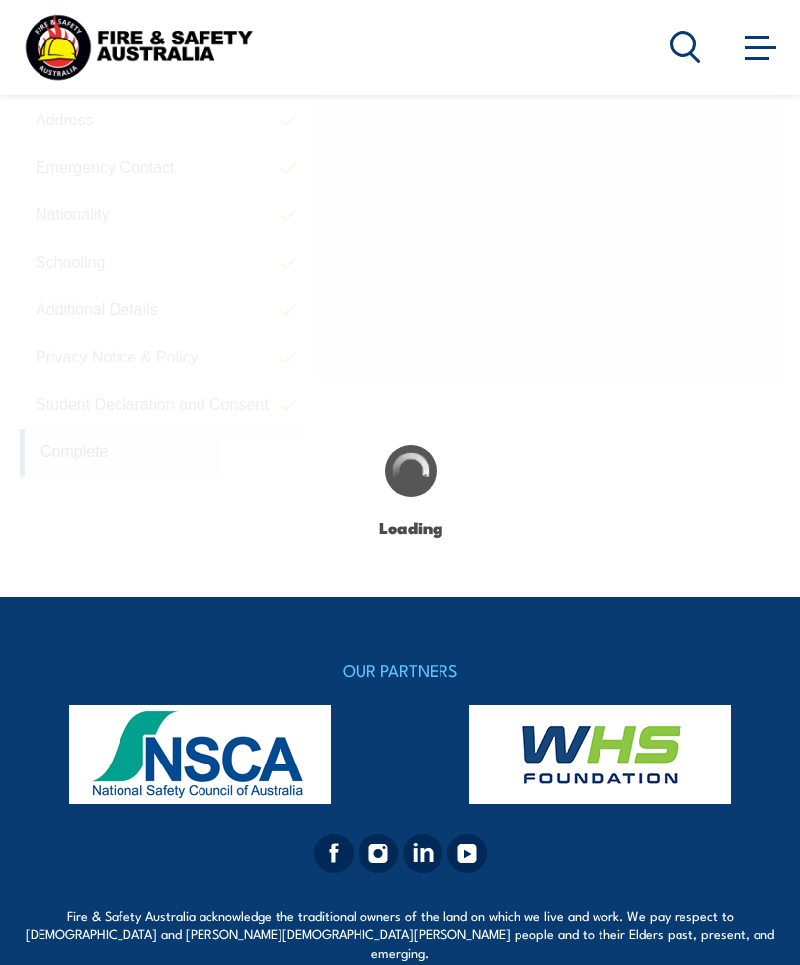
scroll to position [685, 0]
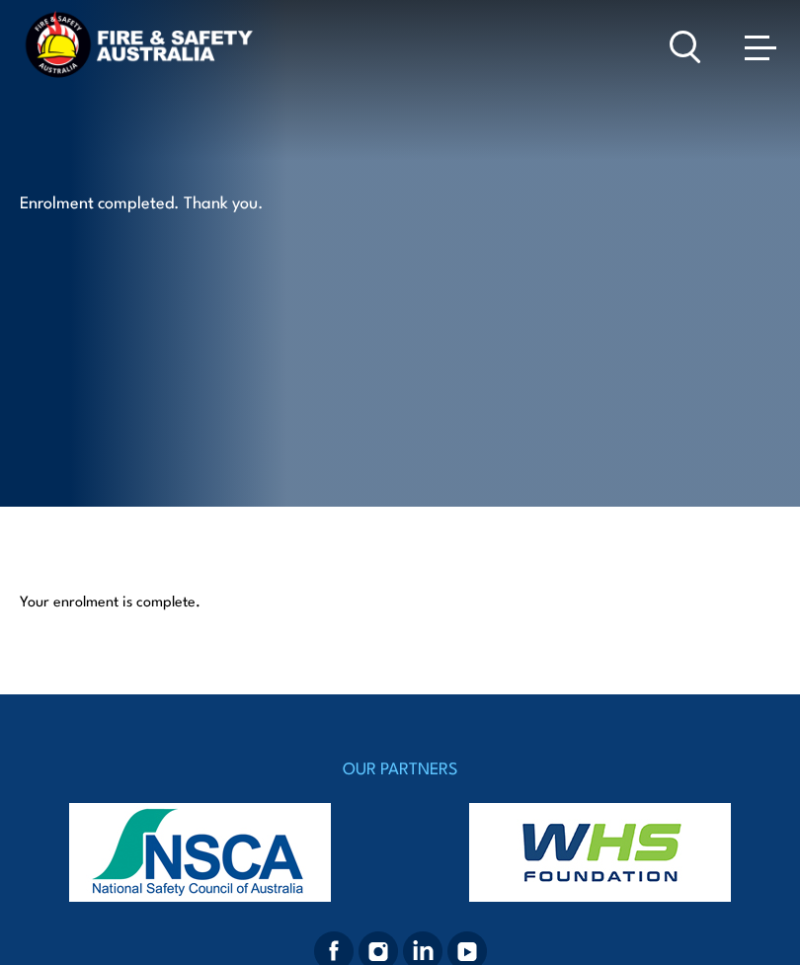
click at [765, 45] on span at bounding box center [761, 47] width 32 height 22
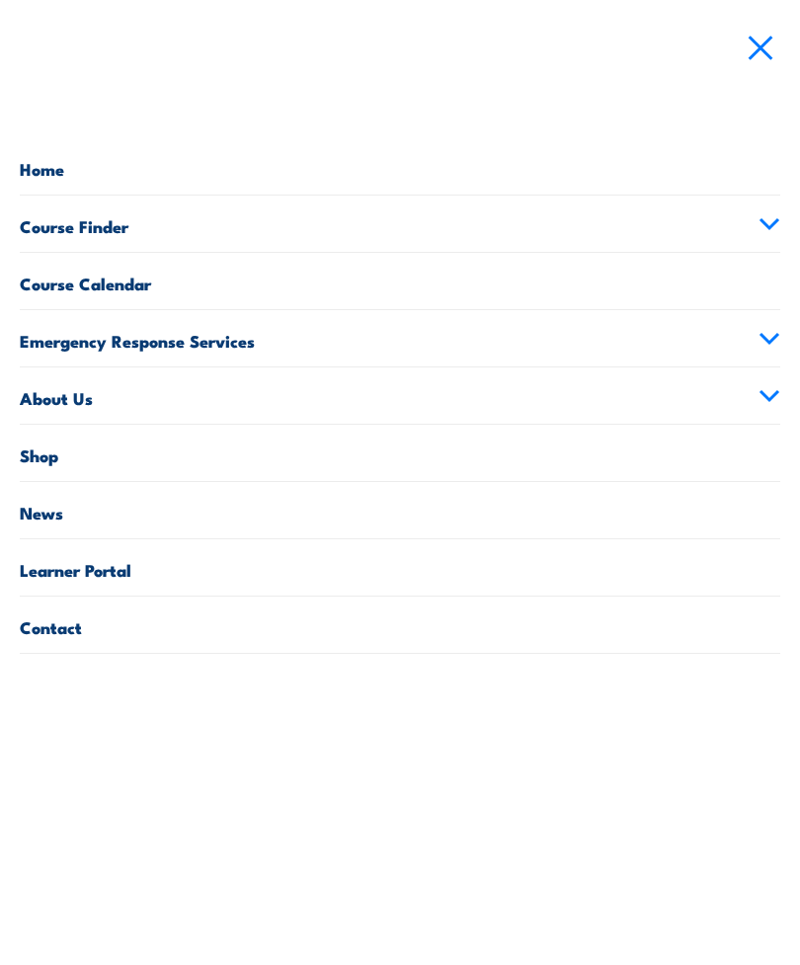
click at [725, 291] on link "Course Calendar" at bounding box center [400, 281] width 761 height 56
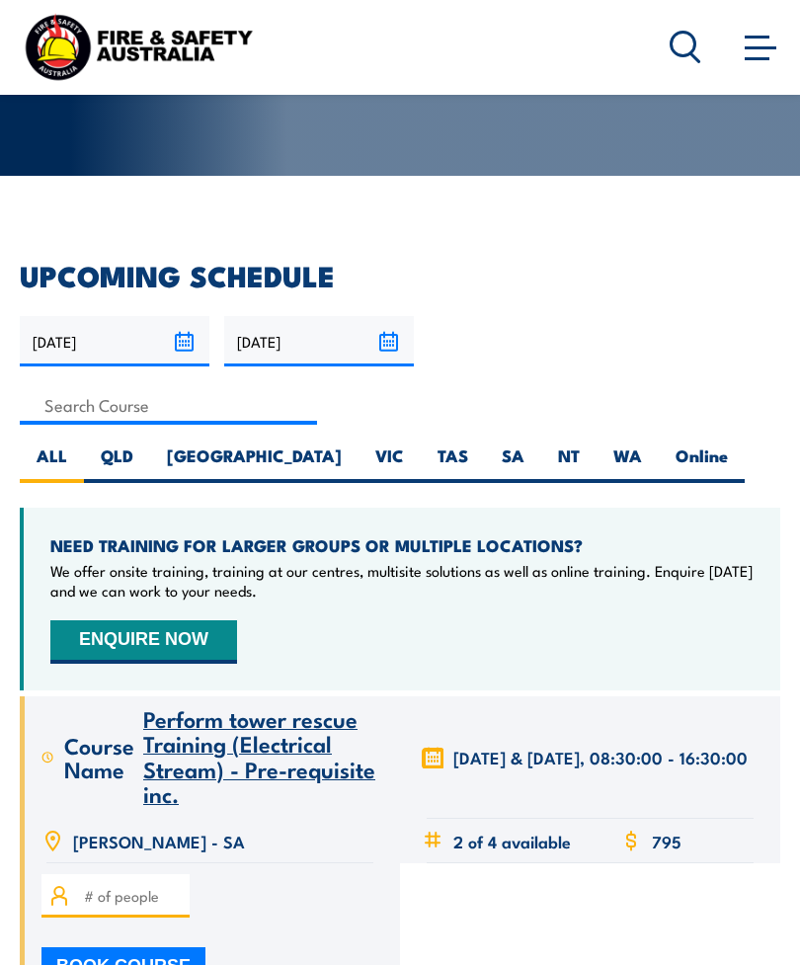
scroll to position [327, 0]
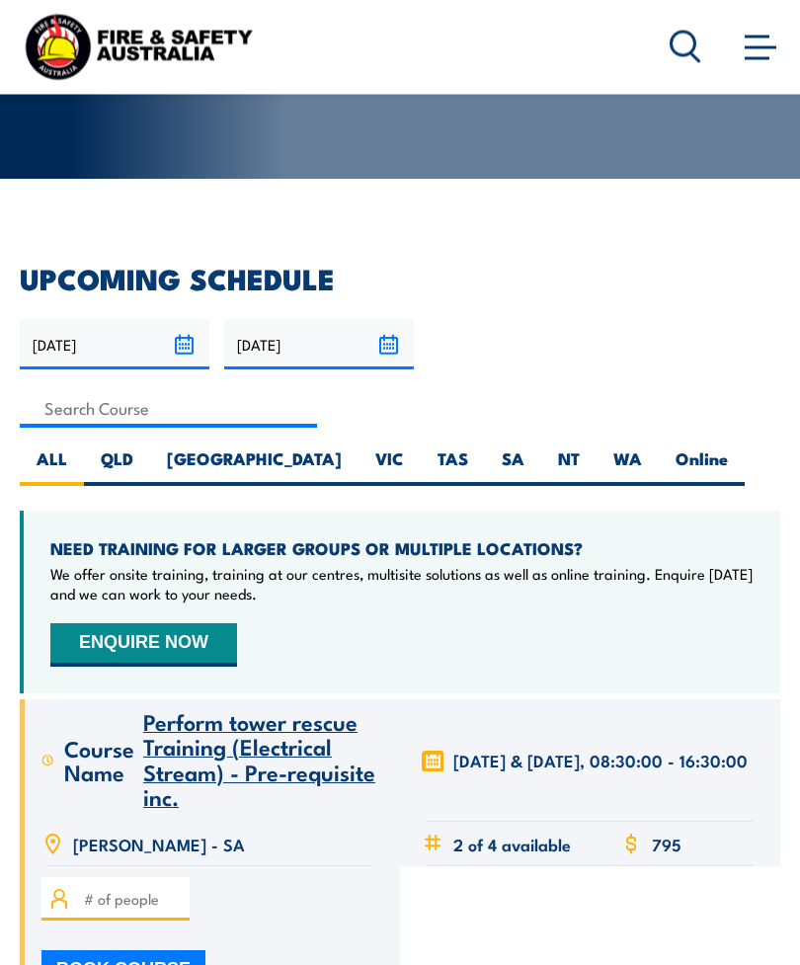
click at [759, 52] on span at bounding box center [761, 47] width 32 height 22
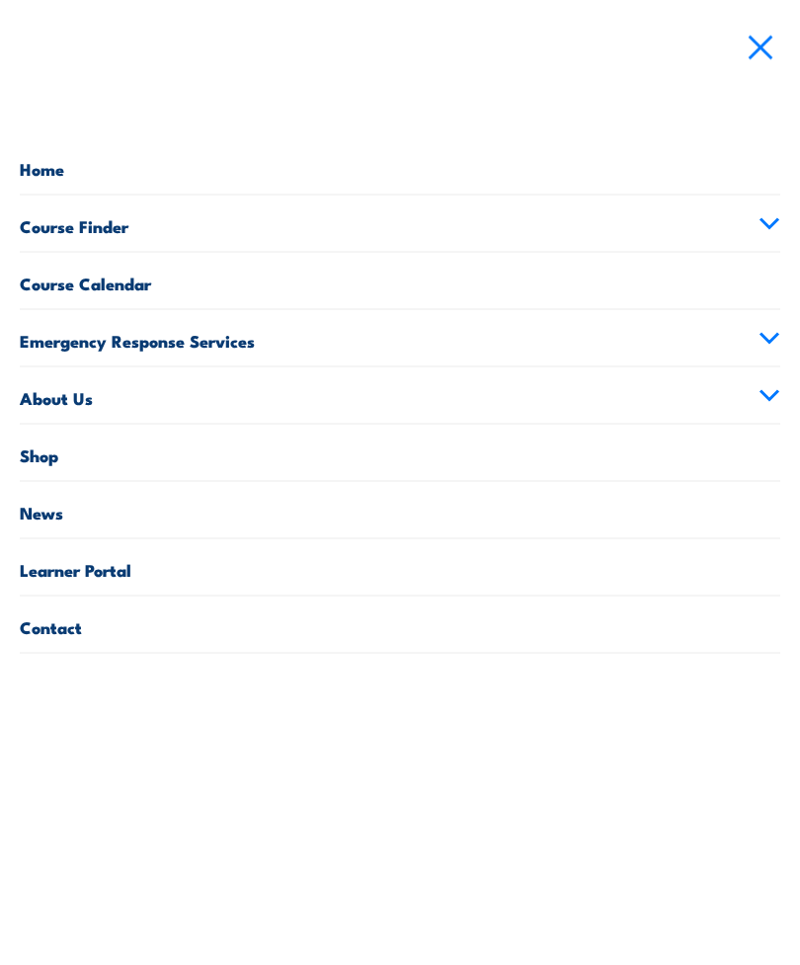
scroll to position [328, 0]
click at [668, 561] on link "Learner Portal" at bounding box center [400, 567] width 761 height 56
